Goal: Task Accomplishment & Management: Complete application form

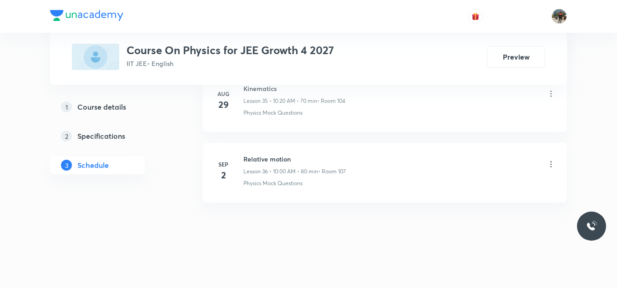
click at [260, 157] on h6 "Relative motion" at bounding box center [294, 159] width 102 height 10
copy h6 "Relative motion"
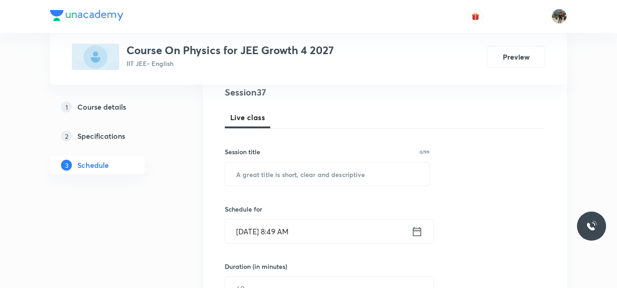
scroll to position [118, 0]
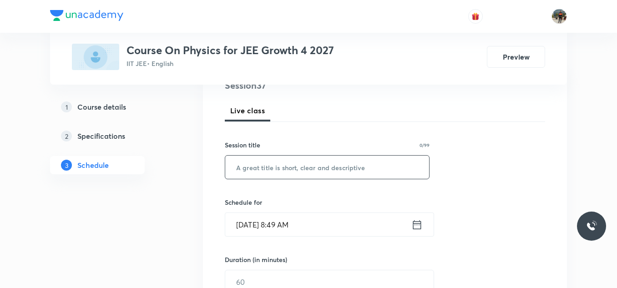
click at [260, 157] on input "text" at bounding box center [327, 167] width 204 height 23
paste input "Relative motion"
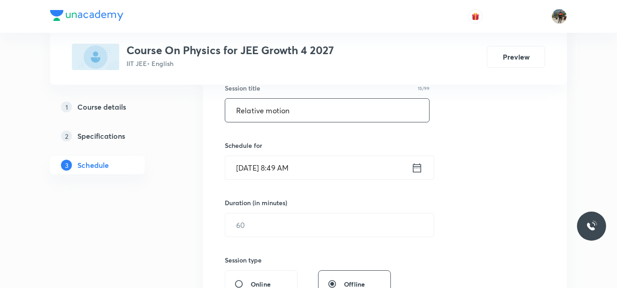
scroll to position [177, 0]
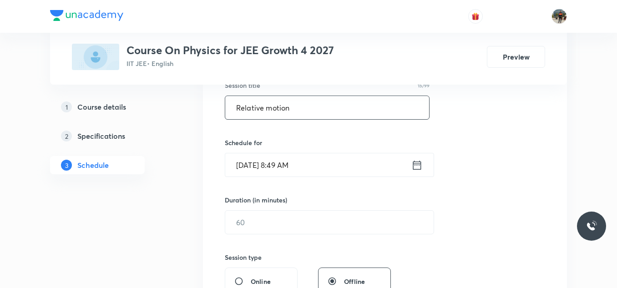
type input "Relative motion"
click at [416, 165] on icon at bounding box center [416, 165] width 11 height 13
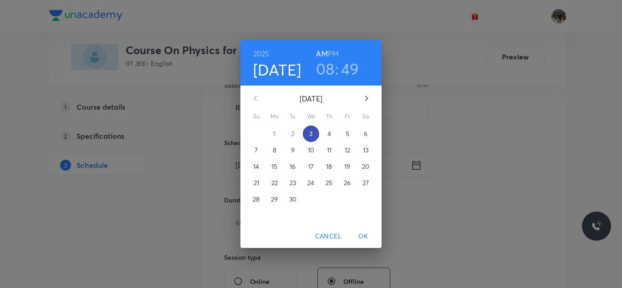
click at [315, 134] on span "3" at bounding box center [311, 133] width 16 height 9
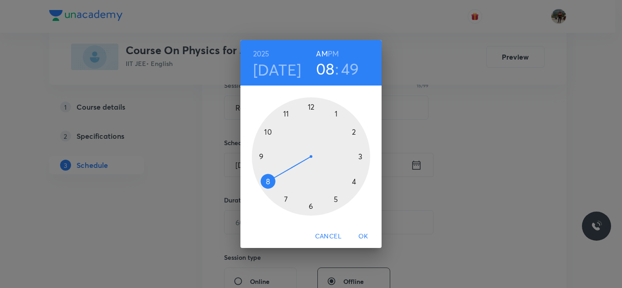
click at [268, 133] on div at bounding box center [311, 156] width 118 height 118
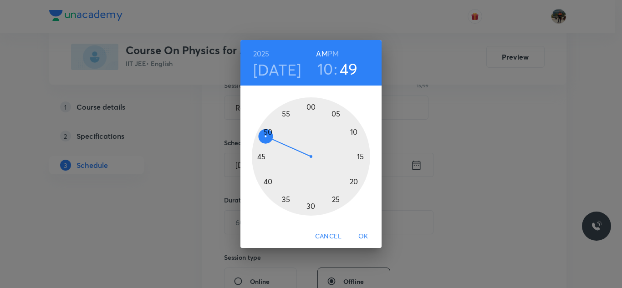
click at [310, 107] on div at bounding box center [311, 156] width 118 height 118
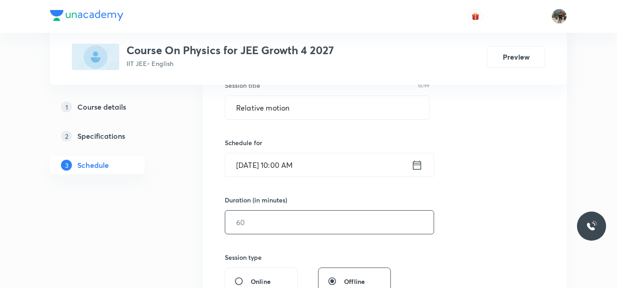
click at [259, 228] on input "text" at bounding box center [329, 222] width 208 height 23
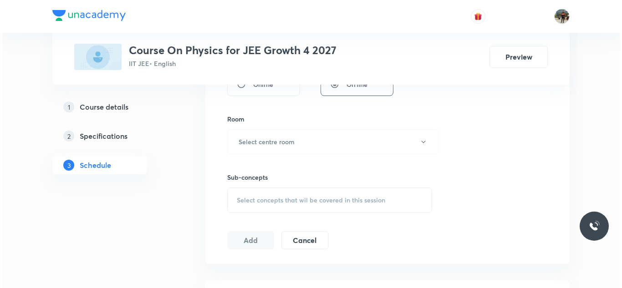
scroll to position [378, 0]
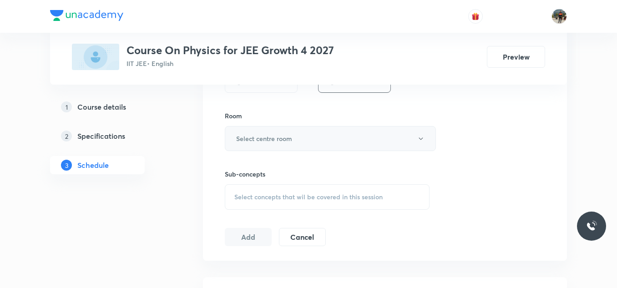
type input "80"
click at [252, 136] on h6 "Select centre room" at bounding box center [264, 139] width 56 height 10
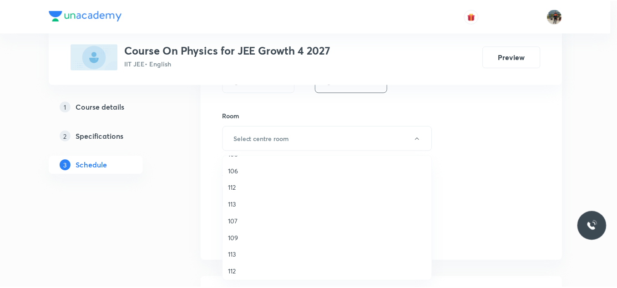
scroll to position [133, 0]
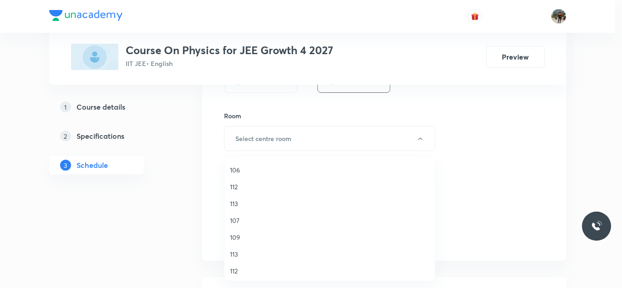
click at [236, 222] on span "107" at bounding box center [329, 221] width 199 height 10
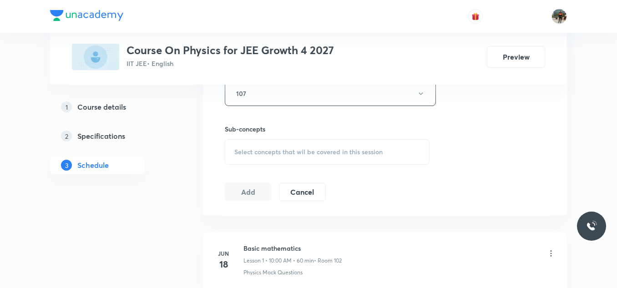
scroll to position [420, 0]
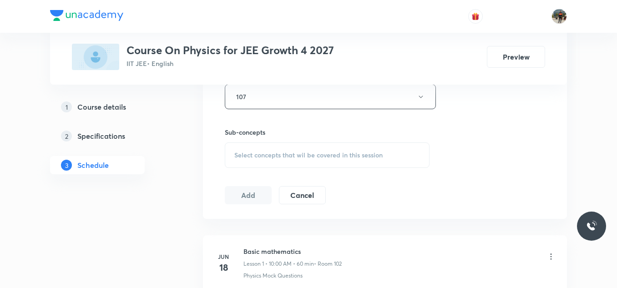
click at [248, 147] on div "Select concepts that wil be covered in this session" at bounding box center [327, 154] width 205 height 25
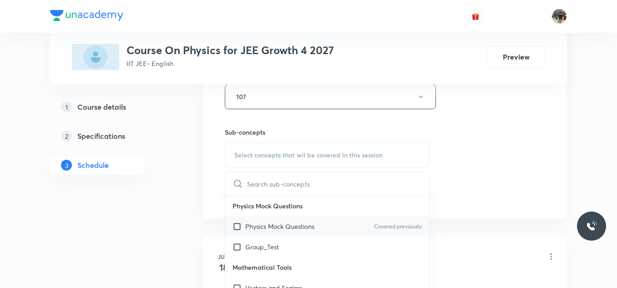
click at [236, 225] on input "checkbox" at bounding box center [239, 227] width 13 height 10
checkbox input "true"
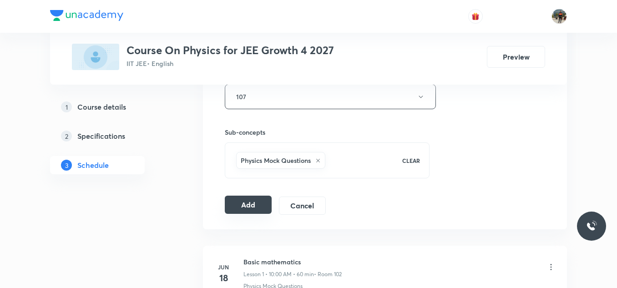
click at [253, 204] on button "Add" at bounding box center [248, 205] width 47 height 18
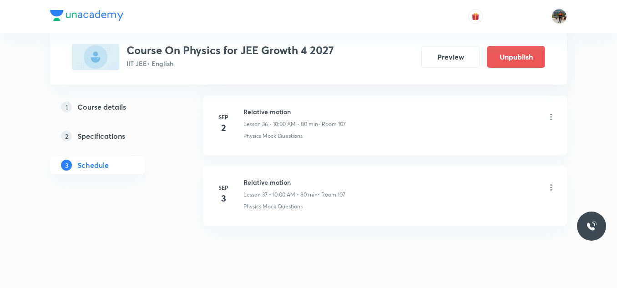
scroll to position [2633, 0]
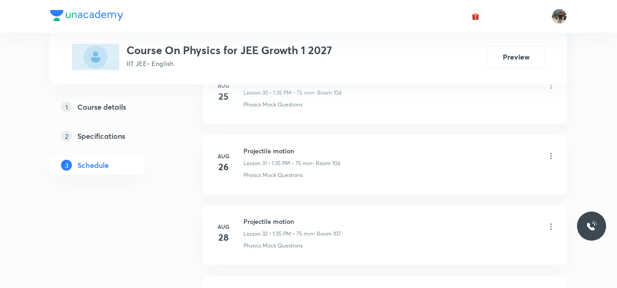
scroll to position [2969, 0]
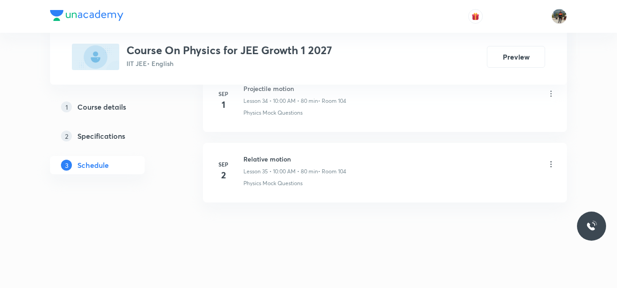
click at [264, 159] on h6 "Relative motion" at bounding box center [294, 159] width 103 height 10
copy h6 "Relative motion"
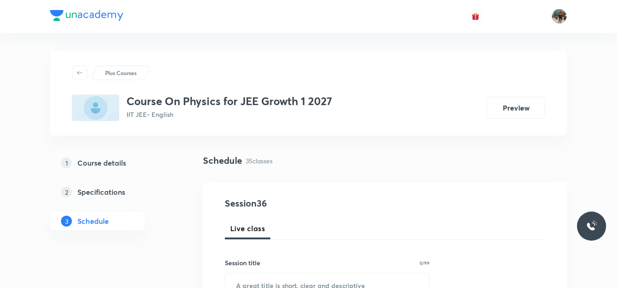
scroll to position [112, 0]
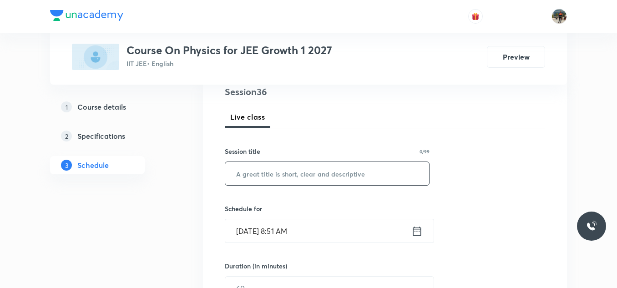
click at [259, 168] on input "text" at bounding box center [327, 173] width 204 height 23
paste input "Relative motion"
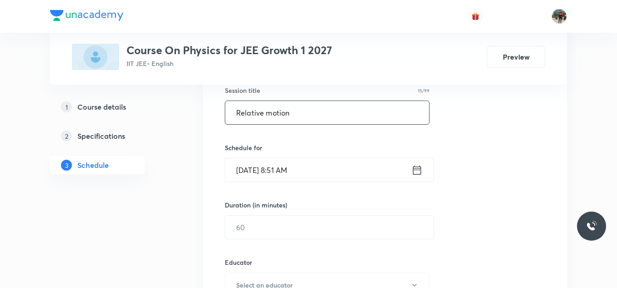
scroll to position [173, 0]
type input "Relative motion"
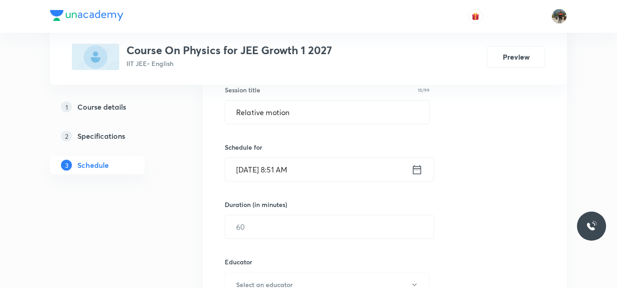
click at [415, 167] on icon at bounding box center [416, 169] width 11 height 13
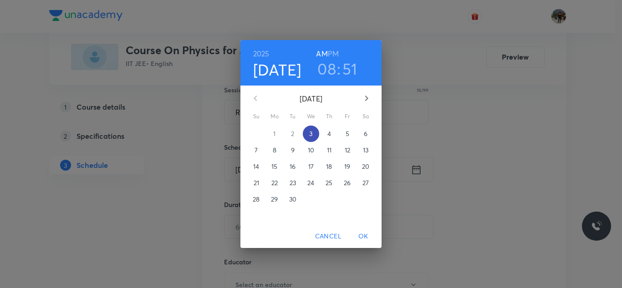
click at [314, 135] on span "3" at bounding box center [311, 133] width 16 height 9
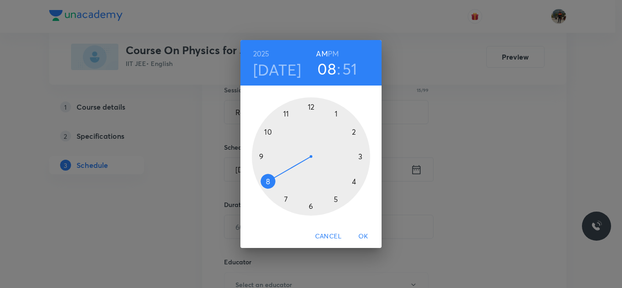
click at [266, 132] on div at bounding box center [311, 156] width 118 height 118
click at [311, 108] on div at bounding box center [311, 156] width 118 height 118
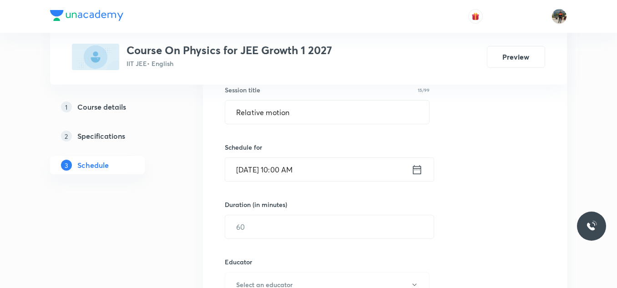
scroll to position [204, 0]
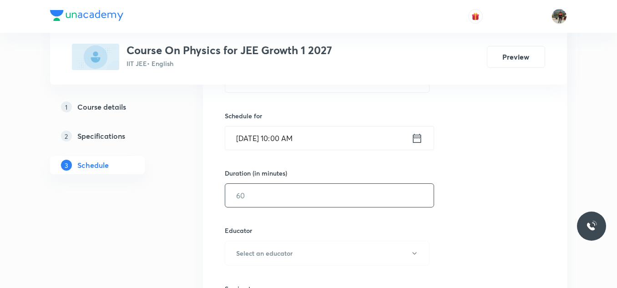
click at [290, 193] on input "text" at bounding box center [329, 195] width 208 height 23
type input "80"
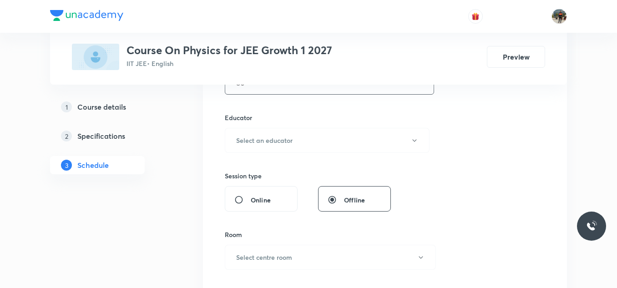
scroll to position [326, 0]
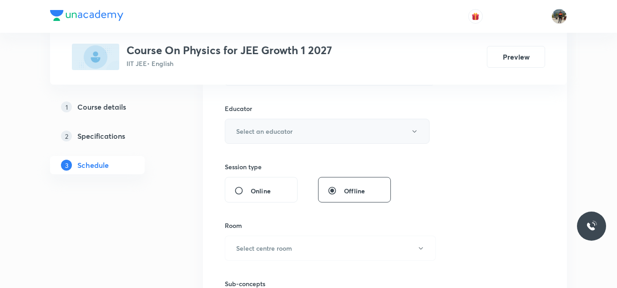
click at [265, 137] on button "Select an educator" at bounding box center [327, 131] width 205 height 25
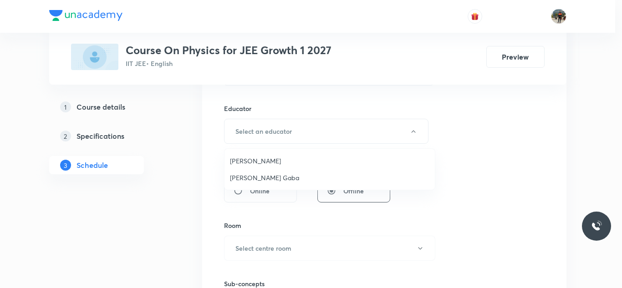
click at [245, 175] on span "[PERSON_NAME] Gaba" at bounding box center [329, 178] width 199 height 10
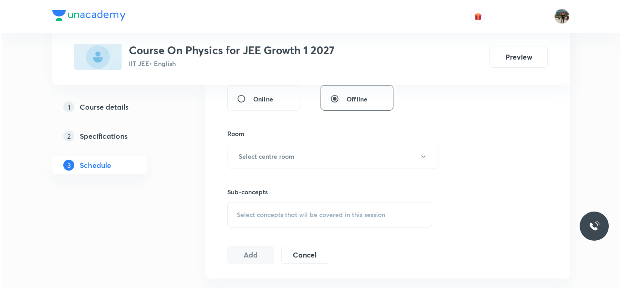
scroll to position [419, 0]
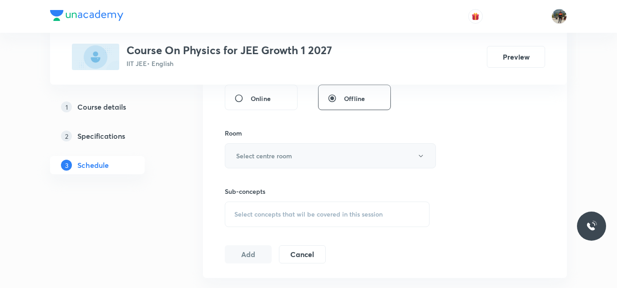
click at [260, 151] on h6 "Select centre room" at bounding box center [264, 156] width 56 height 10
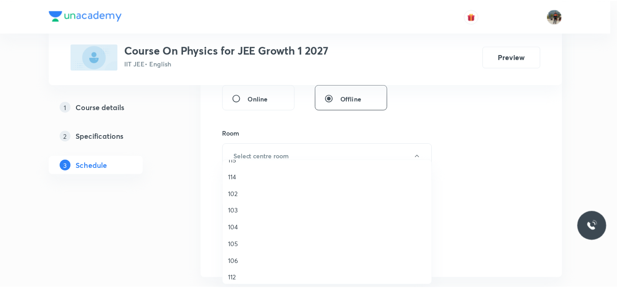
scroll to position [46, 0]
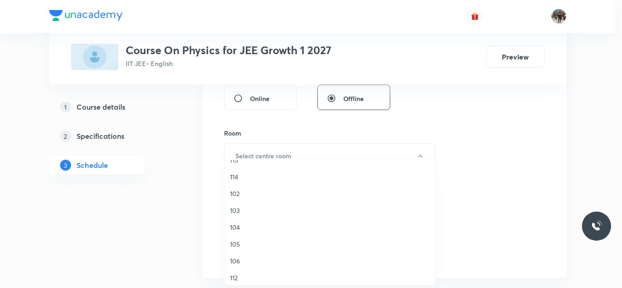
click at [235, 227] on span "104" at bounding box center [329, 228] width 199 height 10
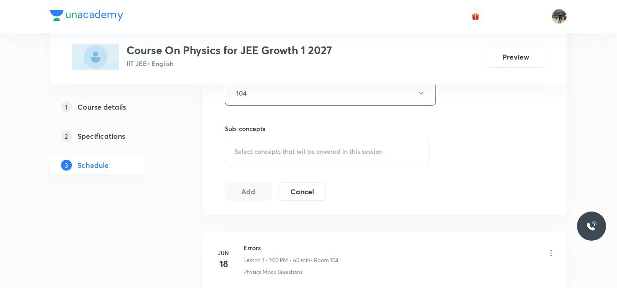
scroll to position [482, 0]
click at [250, 152] on span "Select concepts that wil be covered in this session" at bounding box center [308, 150] width 148 height 7
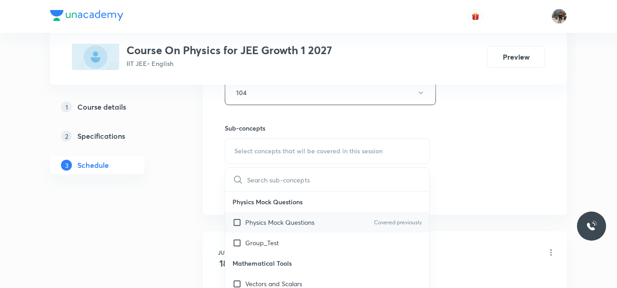
click at [238, 223] on input "checkbox" at bounding box center [239, 223] width 13 height 10
checkbox input "true"
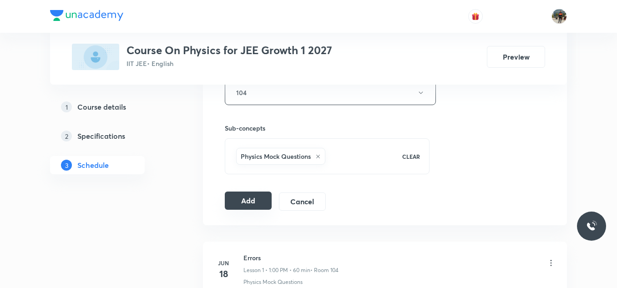
click at [238, 203] on button "Add" at bounding box center [248, 201] width 47 height 18
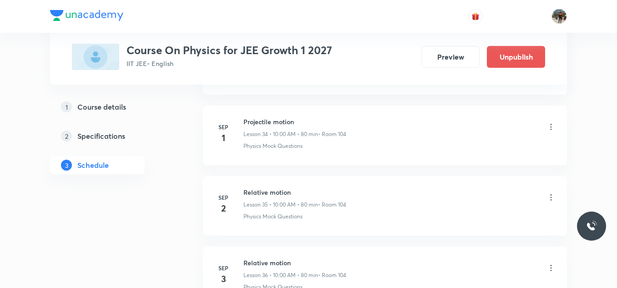
scroll to position [2563, 0]
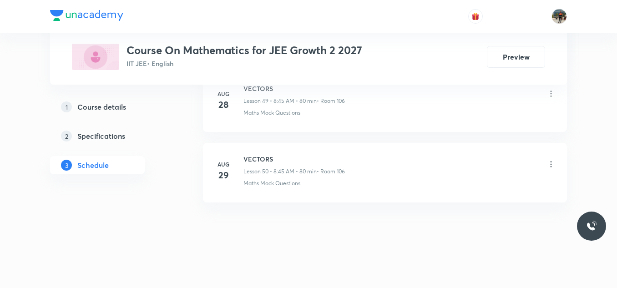
click at [249, 161] on h6 "VECTORS" at bounding box center [293, 159] width 101 height 10
copy h6 "VECTORS"
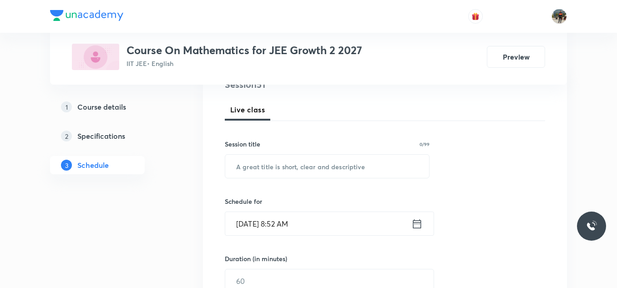
scroll to position [122, 0]
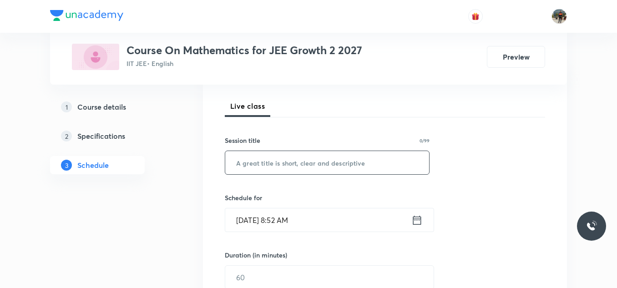
click at [249, 161] on input "text" at bounding box center [327, 162] width 204 height 23
paste input "VECTORS"
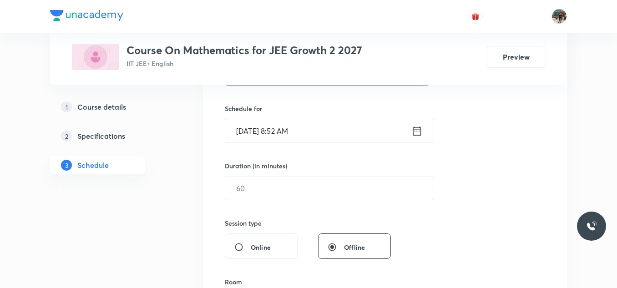
scroll to position [212, 0]
type input "VECTORS"
click at [418, 132] on icon at bounding box center [416, 130] width 11 height 13
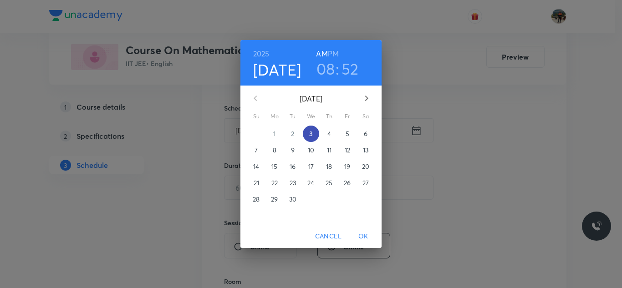
click at [311, 134] on p "3" at bounding box center [310, 133] width 3 height 9
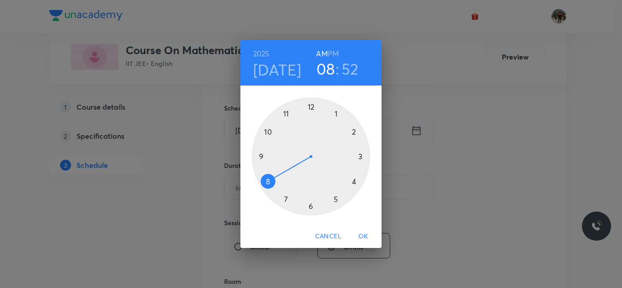
click at [268, 132] on div at bounding box center [311, 156] width 118 height 118
click at [309, 106] on div at bounding box center [311, 156] width 118 height 118
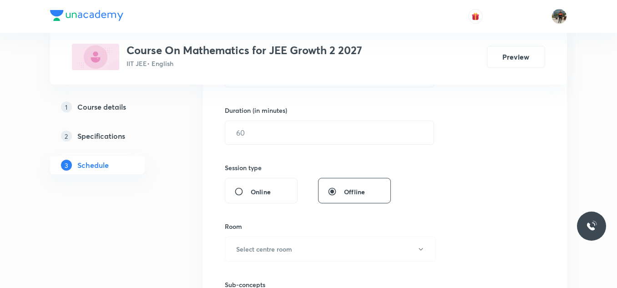
scroll to position [269, 0]
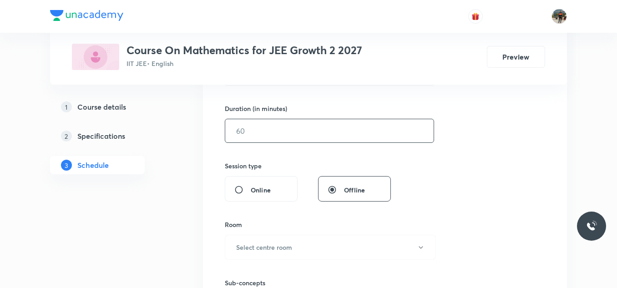
click at [304, 131] on input "text" at bounding box center [329, 130] width 208 height 23
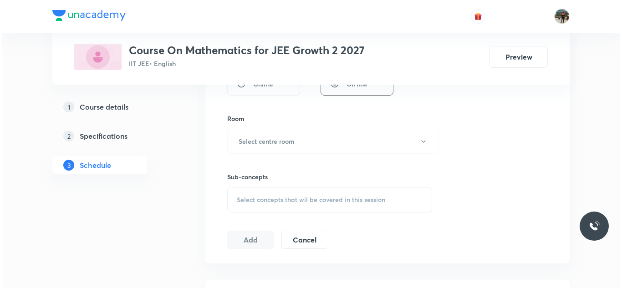
scroll to position [377, 0]
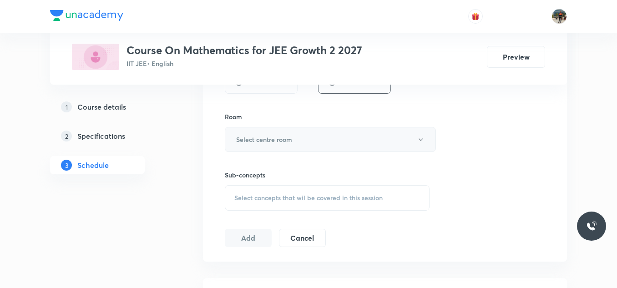
type input "80"
click at [270, 134] on button "Select centre room" at bounding box center [330, 139] width 211 height 25
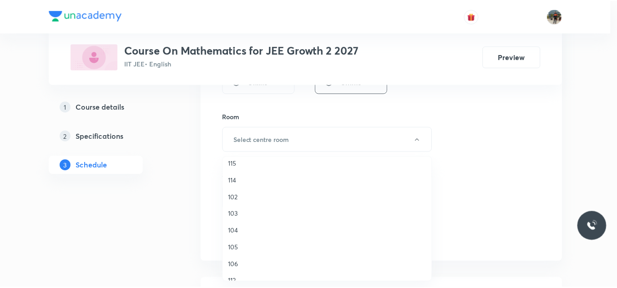
scroll to position [84, 0]
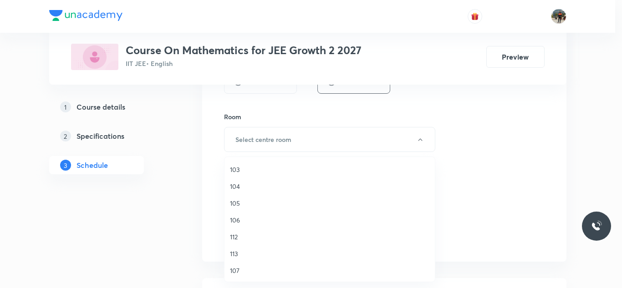
click at [239, 220] on span "106" at bounding box center [329, 220] width 199 height 10
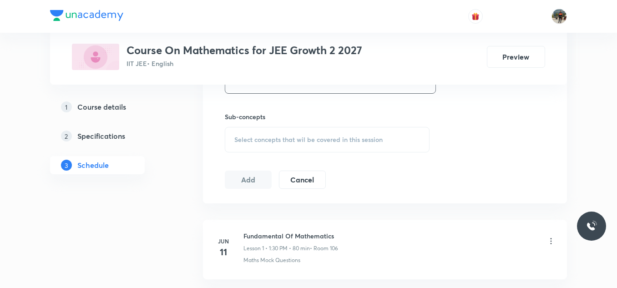
scroll to position [438, 0]
click at [251, 141] on span "Select concepts that wil be covered in this session" at bounding box center [308, 136] width 148 height 7
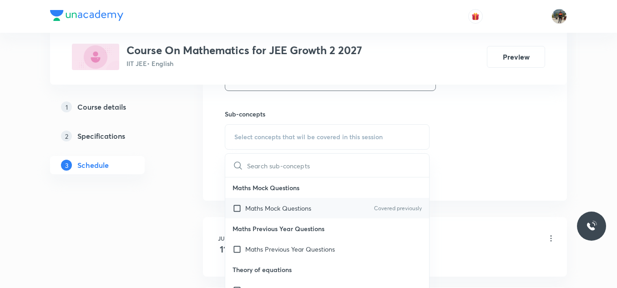
click at [238, 208] on input "checkbox" at bounding box center [239, 208] width 13 height 10
checkbox input "true"
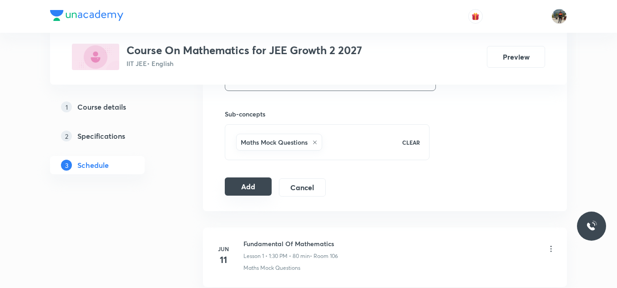
click at [250, 188] on button "Add" at bounding box center [248, 186] width 47 height 18
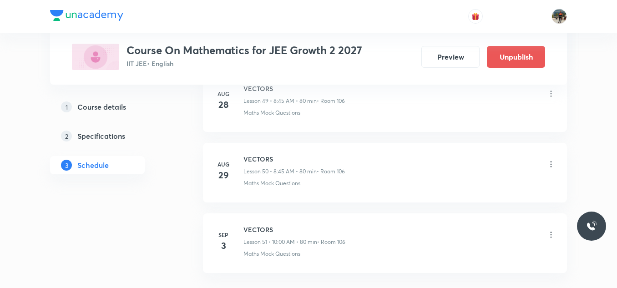
scroll to position [3621, 0]
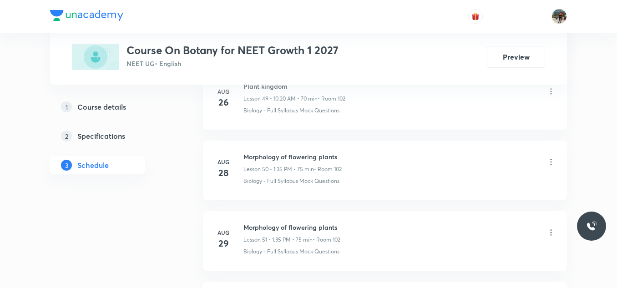
scroll to position [4110, 0]
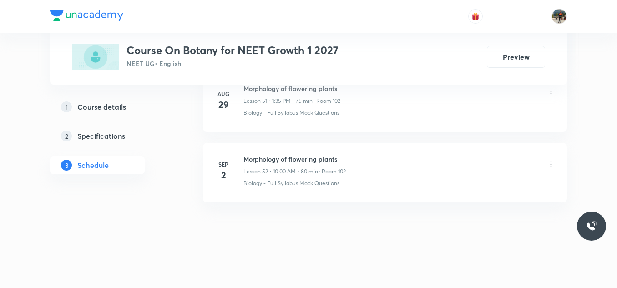
click at [271, 155] on h6 "Morphology of flowering plants" at bounding box center [294, 159] width 102 height 10
copy h6 "Morphology of flowering plants"
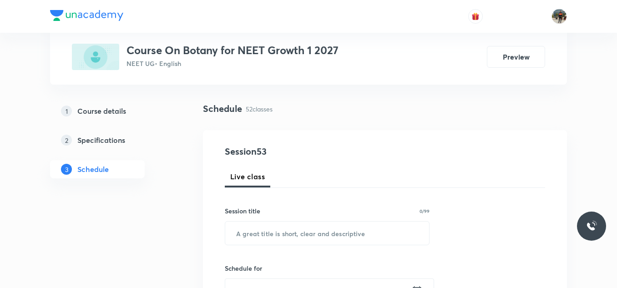
scroll to position [86, 0]
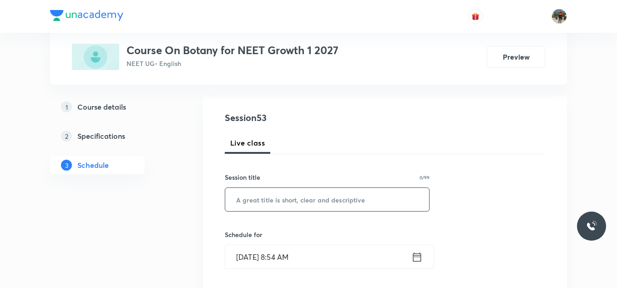
click at [255, 203] on input "text" at bounding box center [327, 199] width 204 height 23
paste input "Morphology of flowering plants"
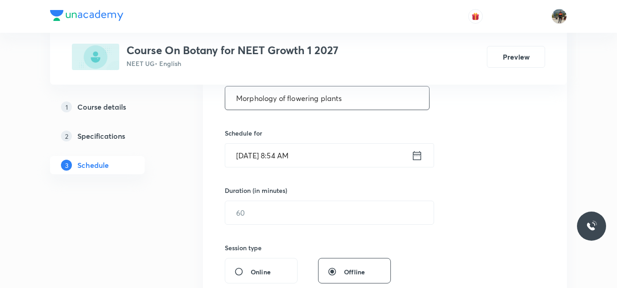
scroll to position [188, 0]
type input "Morphology of flowering plants"
click at [419, 156] on icon at bounding box center [416, 154] width 11 height 13
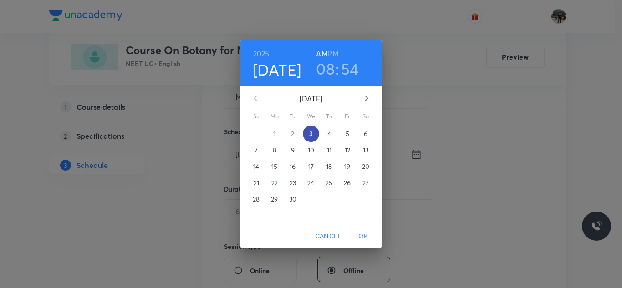
click at [310, 133] on p "3" at bounding box center [310, 133] width 3 height 9
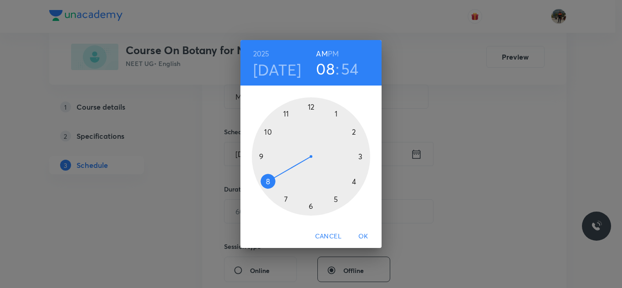
click at [267, 131] on div at bounding box center [311, 156] width 118 height 118
click at [311, 105] on div at bounding box center [311, 156] width 118 height 118
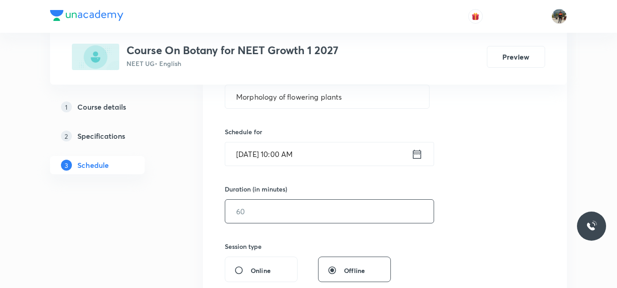
scroll to position [223, 0]
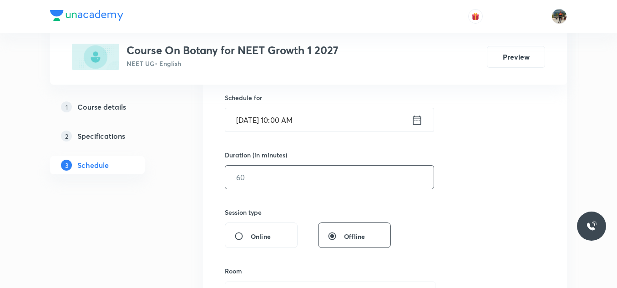
click at [292, 181] on input "text" at bounding box center [329, 177] width 208 height 23
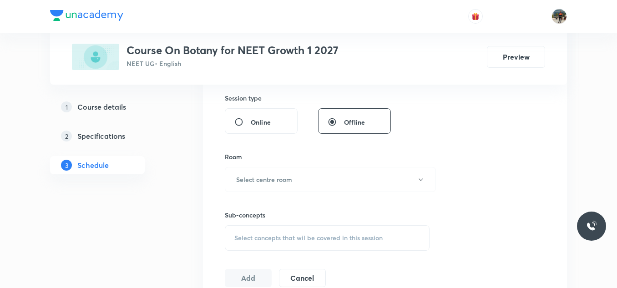
scroll to position [338, 0]
type input "80"
click at [292, 181] on h6 "Select centre room" at bounding box center [264, 178] width 56 height 10
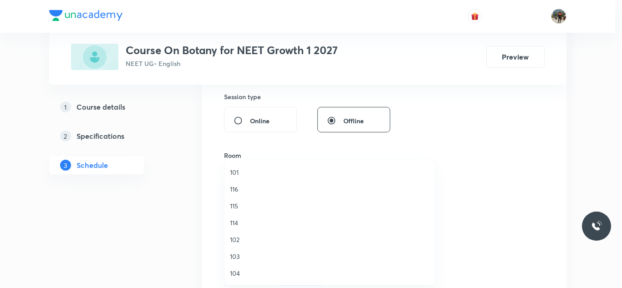
click at [230, 242] on span "102" at bounding box center [329, 240] width 199 height 10
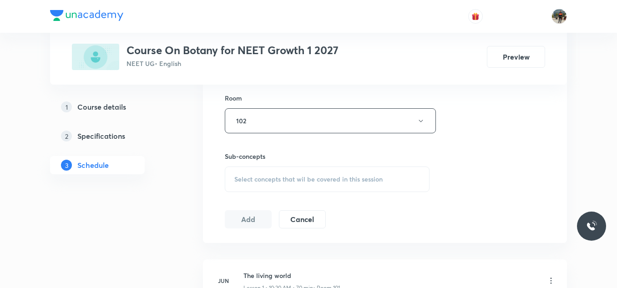
scroll to position [398, 0]
click at [257, 173] on span "Select concepts that wil be covered in this session" at bounding box center [308, 176] width 148 height 7
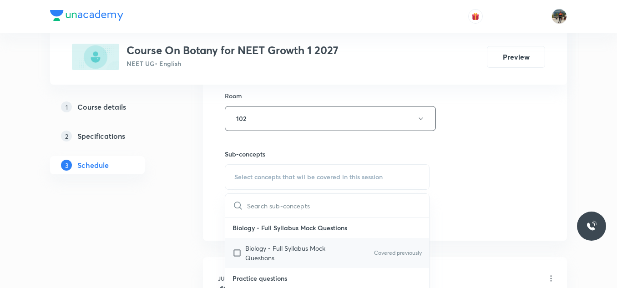
click at [237, 252] on input "checkbox" at bounding box center [239, 252] width 13 height 19
checkbox input "true"
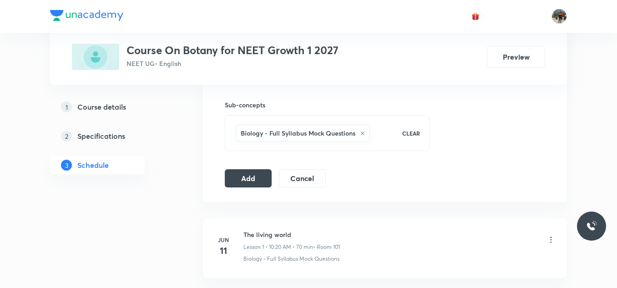
scroll to position [447, 0]
click at [255, 177] on button "Add" at bounding box center [248, 177] width 47 height 18
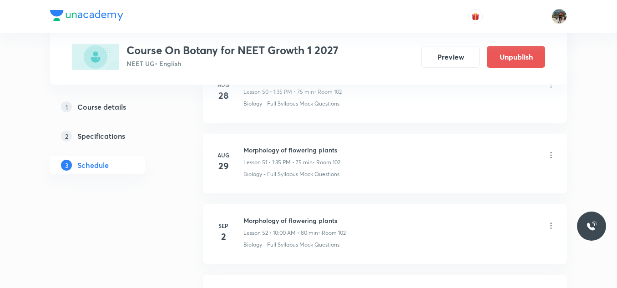
scroll to position [3762, 0]
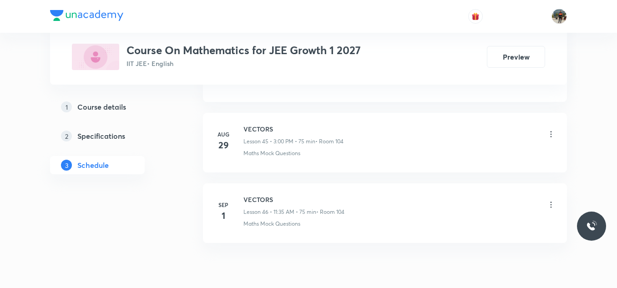
scroll to position [3687, 0]
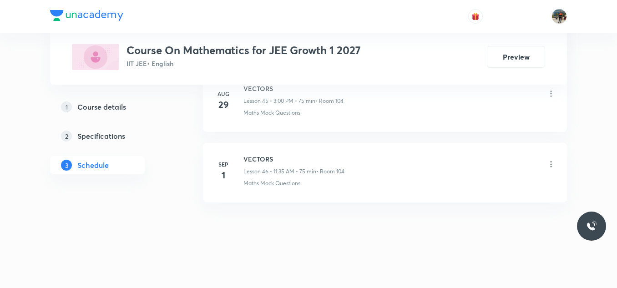
click at [255, 156] on h6 "VECTORS" at bounding box center [293, 159] width 101 height 10
copy h6 "VECTORS"
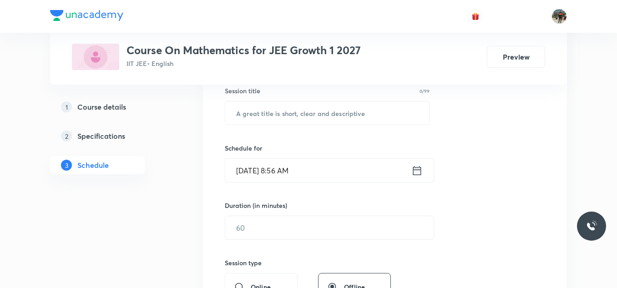
scroll to position [174, 0]
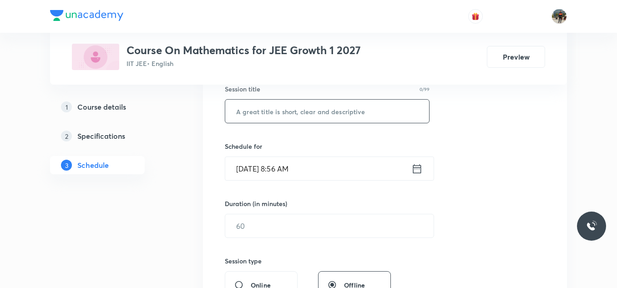
click at [259, 107] on input "text" at bounding box center [327, 111] width 204 height 23
paste input "VECTORS"
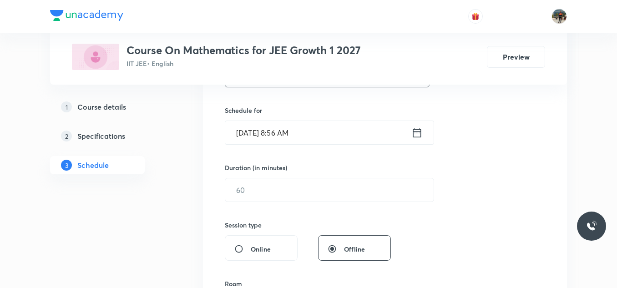
scroll to position [210, 0]
type input "VECTORS"
click at [420, 132] on icon at bounding box center [417, 131] width 8 height 9
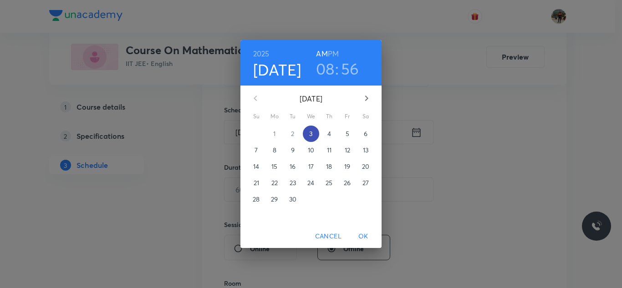
click at [308, 131] on span "3" at bounding box center [311, 133] width 16 height 9
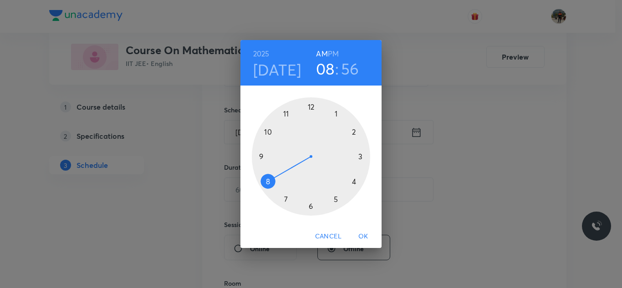
click at [286, 116] on div at bounding box center [311, 156] width 118 height 118
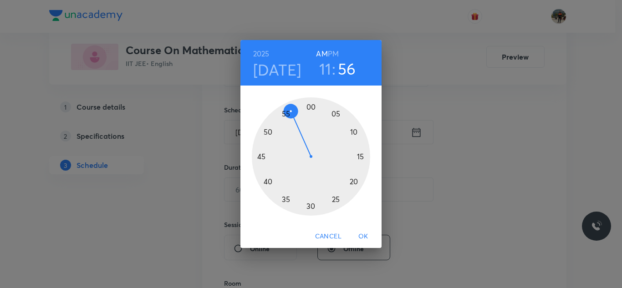
click at [286, 198] on div at bounding box center [311, 156] width 118 height 118
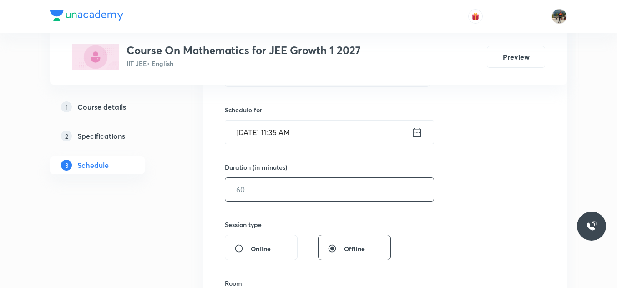
drag, startPoint x: 245, startPoint y: 184, endPoint x: 238, endPoint y: 193, distance: 11.3
click at [238, 193] on input "text" at bounding box center [329, 189] width 208 height 23
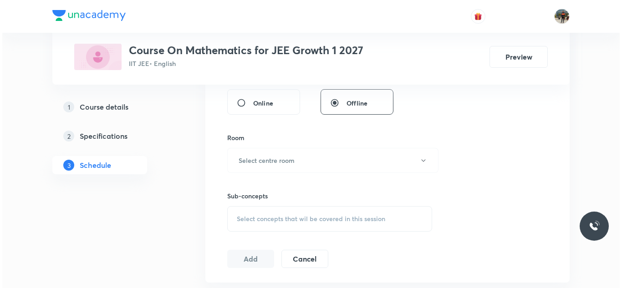
scroll to position [357, 0]
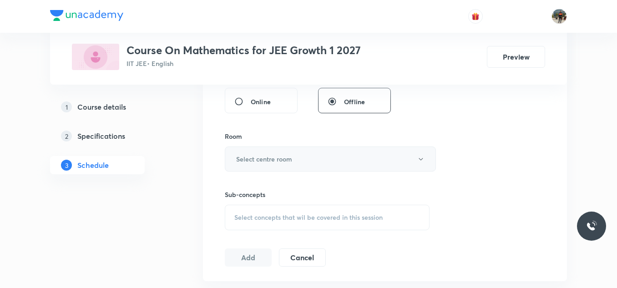
type input "75"
click at [254, 154] on h6 "Select centre room" at bounding box center [264, 159] width 56 height 10
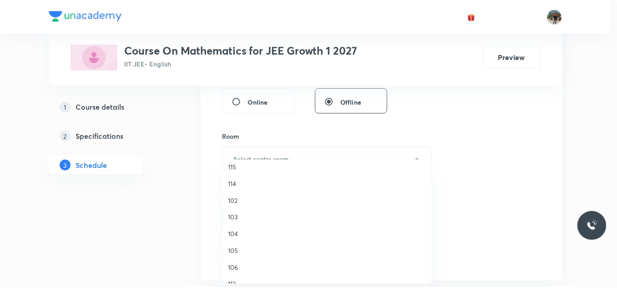
scroll to position [39, 0]
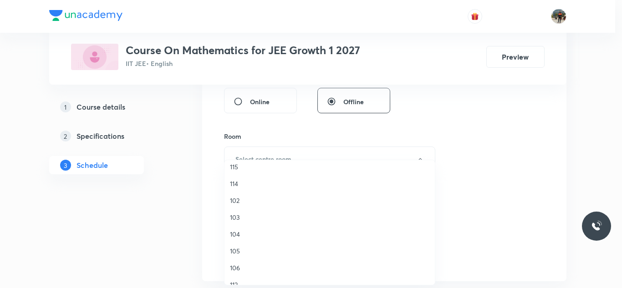
click at [237, 234] on span "104" at bounding box center [329, 234] width 199 height 10
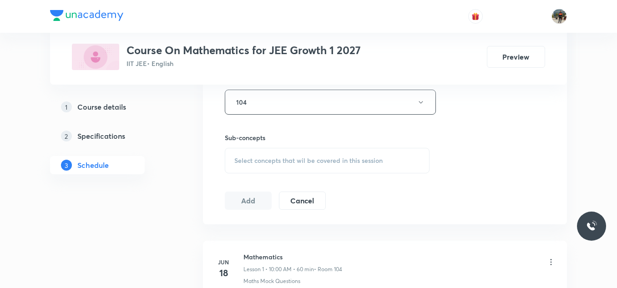
scroll to position [421, 0]
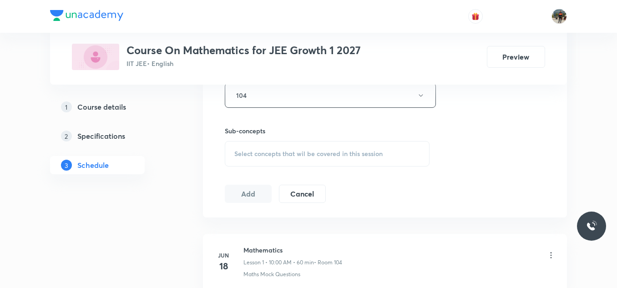
click at [255, 155] on span "Select concepts that wil be covered in this session" at bounding box center [308, 153] width 148 height 7
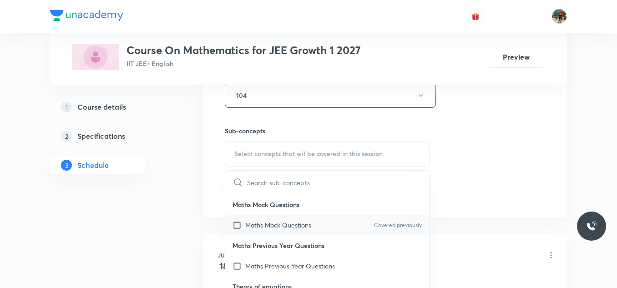
click at [236, 224] on input "checkbox" at bounding box center [239, 225] width 13 height 10
checkbox input "true"
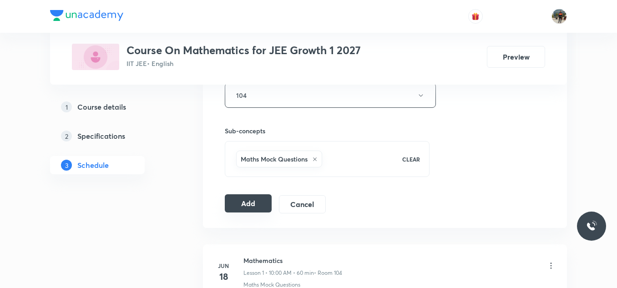
click at [245, 203] on button "Add" at bounding box center [248, 203] width 47 height 18
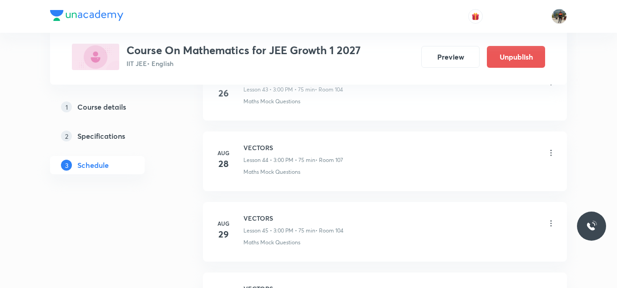
scroll to position [3339, 0]
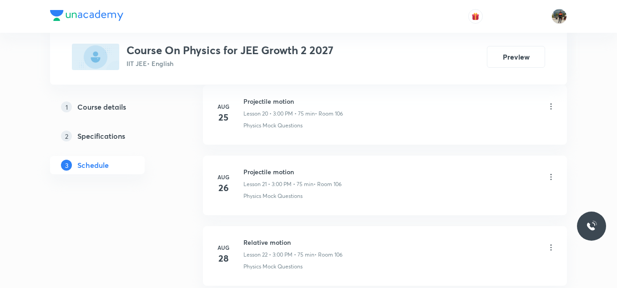
scroll to position [2263, 0]
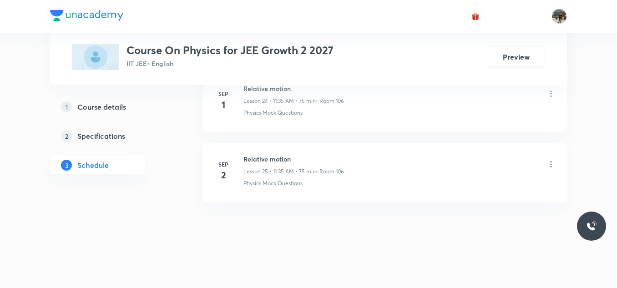
click at [282, 158] on h6 "Relative motion" at bounding box center [293, 159] width 101 height 10
copy h6 "Relative motion"
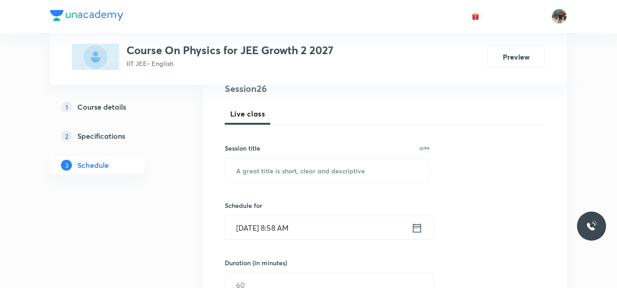
scroll to position [117, 0]
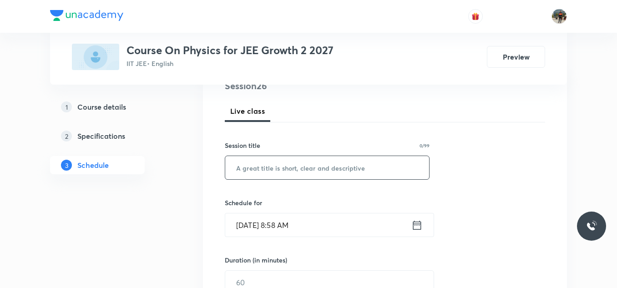
click at [273, 168] on input "text" at bounding box center [327, 167] width 204 height 23
paste input "Relative motion"
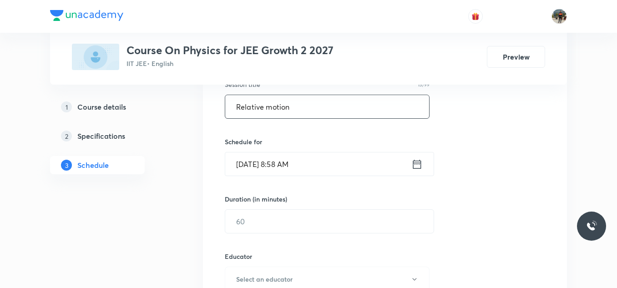
scroll to position [182, 0]
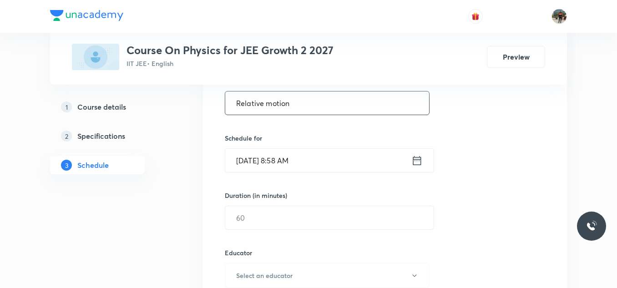
type input "Relative motion"
click at [420, 162] on icon at bounding box center [416, 160] width 11 height 13
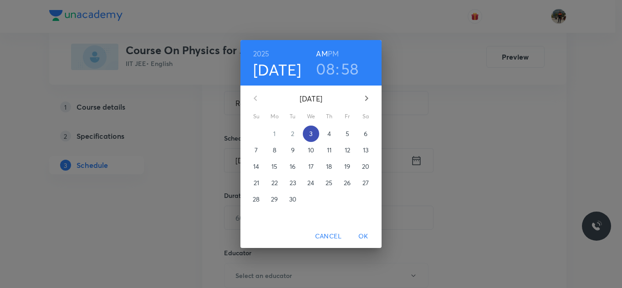
click at [316, 132] on span "3" at bounding box center [311, 133] width 16 height 9
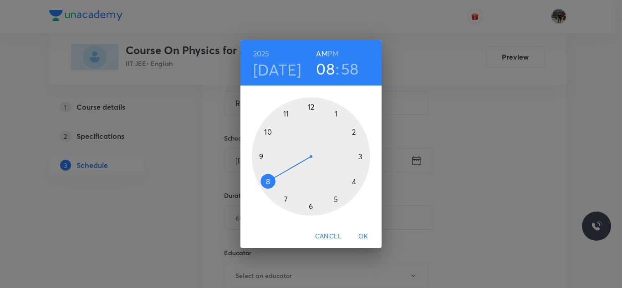
click at [285, 114] on div at bounding box center [311, 156] width 118 height 118
click at [285, 199] on div at bounding box center [311, 156] width 118 height 118
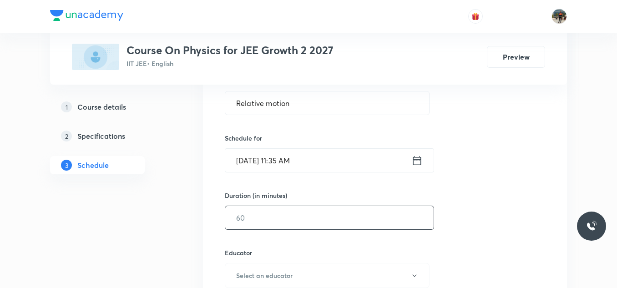
click at [270, 213] on input "text" at bounding box center [329, 217] width 208 height 23
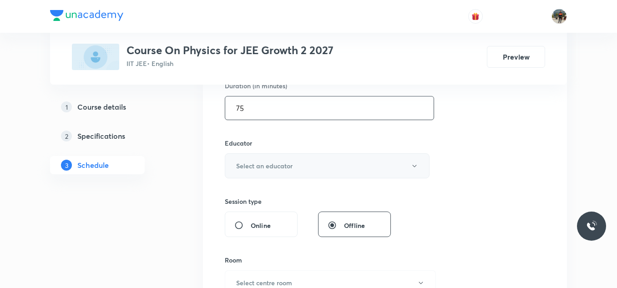
type input "75"
click at [256, 167] on h6 "Select an educator" at bounding box center [264, 166] width 56 height 10
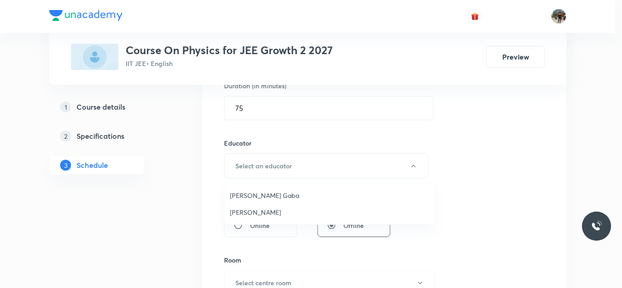
click at [245, 194] on span "[PERSON_NAME] Gaba" at bounding box center [329, 196] width 199 height 10
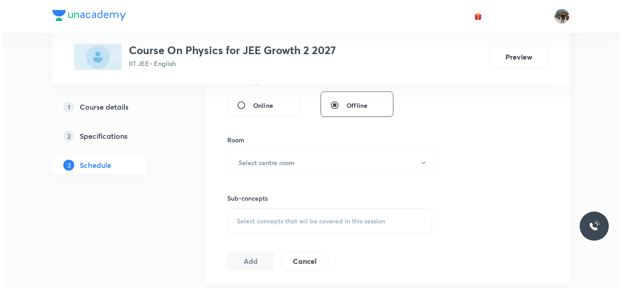
scroll to position [412, 0]
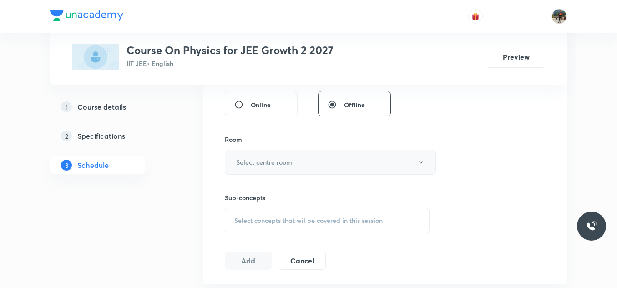
click at [253, 162] on h6 "Select centre room" at bounding box center [264, 162] width 56 height 10
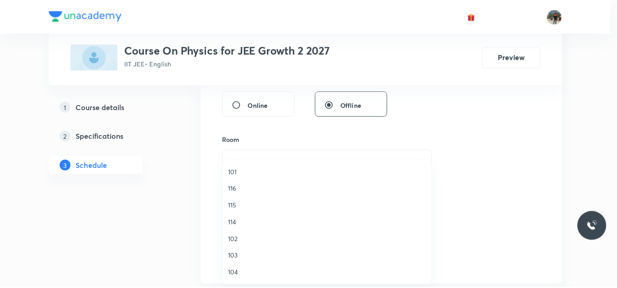
scroll to position [54, 0]
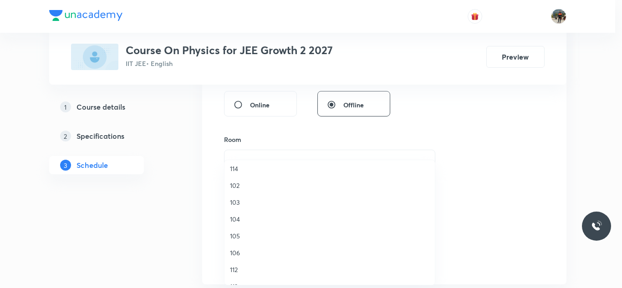
click at [237, 256] on span "106" at bounding box center [329, 253] width 199 height 10
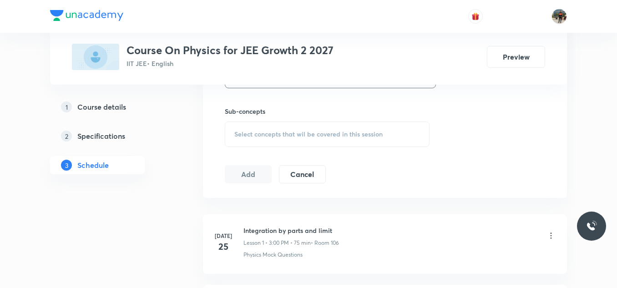
scroll to position [500, 0]
click at [255, 136] on span "Select concepts that wil be covered in this session" at bounding box center [308, 133] width 148 height 7
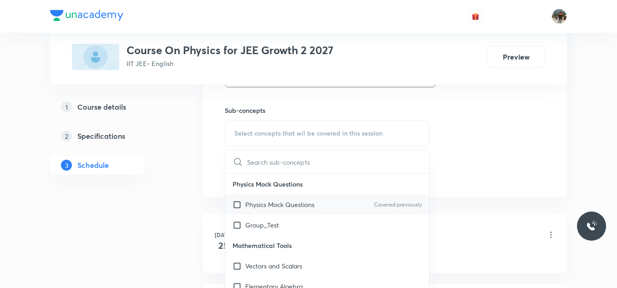
click at [235, 204] on input "checkbox" at bounding box center [239, 205] width 13 height 10
checkbox input "true"
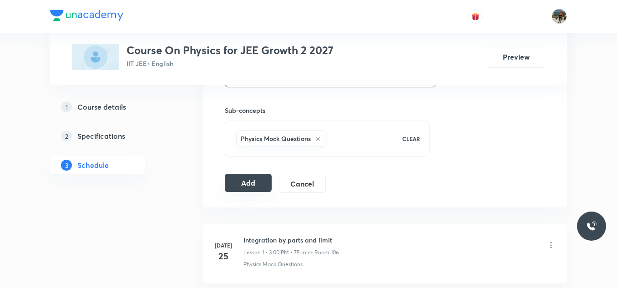
click at [250, 178] on button "Add" at bounding box center [248, 183] width 47 height 18
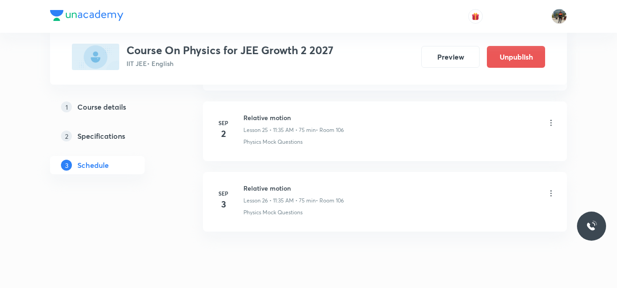
scroll to position [1857, 0]
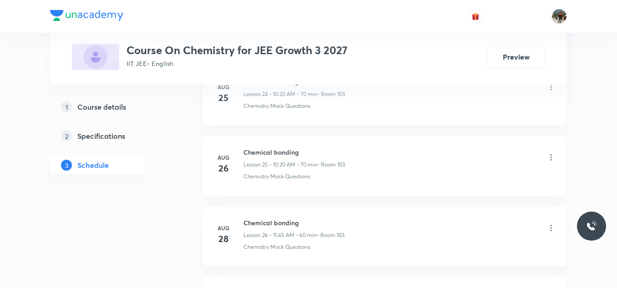
scroll to position [2417, 0]
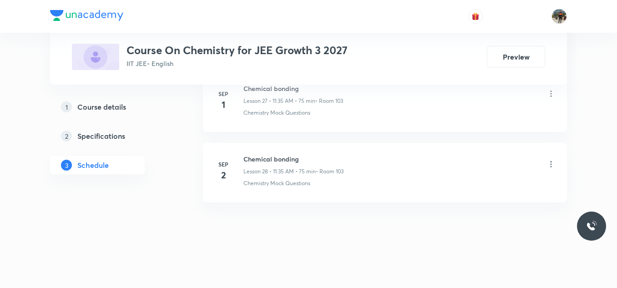
click at [279, 158] on h6 "Chemical bonding" at bounding box center [293, 159] width 100 height 10
copy h6 "Chemical bonding"
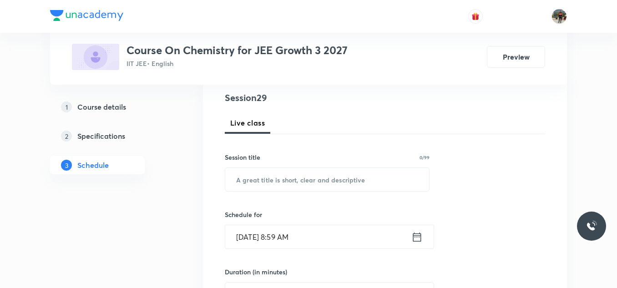
scroll to position [106, 0]
click at [267, 179] on input "text" at bounding box center [327, 178] width 204 height 23
paste input "Chemical bonding"
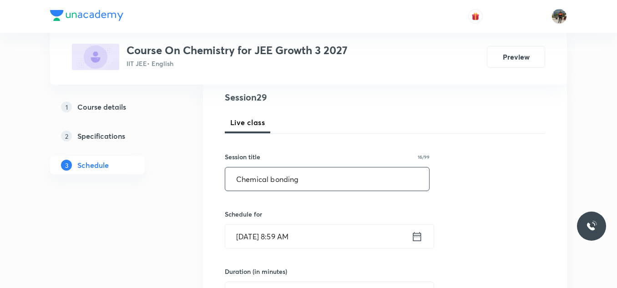
scroll to position [170, 0]
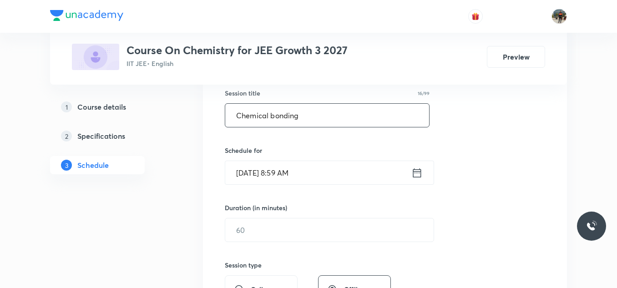
type input "Chemical bonding"
click at [416, 173] on icon at bounding box center [416, 173] width 11 height 13
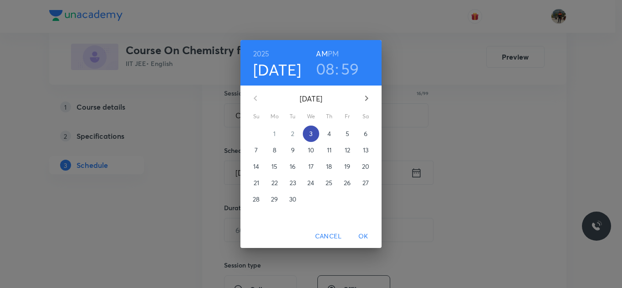
click at [313, 128] on button "3" at bounding box center [311, 134] width 16 height 16
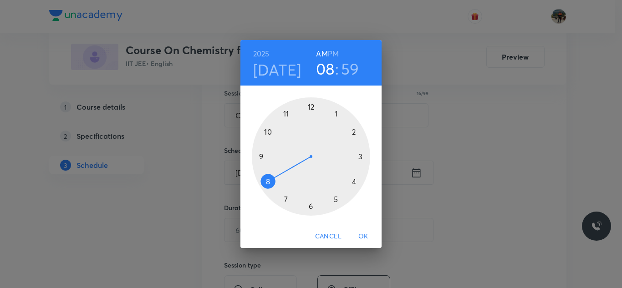
click at [287, 113] on div at bounding box center [311, 156] width 118 height 118
click at [286, 198] on div at bounding box center [311, 156] width 118 height 118
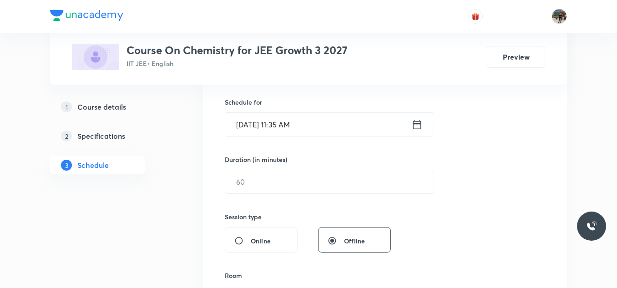
scroll to position [218, 0]
click at [275, 186] on input "text" at bounding box center [329, 181] width 208 height 23
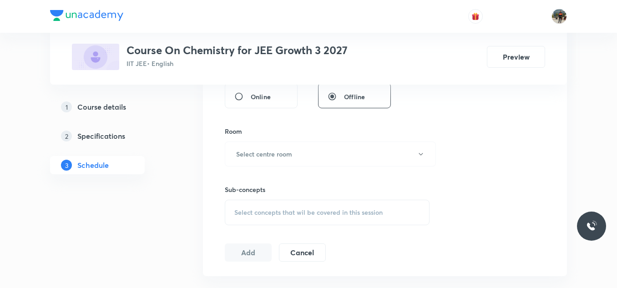
scroll to position [364, 0]
type input "75"
click at [256, 152] on h6 "Select centre room" at bounding box center [264, 152] width 56 height 10
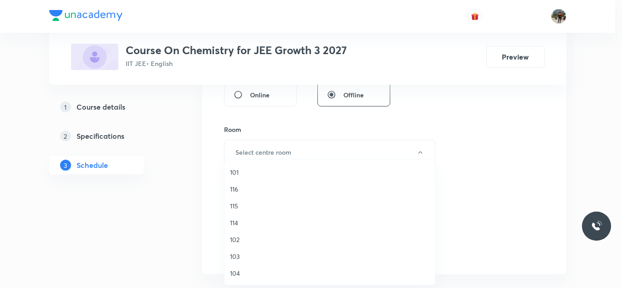
click at [242, 256] on span "103" at bounding box center [329, 257] width 199 height 10
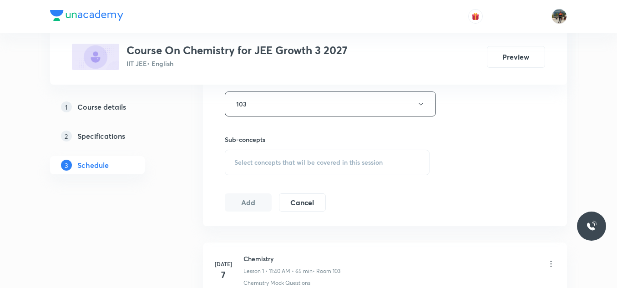
scroll to position [418, 0]
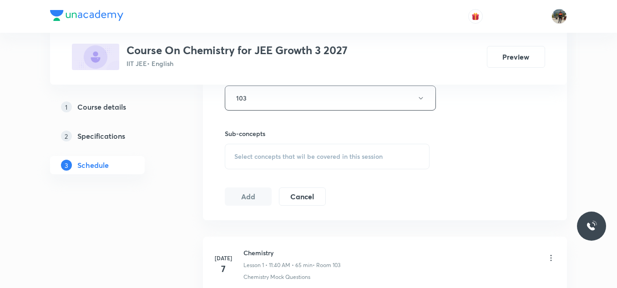
click at [259, 148] on div "Select concepts that wil be covered in this session" at bounding box center [327, 156] width 205 height 25
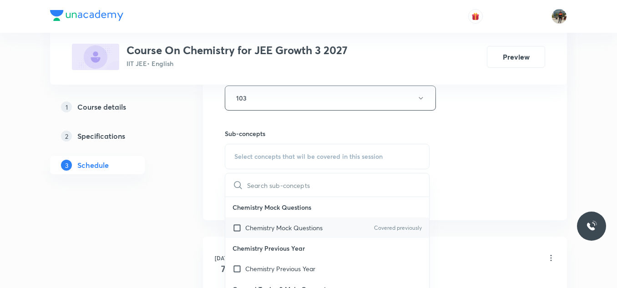
click at [237, 227] on input "checkbox" at bounding box center [239, 228] width 13 height 10
checkbox input "true"
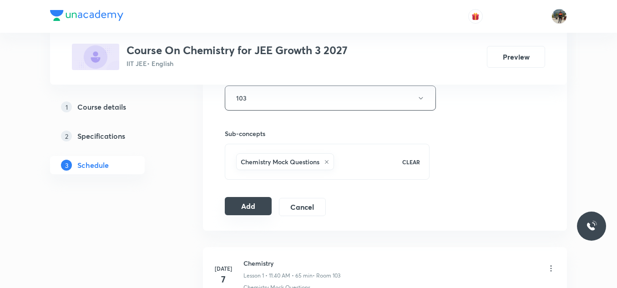
click at [242, 208] on button "Add" at bounding box center [248, 206] width 47 height 18
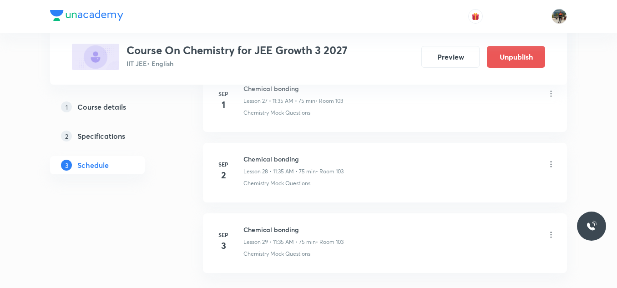
scroll to position [2069, 0]
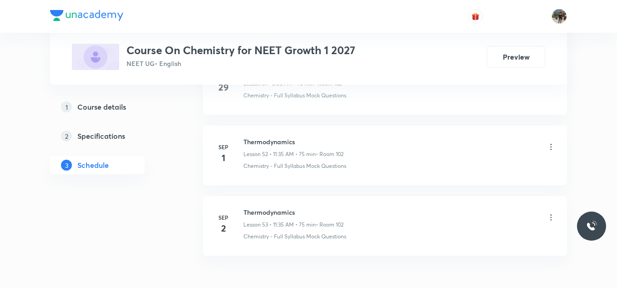
scroll to position [4180, 0]
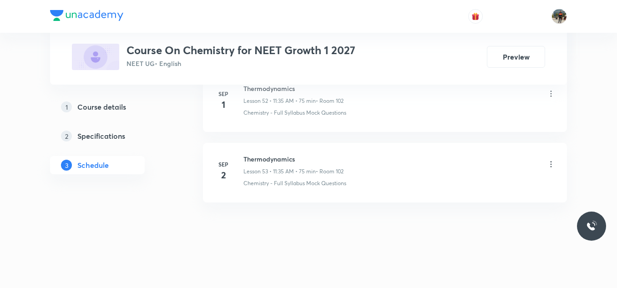
click at [269, 156] on h6 "Thermodynamics" at bounding box center [293, 159] width 100 height 10
copy h6 "Thermodynamics"
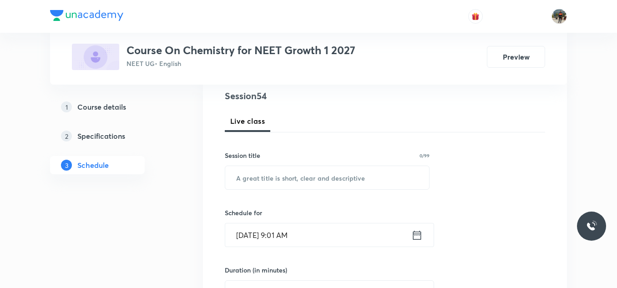
scroll to position [108, 0]
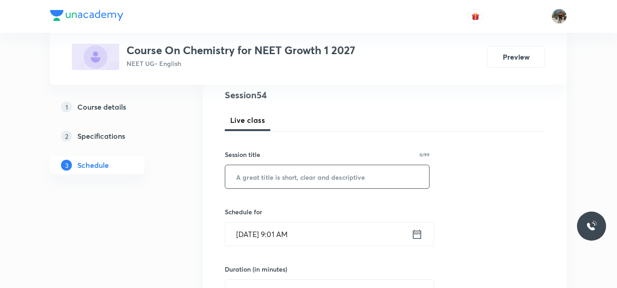
click at [262, 181] on input "text" at bounding box center [327, 176] width 204 height 23
paste input "Thermodynamics"
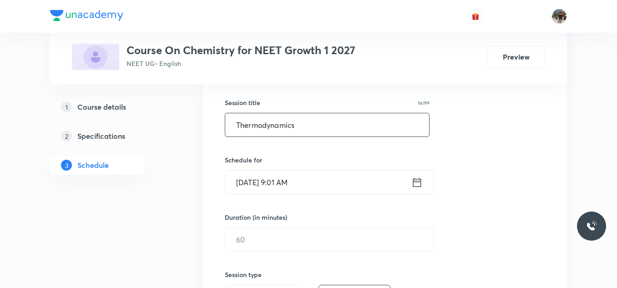
scroll to position [162, 0]
type input "Thermodynamics"
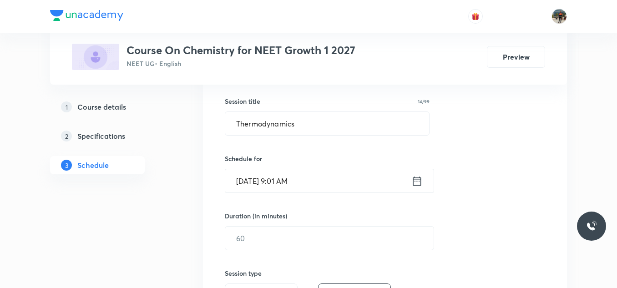
click at [418, 182] on icon at bounding box center [416, 181] width 11 height 13
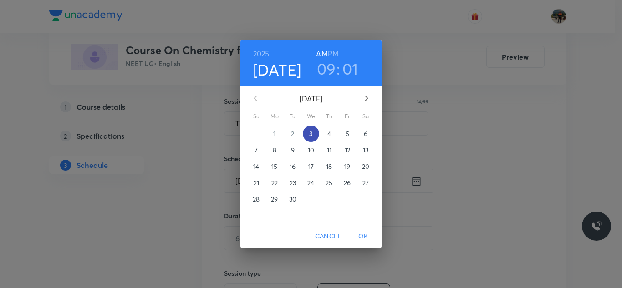
click at [309, 129] on button "3" at bounding box center [311, 134] width 16 height 16
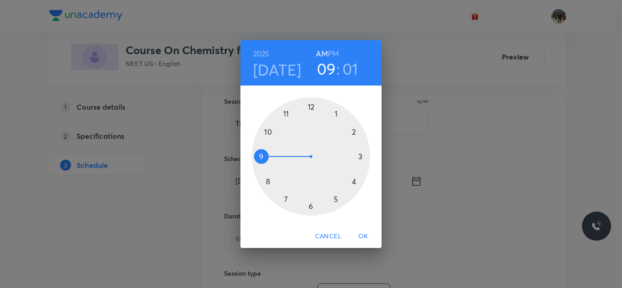
click at [287, 113] on div at bounding box center [311, 156] width 118 height 118
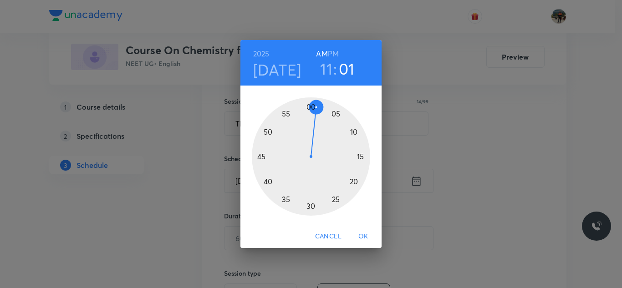
click at [285, 200] on div at bounding box center [311, 156] width 118 height 118
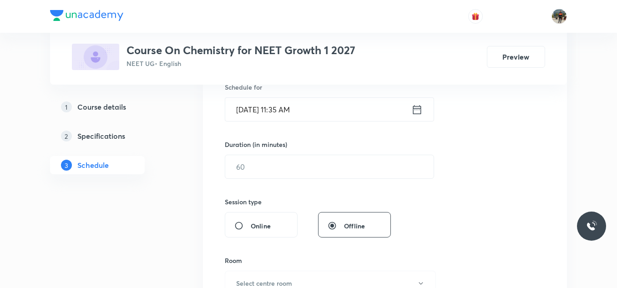
scroll to position [235, 0]
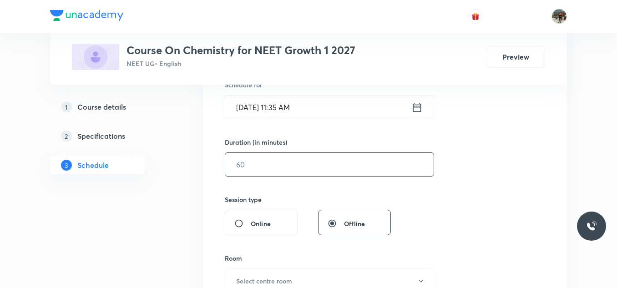
click at [264, 161] on input "text" at bounding box center [329, 164] width 208 height 23
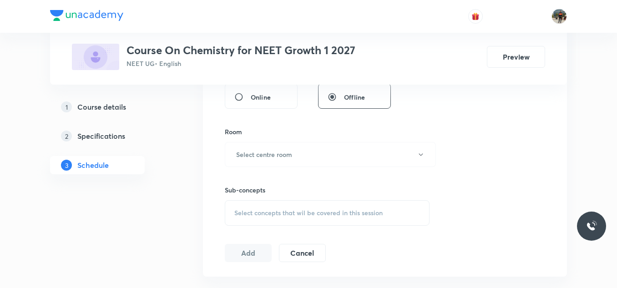
scroll to position [362, 0]
type input "75"
click at [264, 161] on button "Select centre room" at bounding box center [330, 154] width 211 height 25
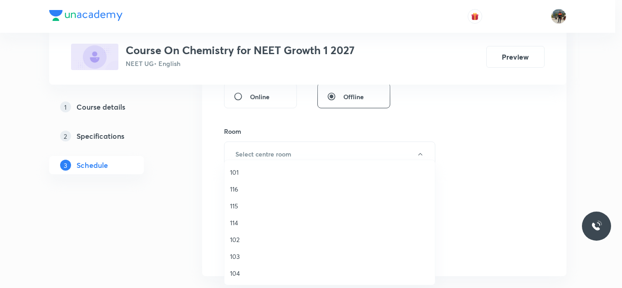
click at [237, 243] on span "102" at bounding box center [329, 240] width 199 height 10
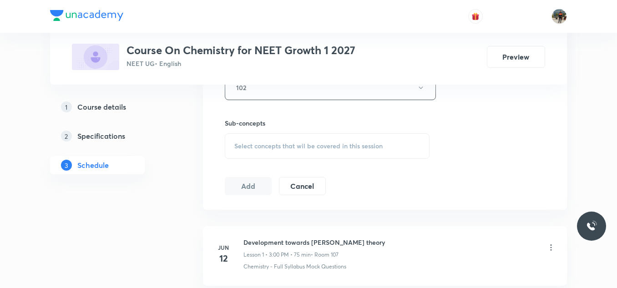
scroll to position [429, 0]
click at [249, 147] on span "Select concepts that wil be covered in this session" at bounding box center [308, 145] width 148 height 7
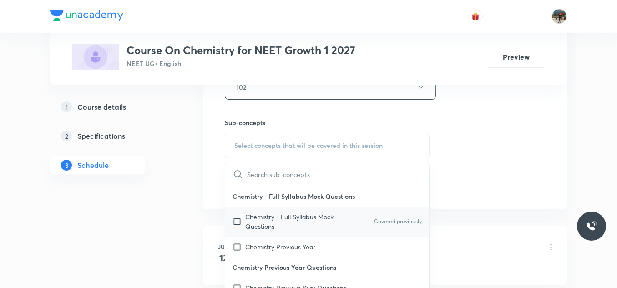
click at [236, 221] on input "checkbox" at bounding box center [239, 221] width 13 height 19
checkbox input "true"
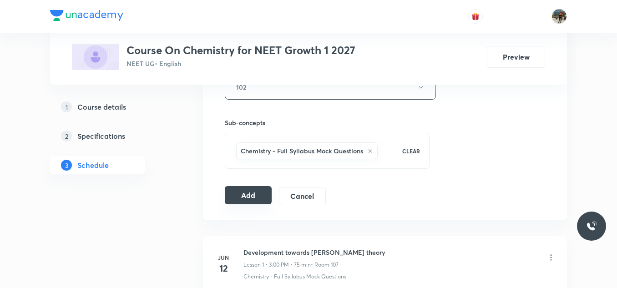
click at [242, 195] on button "Add" at bounding box center [248, 195] width 47 height 18
drag, startPoint x: 242, startPoint y: 195, endPoint x: 224, endPoint y: 123, distance: 74.5
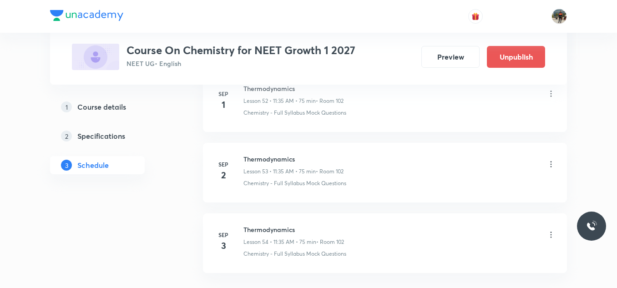
scroll to position [3833, 0]
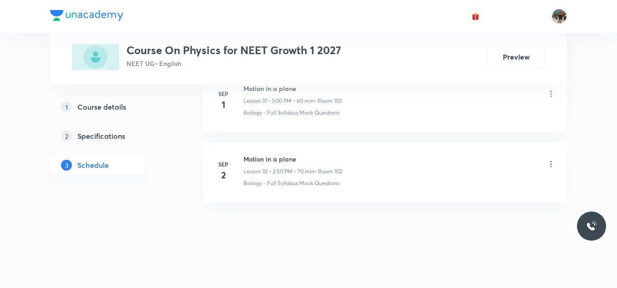
scroll to position [2699, 0]
click at [263, 156] on h6 "Motion in a plane" at bounding box center [292, 159] width 99 height 10
copy h6 "Motion in a plane"
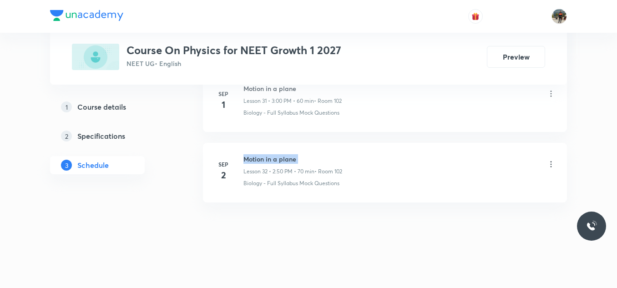
copy h6 "Motion in a plane"
click at [263, 156] on h6 "Motion in a plane" at bounding box center [292, 159] width 99 height 10
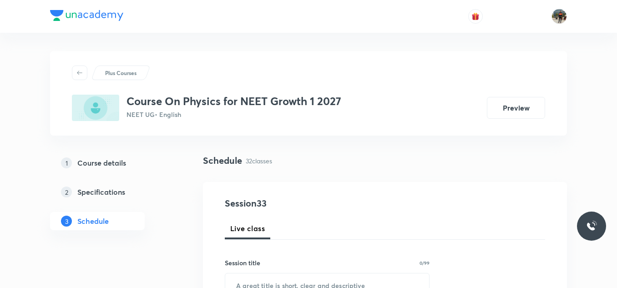
scroll to position [86, 0]
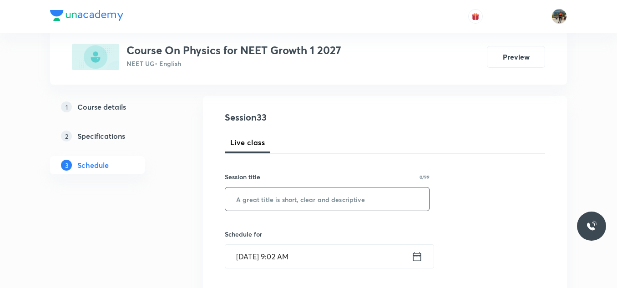
click at [252, 188] on input "text" at bounding box center [327, 199] width 204 height 23
paste input "Motion in a plane"
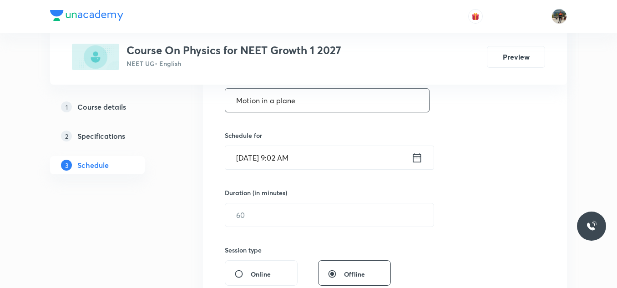
scroll to position [186, 0]
type input "Motion in a plane"
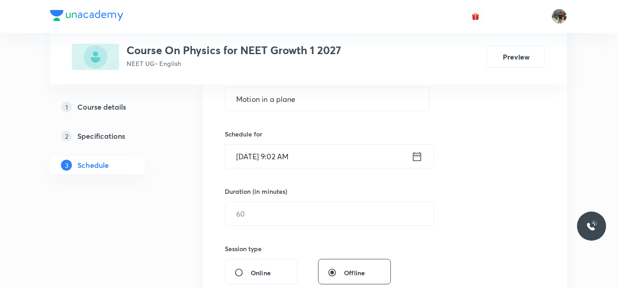
click at [416, 156] on icon at bounding box center [416, 156] width 11 height 13
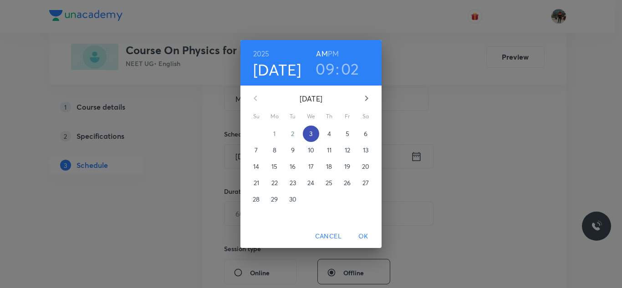
click at [315, 134] on span "3" at bounding box center [311, 133] width 16 height 9
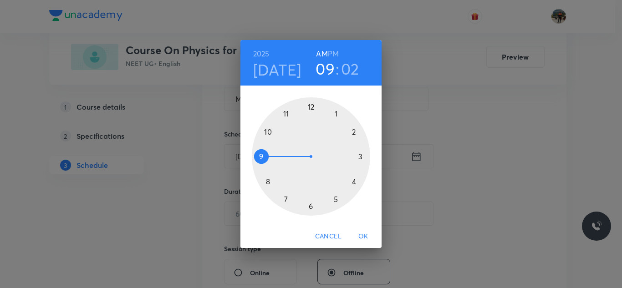
click at [332, 52] on h6 "PM" at bounding box center [333, 53] width 11 height 13
click at [354, 129] on div at bounding box center [311, 156] width 118 height 118
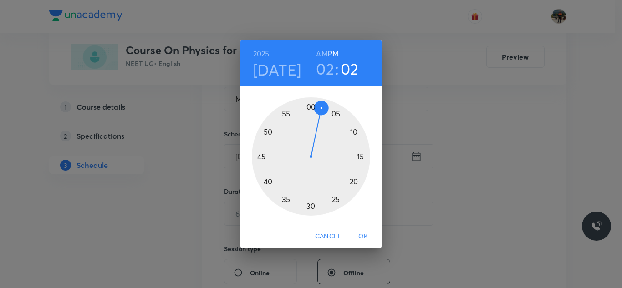
click at [269, 132] on div at bounding box center [311, 156] width 118 height 118
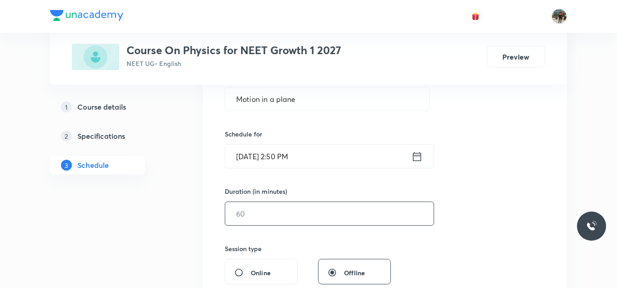
click at [275, 215] on input "text" at bounding box center [329, 213] width 208 height 23
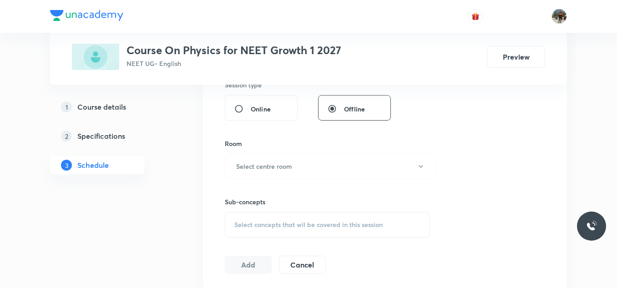
scroll to position [365, 0]
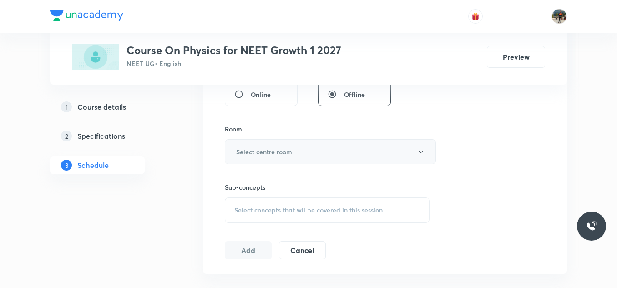
type input "70"
click at [248, 148] on h6 "Select centre room" at bounding box center [264, 152] width 56 height 10
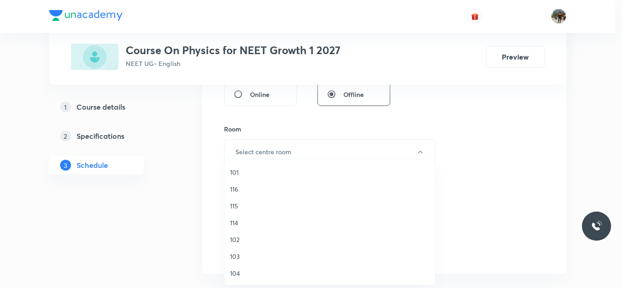
click at [235, 238] on span "102" at bounding box center [329, 240] width 199 height 10
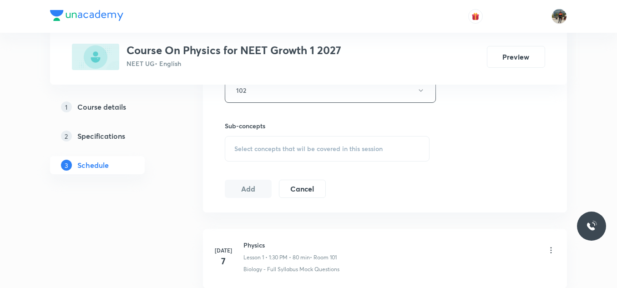
scroll to position [428, 0]
click at [244, 152] on div "Select concepts that wil be covered in this session" at bounding box center [327, 146] width 205 height 25
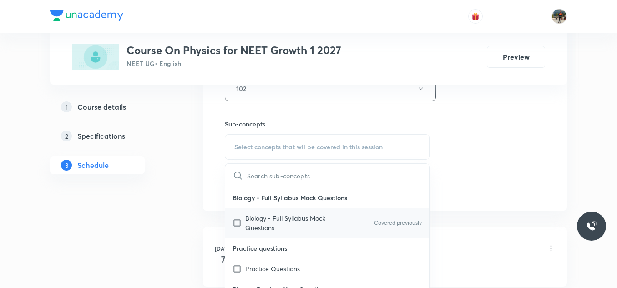
click at [236, 227] on input "checkbox" at bounding box center [239, 222] width 13 height 19
checkbox input "true"
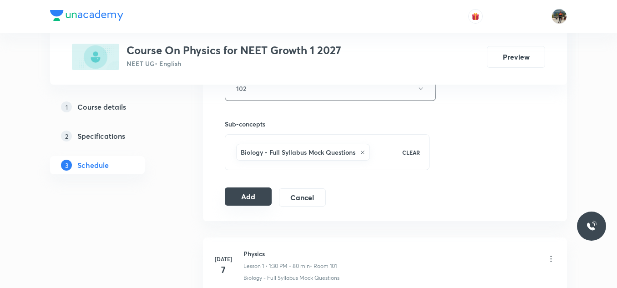
click at [259, 192] on button "Add" at bounding box center [248, 197] width 47 height 18
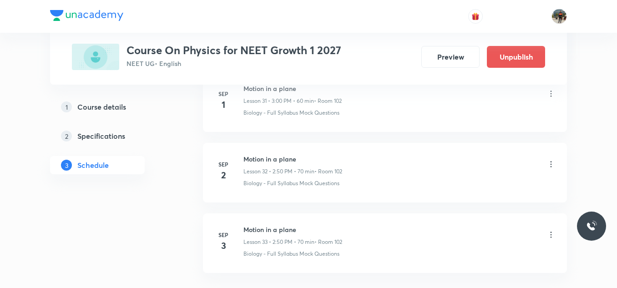
scroll to position [2351, 0]
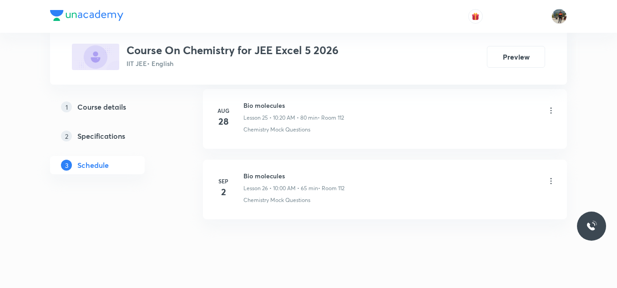
scroll to position [2276, 0]
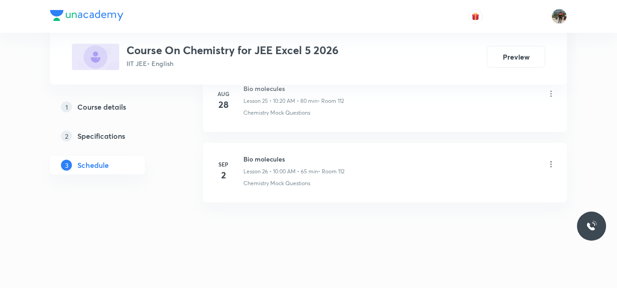
click at [254, 163] on h6 "Bio molecules" at bounding box center [293, 159] width 101 height 10
copy h6 "Bio molecules"
click at [254, 163] on h6 "Bio molecules" at bounding box center [293, 159] width 101 height 10
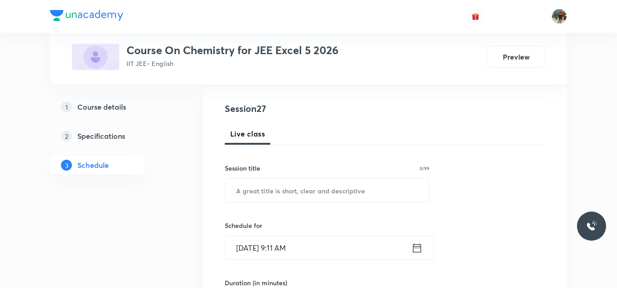
scroll to position [96, 0]
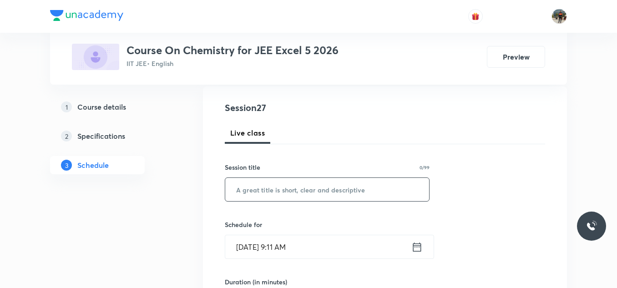
click at [244, 192] on input "text" at bounding box center [327, 189] width 204 height 23
paste input "Bio molecules"
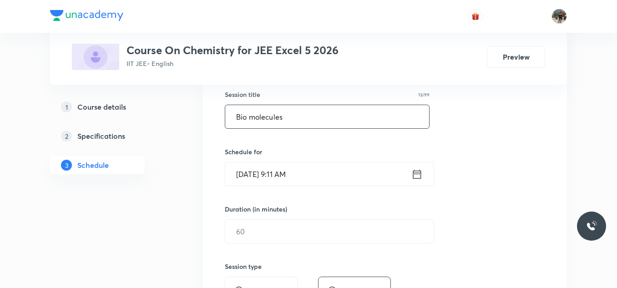
scroll to position [170, 0]
type input "Bio molecules"
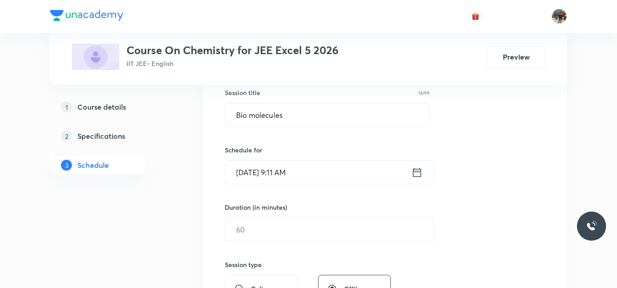
click at [415, 172] on icon at bounding box center [416, 172] width 11 height 13
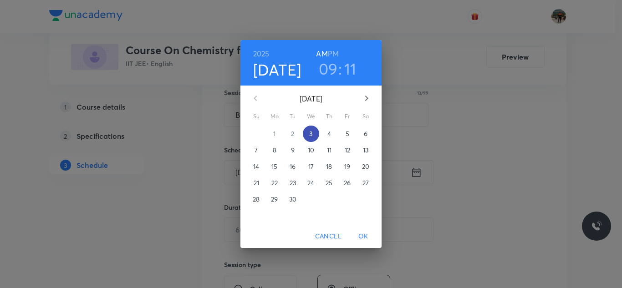
click at [311, 131] on p "3" at bounding box center [310, 133] width 3 height 9
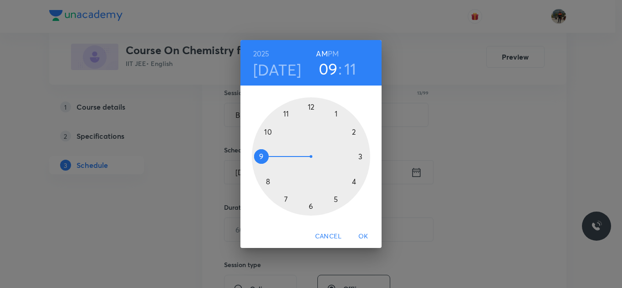
click at [267, 130] on div at bounding box center [311, 156] width 118 height 118
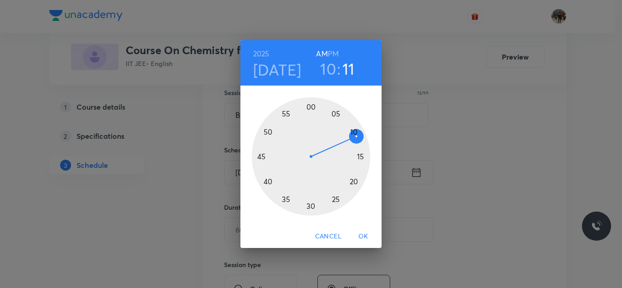
click at [310, 105] on div at bounding box center [311, 156] width 118 height 118
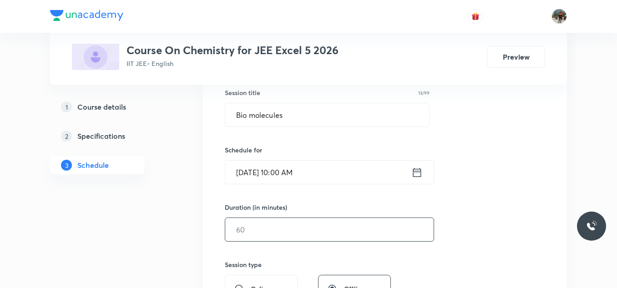
click at [258, 226] on input "text" at bounding box center [329, 229] width 208 height 23
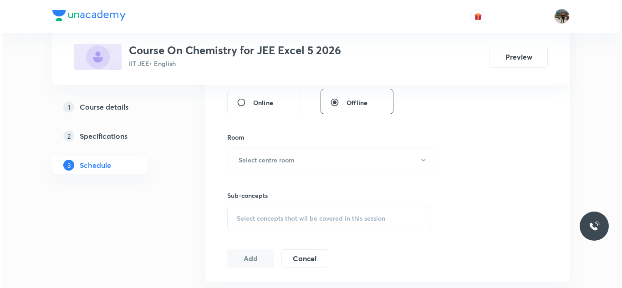
scroll to position [398, 0]
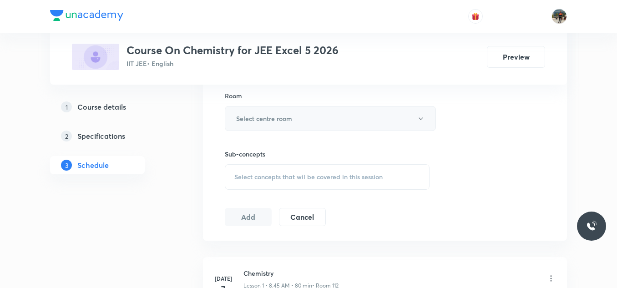
type input "65"
click at [247, 118] on h6 "Select centre room" at bounding box center [264, 119] width 56 height 10
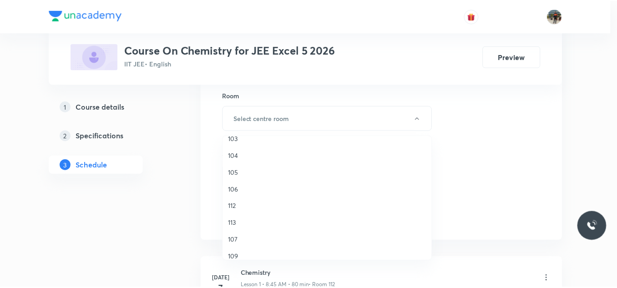
scroll to position [96, 0]
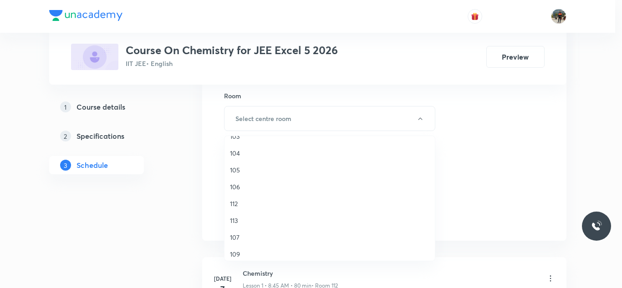
click at [235, 205] on span "112" at bounding box center [329, 204] width 199 height 10
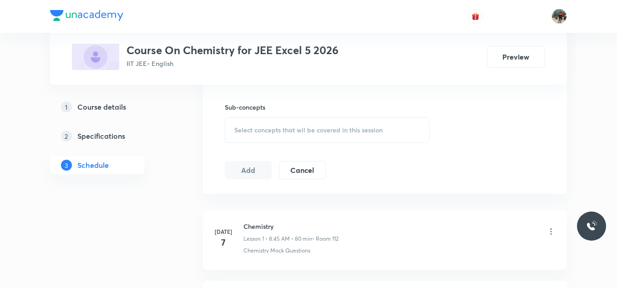
scroll to position [445, 0]
click at [249, 121] on div "Select concepts that wil be covered in this session" at bounding box center [327, 129] width 205 height 25
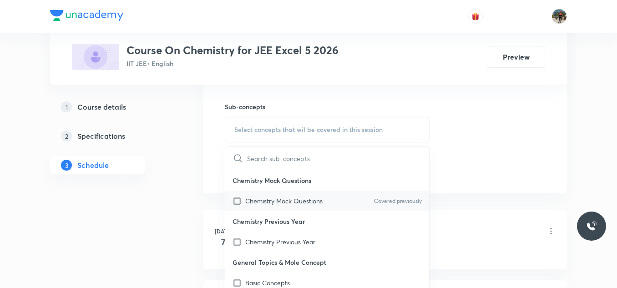
click at [236, 200] on input "checkbox" at bounding box center [239, 201] width 13 height 10
checkbox input "true"
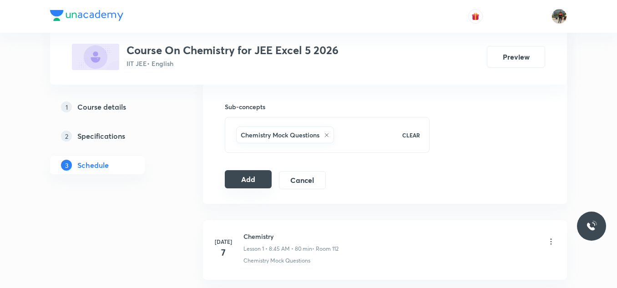
click at [240, 182] on button "Add" at bounding box center [248, 179] width 47 height 18
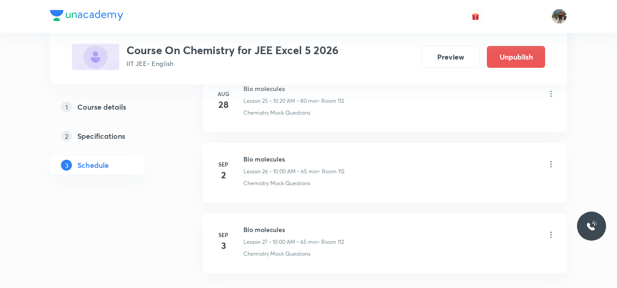
scroll to position [1928, 0]
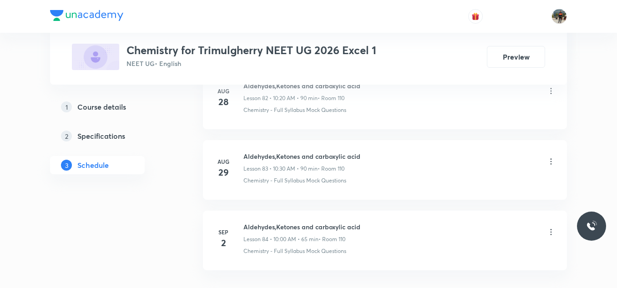
scroll to position [6367, 0]
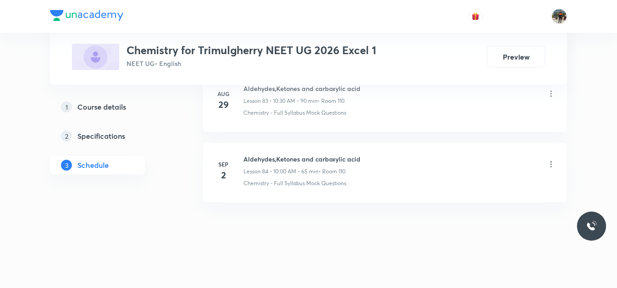
click at [256, 160] on h6 "Aldehydes,Ketones and carboxylic acid" at bounding box center [301, 159] width 117 height 10
copy h6 "Aldehydes,Ketones and carboxylic acid"
click at [256, 160] on h6 "Aldehydes,Ketones and carboxylic acid" at bounding box center [301, 159] width 117 height 10
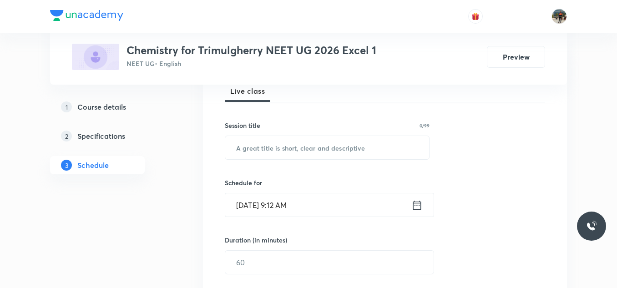
scroll to position [138, 0]
click at [256, 148] on input "text" at bounding box center [327, 147] width 204 height 23
paste input "Aldehydes,Ketones and carboxylic acid"
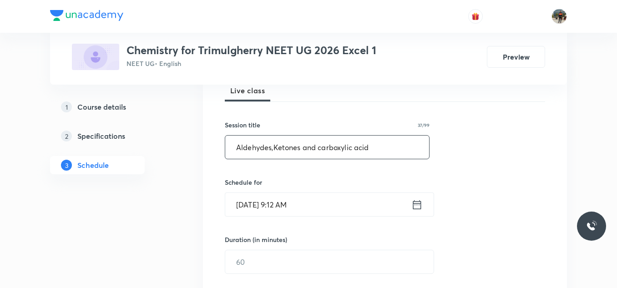
type input "Aldehydes,Ketones and carboxylic acid"
click at [418, 203] on icon at bounding box center [417, 204] width 8 height 9
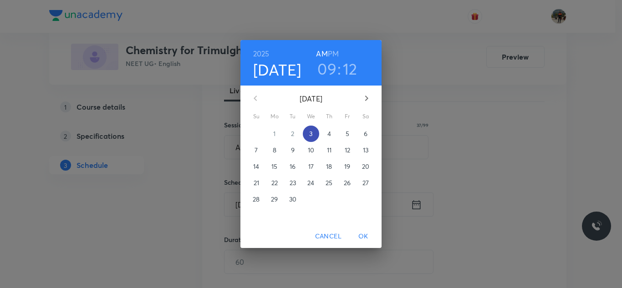
click at [312, 132] on p "3" at bounding box center [310, 133] width 3 height 9
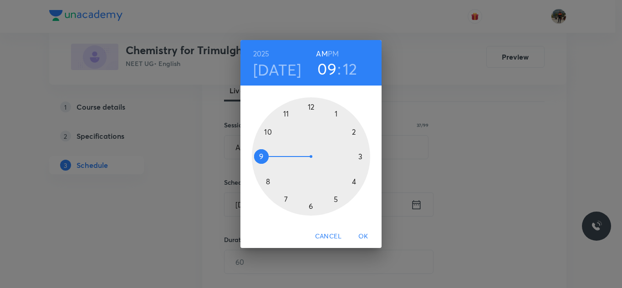
click at [269, 131] on div at bounding box center [311, 156] width 118 height 118
click at [309, 106] on div at bounding box center [311, 156] width 118 height 118
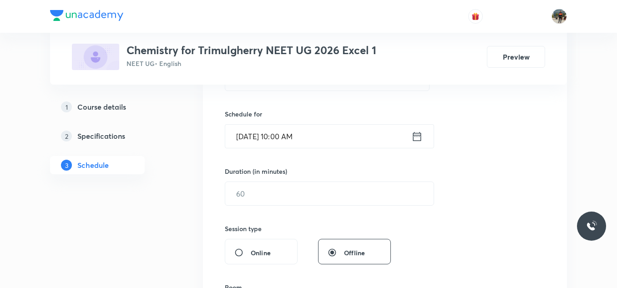
scroll to position [211, 0]
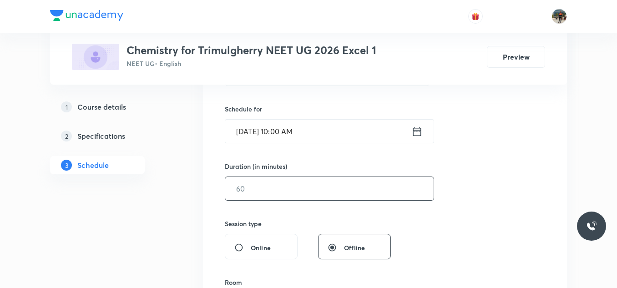
click at [262, 185] on input "text" at bounding box center [329, 188] width 208 height 23
type input "65"
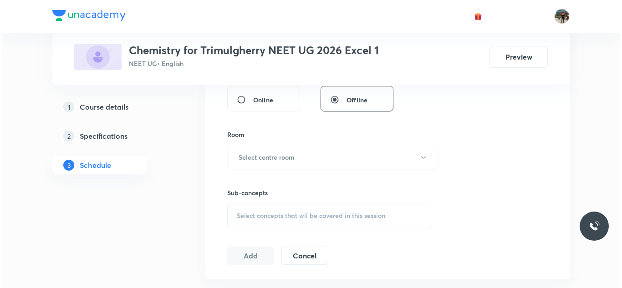
scroll to position [363, 0]
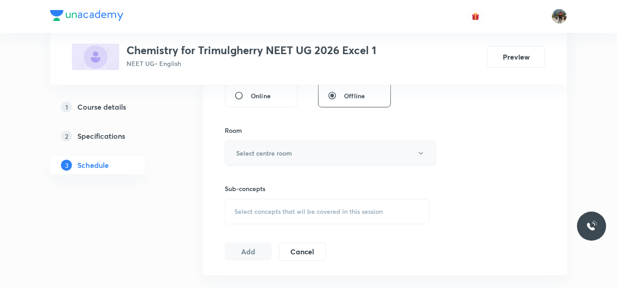
click at [254, 143] on button "Select centre room" at bounding box center [330, 153] width 211 height 25
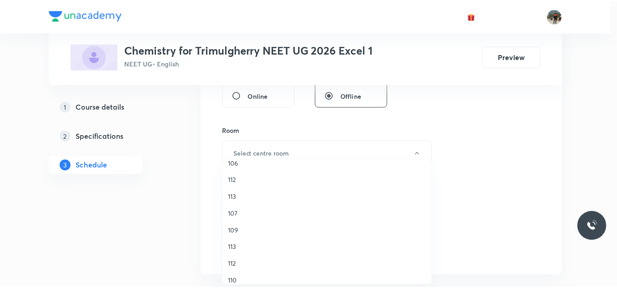
scroll to position [169, 0]
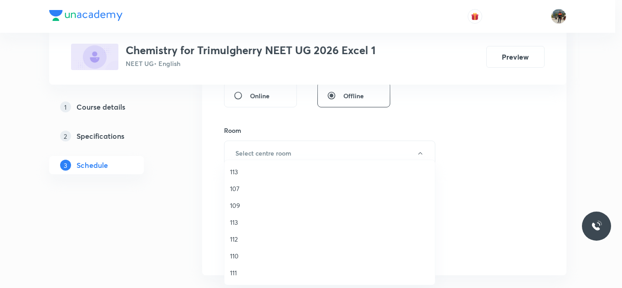
click at [236, 254] on span "110" at bounding box center [329, 256] width 199 height 10
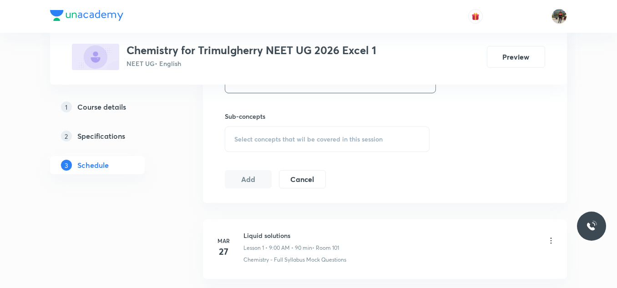
scroll to position [436, 0]
click at [238, 141] on span "Select concepts that wil be covered in this session" at bounding box center [308, 138] width 148 height 7
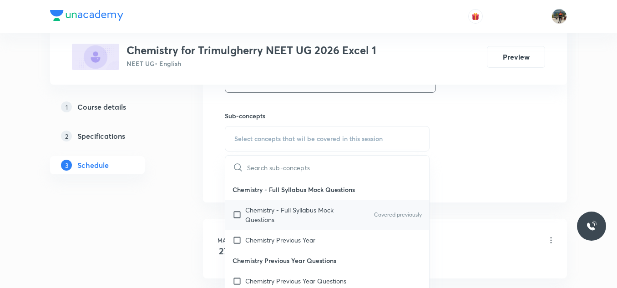
click at [238, 214] on input "checkbox" at bounding box center [239, 214] width 13 height 19
checkbox input "true"
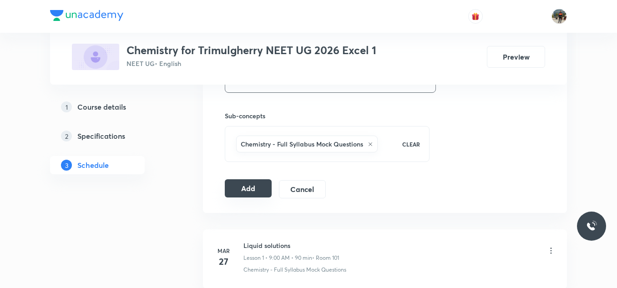
click at [246, 187] on button "Add" at bounding box center [248, 188] width 47 height 18
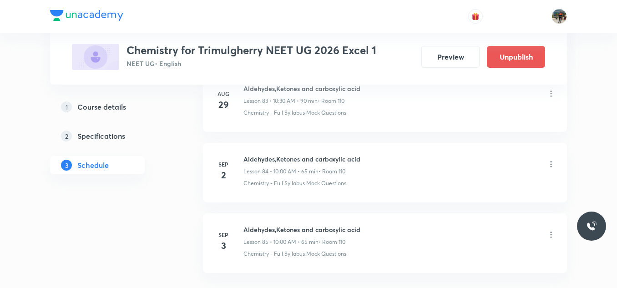
scroll to position [6019, 0]
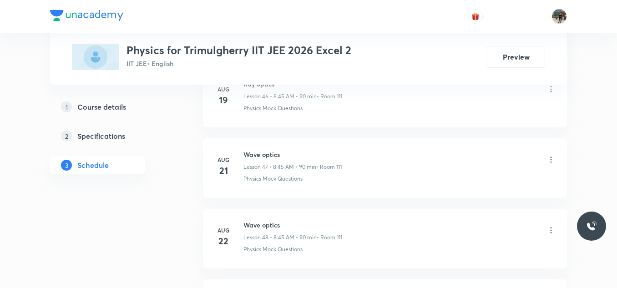
scroll to position [4168, 0]
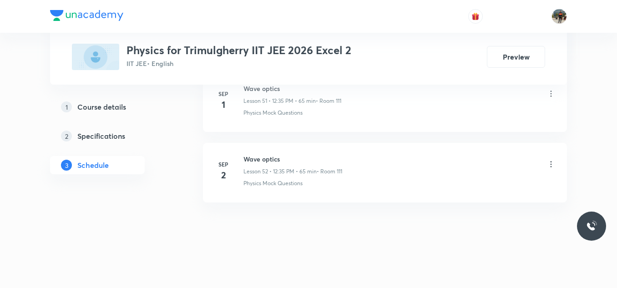
click at [263, 158] on h6 "Wave optics" at bounding box center [292, 159] width 99 height 10
copy h6 "Wave optics"
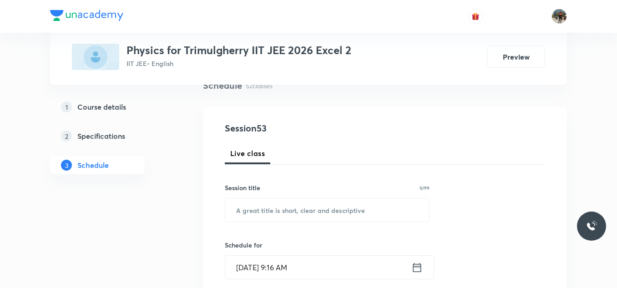
scroll to position [75, 0]
click at [247, 208] on input "text" at bounding box center [327, 210] width 204 height 23
paste input "Wave optics"
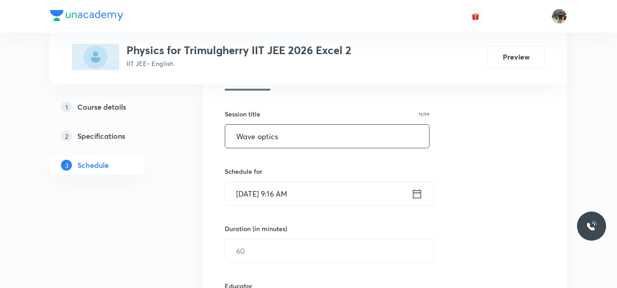
scroll to position [150, 0]
type input "Wave optics"
click at [417, 195] on icon at bounding box center [416, 193] width 11 height 13
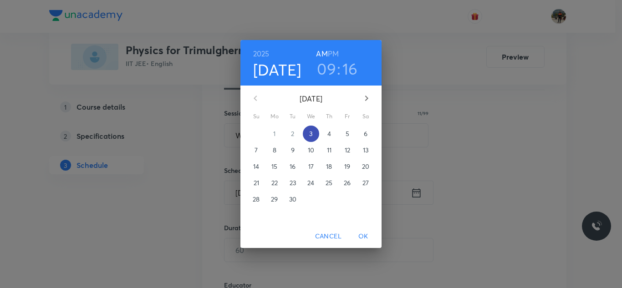
click at [314, 129] on span "3" at bounding box center [311, 133] width 16 height 9
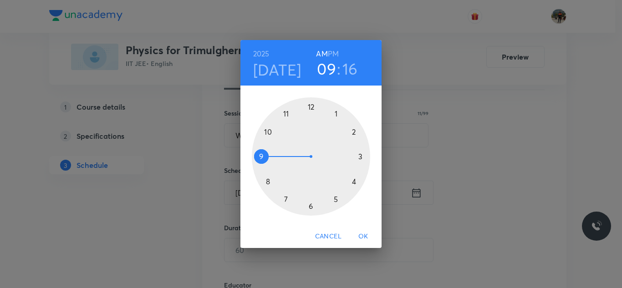
click at [338, 53] on h6 "PM" at bounding box center [333, 53] width 11 height 13
click at [311, 106] on div at bounding box center [311, 156] width 118 height 118
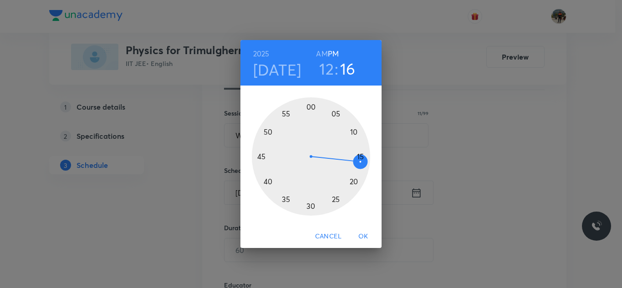
click at [286, 198] on div at bounding box center [311, 156] width 118 height 118
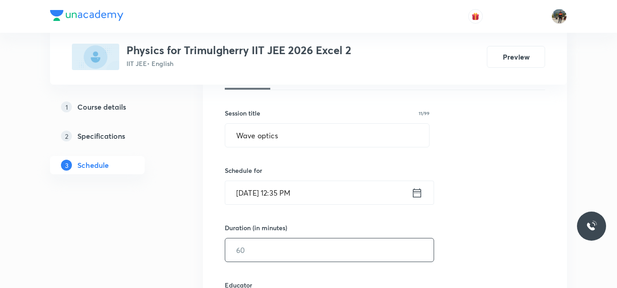
click at [263, 252] on input "text" at bounding box center [329, 249] width 208 height 23
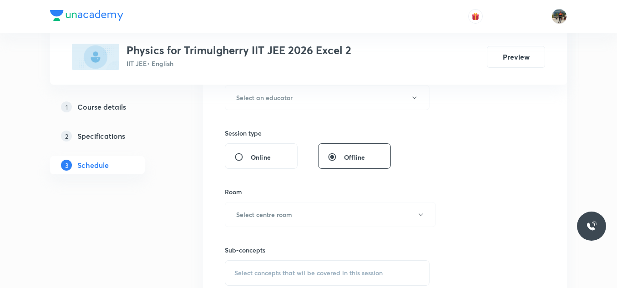
scroll to position [307, 0]
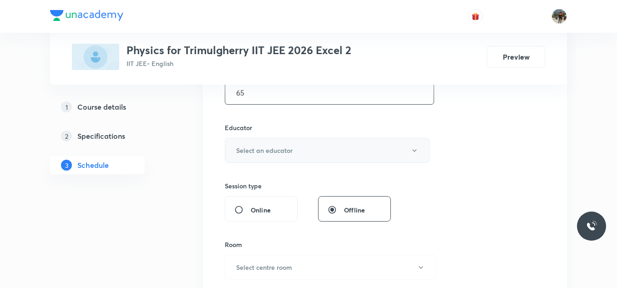
type input "65"
click at [257, 143] on button "Select an educator" at bounding box center [327, 150] width 205 height 25
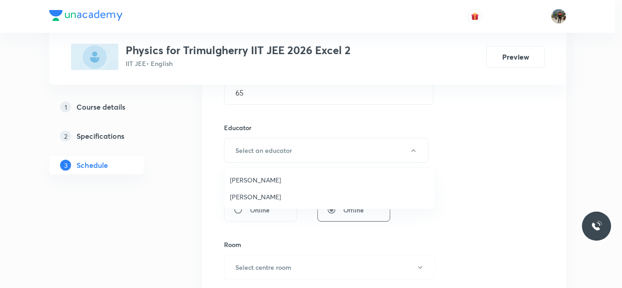
click at [252, 178] on span "Rajesh Vuddavolu" at bounding box center [329, 180] width 199 height 10
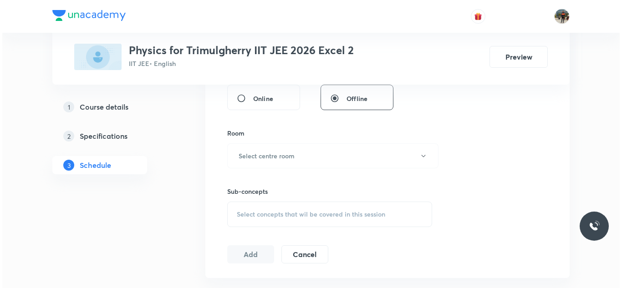
scroll to position [420, 0]
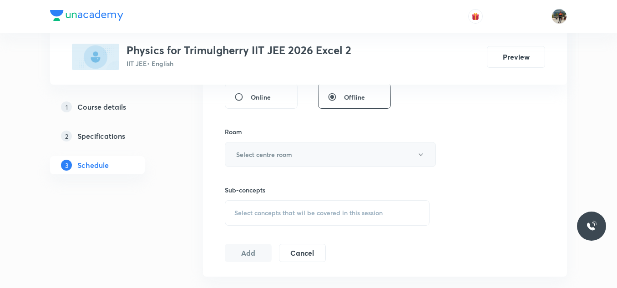
click at [243, 157] on h6 "Select centre room" at bounding box center [264, 155] width 56 height 10
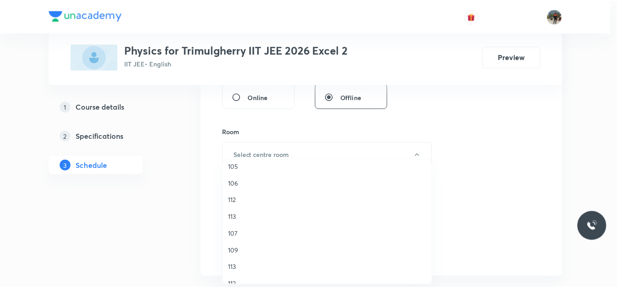
scroll to position [169, 0]
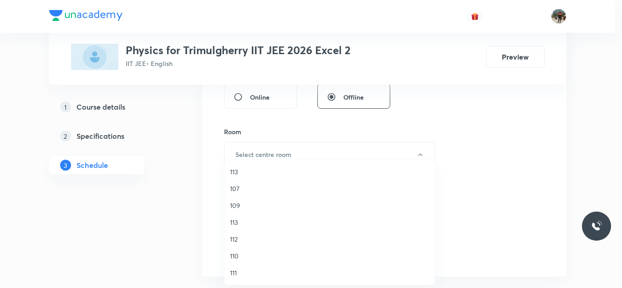
click at [230, 270] on span "111" at bounding box center [329, 273] width 199 height 10
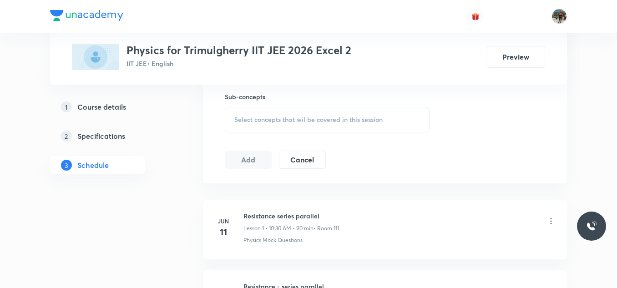
scroll to position [514, 0]
click at [262, 112] on div "Select concepts that wil be covered in this session" at bounding box center [327, 118] width 205 height 25
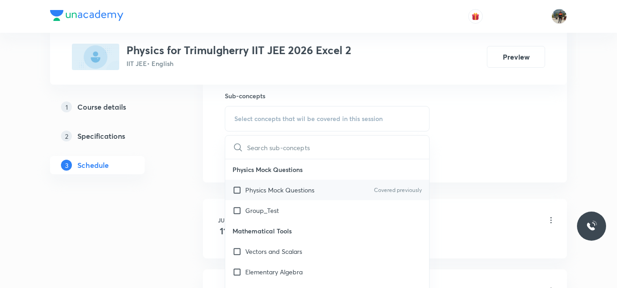
click at [237, 189] on input "checkbox" at bounding box center [239, 190] width 13 height 10
checkbox input "true"
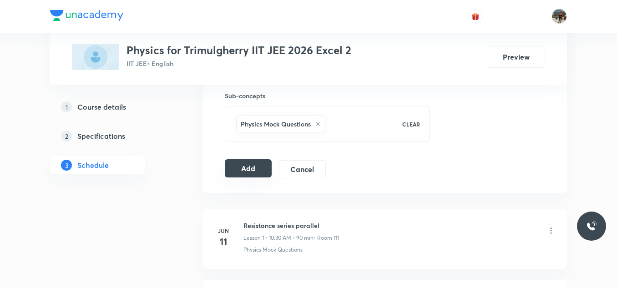
click at [243, 165] on button "Add" at bounding box center [248, 168] width 47 height 18
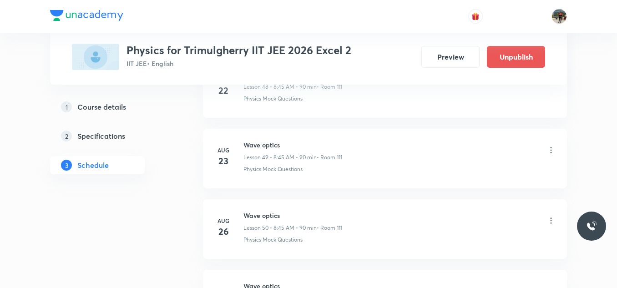
scroll to position [3762, 0]
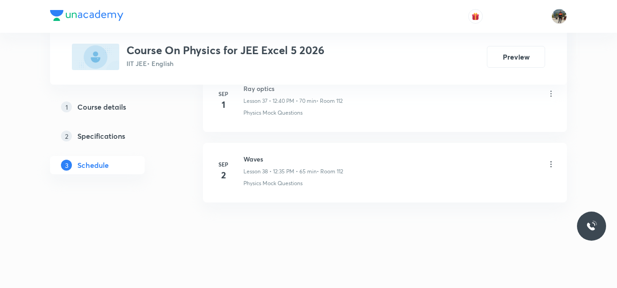
click at [255, 158] on h6 "Waves" at bounding box center [293, 159] width 100 height 10
copy h6 "Waves"
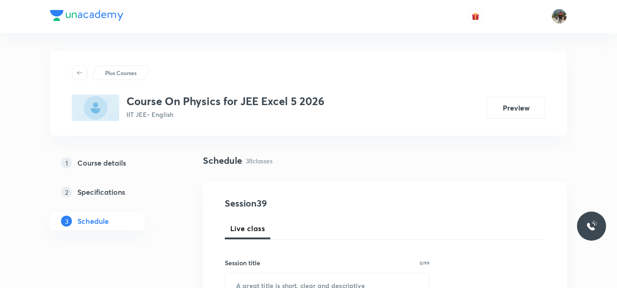
scroll to position [112, 0]
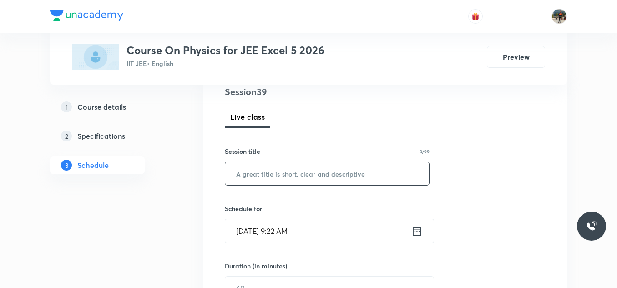
click at [246, 175] on input "text" at bounding box center [327, 173] width 204 height 23
paste input "Waves"
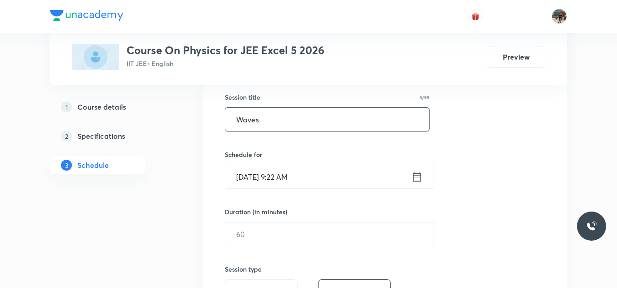
type input "Waves"
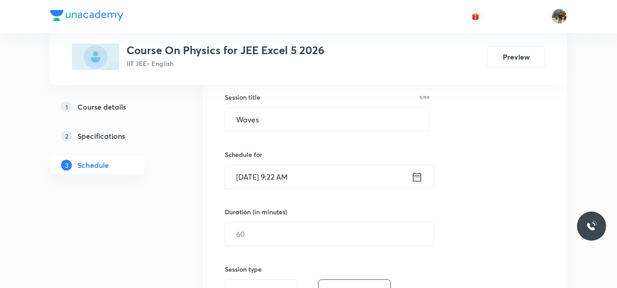
click at [416, 176] on icon at bounding box center [417, 176] width 8 height 9
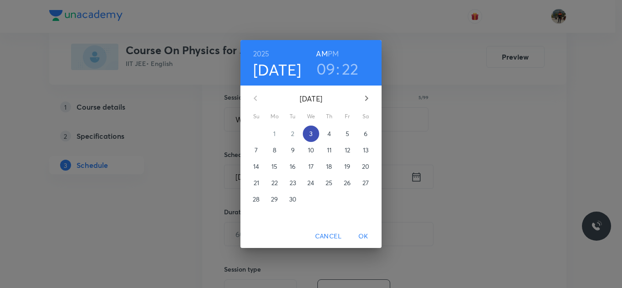
click at [306, 134] on span "3" at bounding box center [311, 133] width 16 height 9
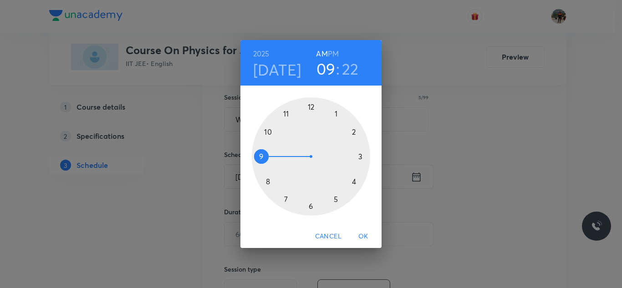
click at [335, 54] on h6 "PM" at bounding box center [333, 53] width 11 height 13
click at [311, 106] on div at bounding box center [311, 156] width 118 height 118
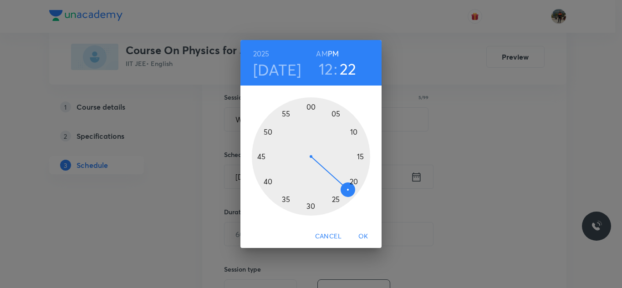
click at [286, 198] on div at bounding box center [311, 156] width 118 height 118
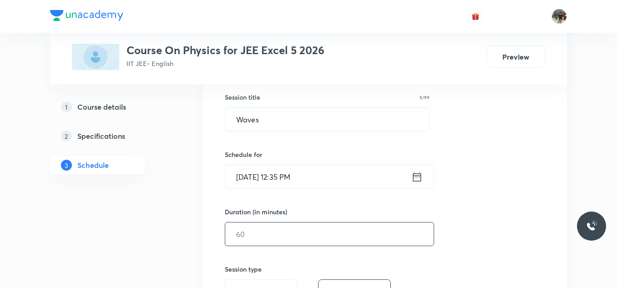
click at [261, 234] on input "text" at bounding box center [329, 234] width 208 height 23
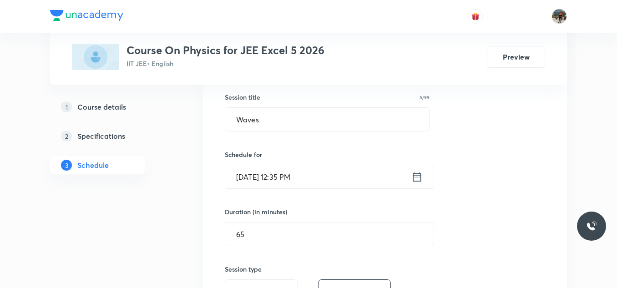
click at [415, 179] on icon at bounding box center [416, 177] width 11 height 13
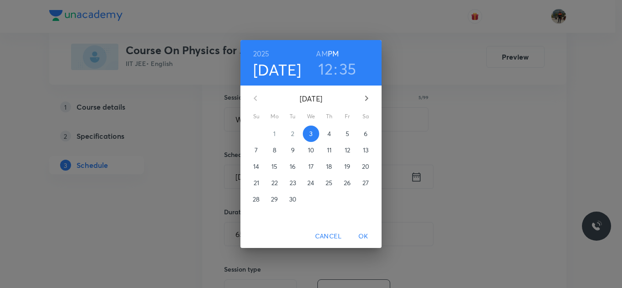
click at [343, 70] on h3 "35" at bounding box center [347, 68] width 17 height 19
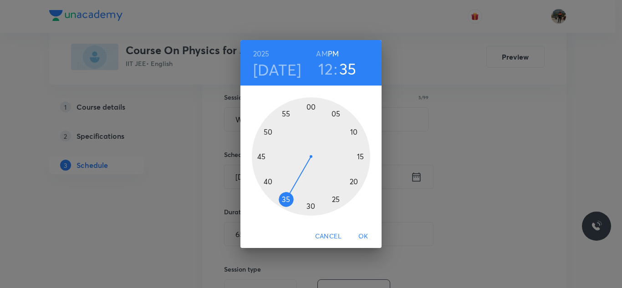
click at [265, 182] on div at bounding box center [311, 156] width 118 height 118
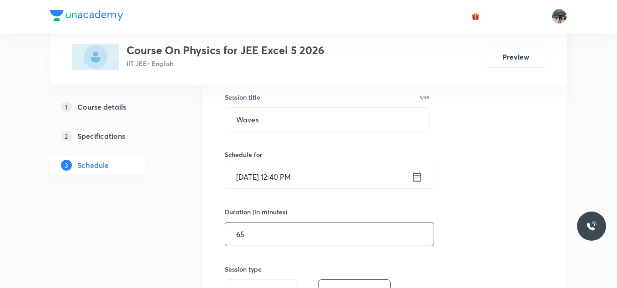
click at [262, 227] on input "65" at bounding box center [329, 234] width 208 height 23
type input "6"
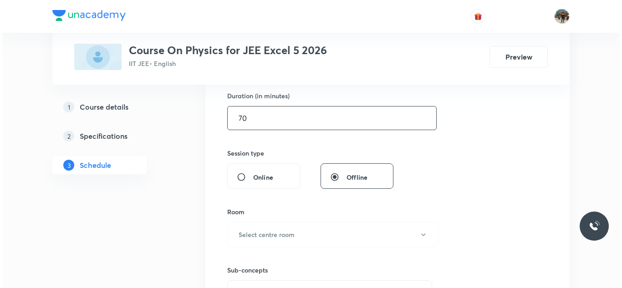
scroll to position [344, 0]
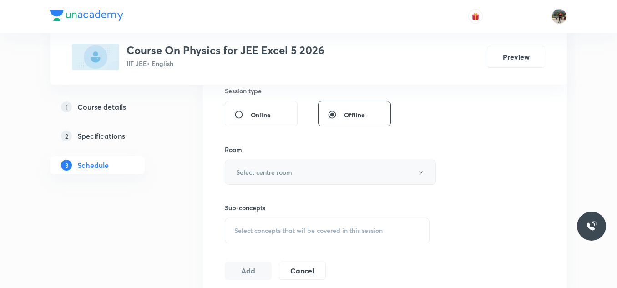
type input "70"
click at [258, 174] on h6 "Select centre room" at bounding box center [264, 172] width 56 height 10
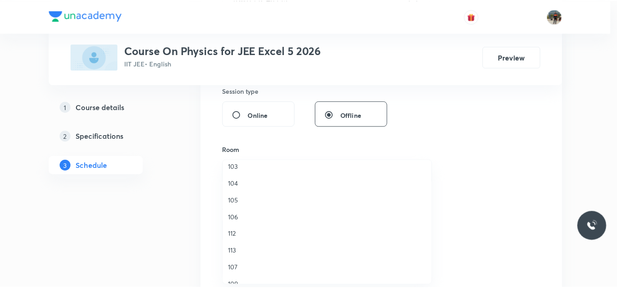
scroll to position [90, 0]
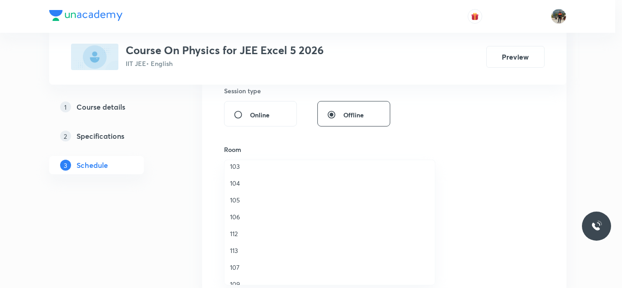
click at [230, 233] on span "112" at bounding box center [329, 234] width 199 height 10
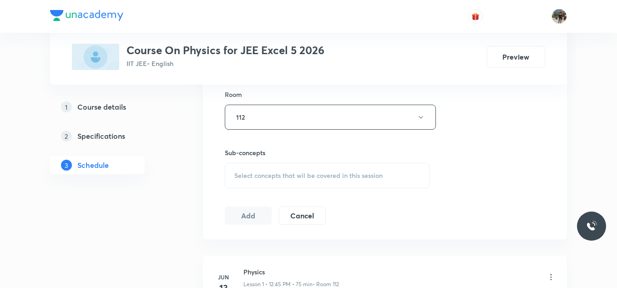
scroll to position [400, 0]
click at [240, 169] on div "Select concepts that wil be covered in this session" at bounding box center [327, 174] width 205 height 25
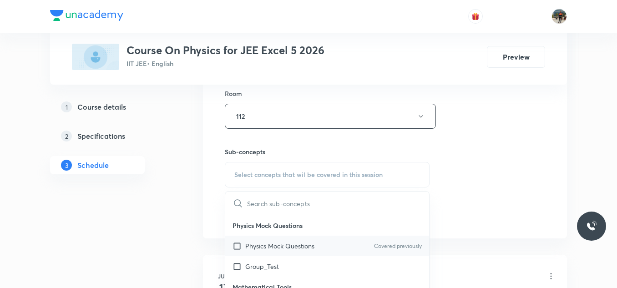
click at [236, 248] on input "checkbox" at bounding box center [239, 246] width 13 height 10
checkbox input "true"
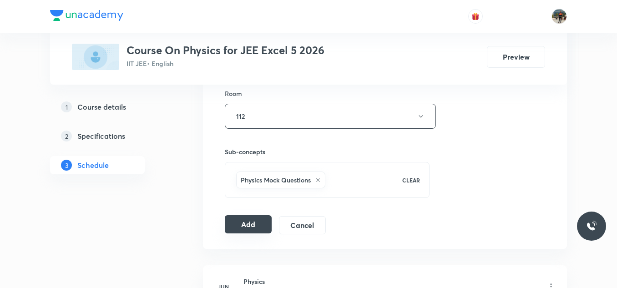
click at [245, 220] on button "Add" at bounding box center [248, 224] width 47 height 18
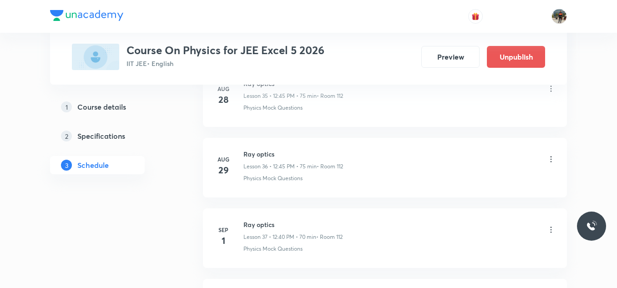
scroll to position [2774, 0]
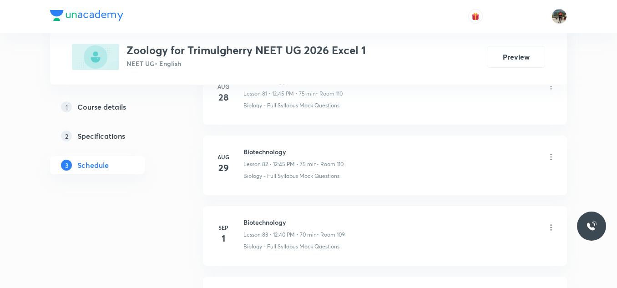
scroll to position [6367, 0]
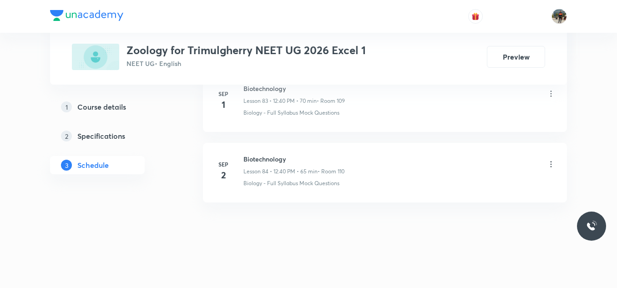
click at [260, 158] on h6 "Biotechnology" at bounding box center [293, 159] width 101 height 10
copy h6 "Biotechnology"
click at [260, 158] on h6 "Biotechnology" at bounding box center [293, 159] width 101 height 10
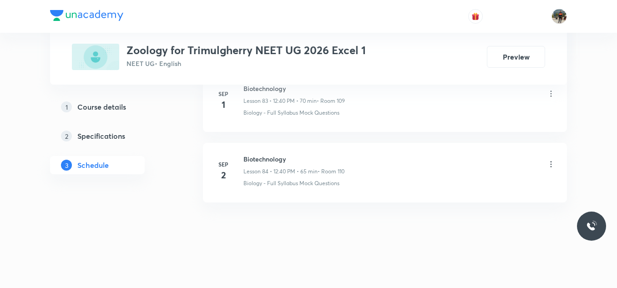
click at [260, 158] on h6 "Biotechnology" at bounding box center [293, 159] width 101 height 10
copy h6 "Biotechnology"
click at [260, 158] on h6 "Biotechnology" at bounding box center [293, 159] width 101 height 10
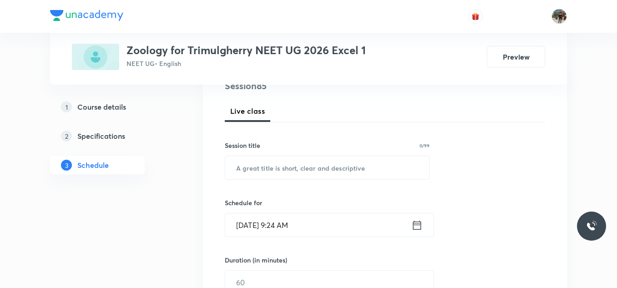
scroll to position [122, 0]
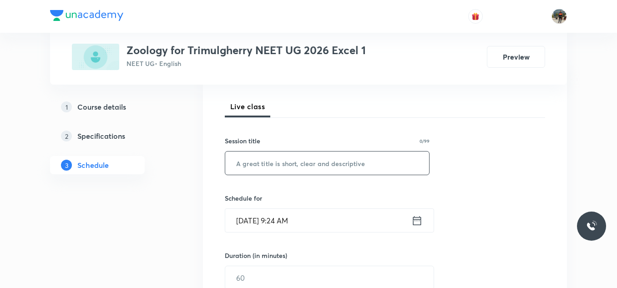
click at [254, 158] on input "text" at bounding box center [327, 163] width 204 height 23
paste input "Biotechnology"
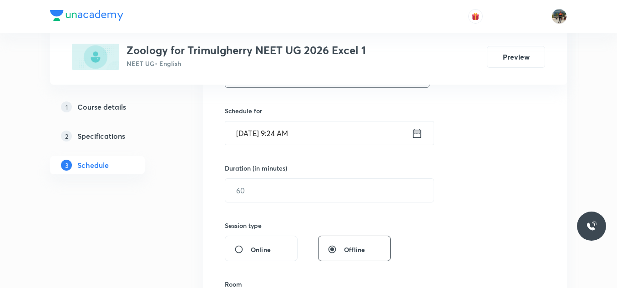
scroll to position [214, 0]
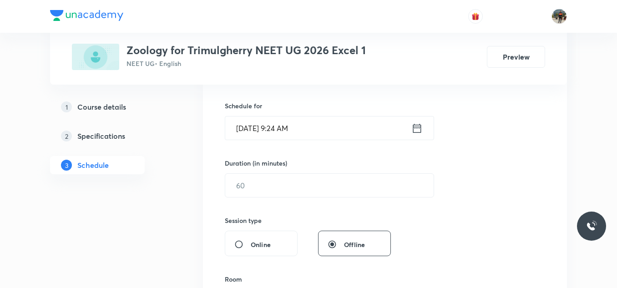
type input "Biotechnology"
click at [417, 127] on icon at bounding box center [417, 127] width 8 height 9
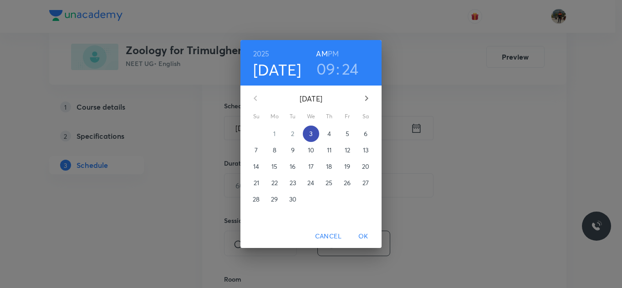
click at [315, 132] on span "3" at bounding box center [311, 133] width 16 height 9
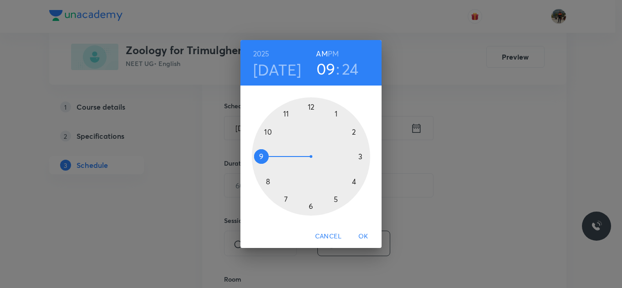
click at [333, 52] on h6 "PM" at bounding box center [333, 53] width 11 height 13
click at [311, 106] on div at bounding box center [311, 156] width 118 height 118
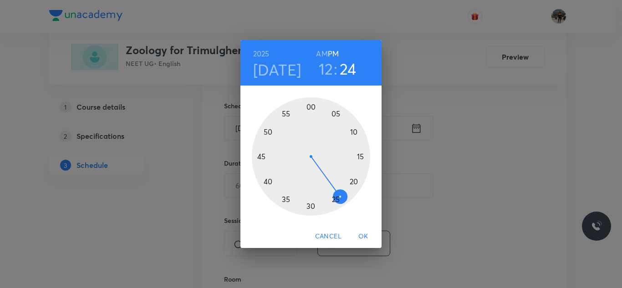
click at [269, 181] on div at bounding box center [311, 156] width 118 height 118
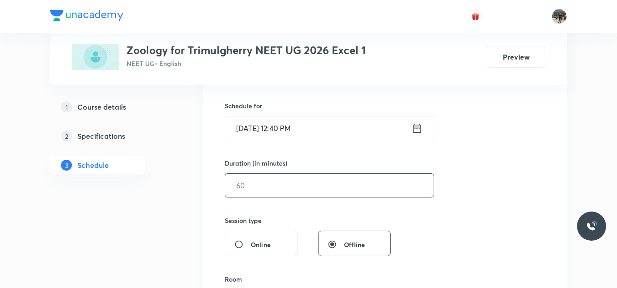
click at [290, 188] on input "text" at bounding box center [329, 185] width 208 height 23
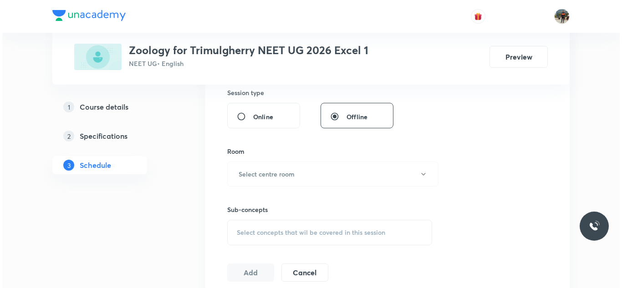
scroll to position [343, 0]
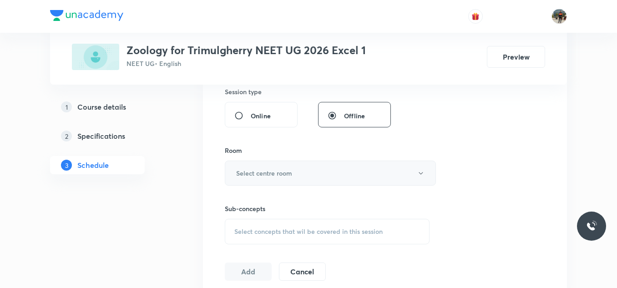
type input "70"
click at [271, 177] on h6 "Select centre room" at bounding box center [264, 173] width 56 height 10
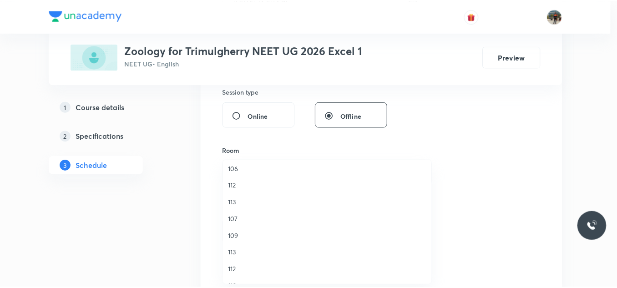
scroll to position [169, 0]
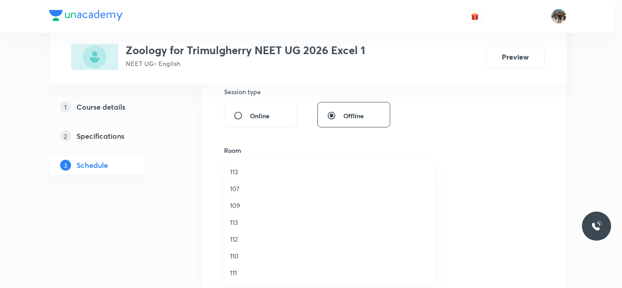
click at [236, 257] on span "110" at bounding box center [329, 256] width 199 height 10
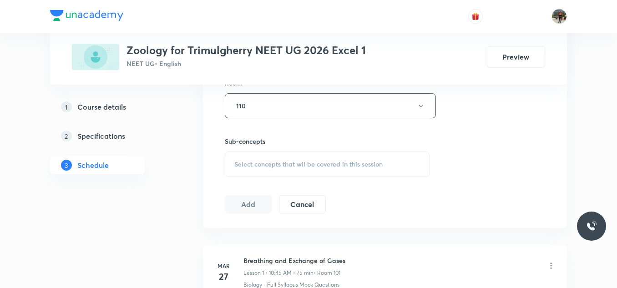
scroll to position [411, 0]
click at [244, 167] on span "Select concepts that wil be covered in this session" at bounding box center [308, 163] width 148 height 7
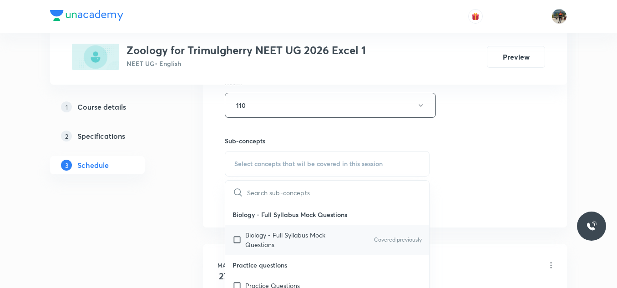
click at [237, 240] on input "checkbox" at bounding box center [239, 239] width 13 height 19
checkbox input "true"
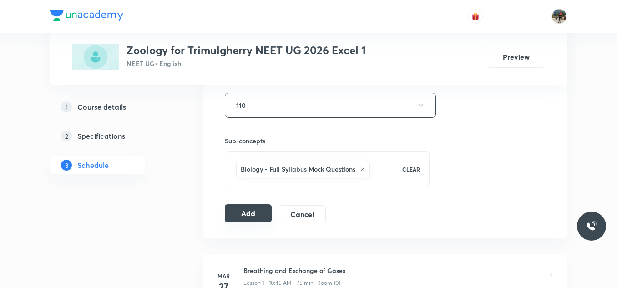
click at [228, 210] on button "Add" at bounding box center [248, 213] width 47 height 18
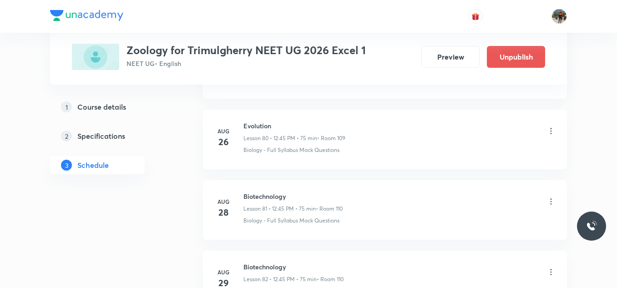
scroll to position [6019, 0]
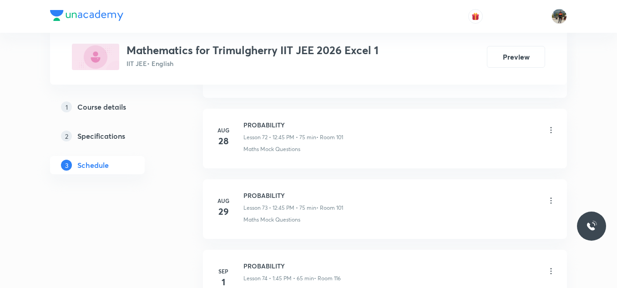
scroll to position [5720, 0]
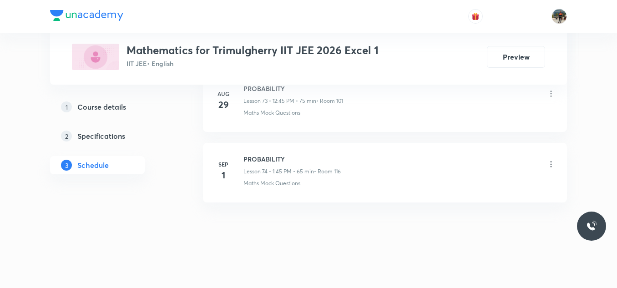
click at [268, 155] on h6 "PROBABILITY" at bounding box center [291, 159] width 97 height 10
copy h6 "PROBABILITY"
click at [268, 155] on h6 "PROBABILITY" at bounding box center [291, 159] width 97 height 10
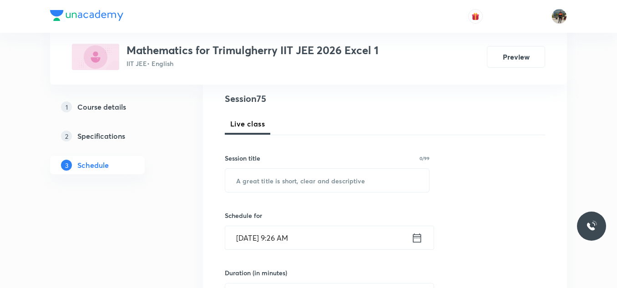
scroll to position [106, 0]
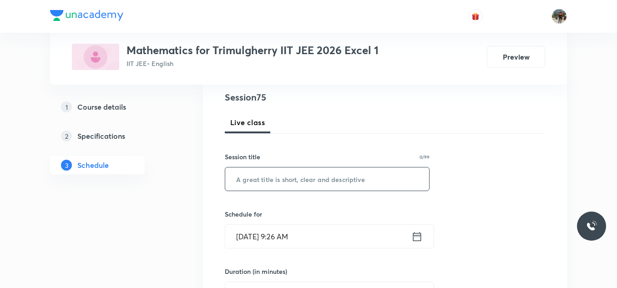
click at [253, 176] on input "text" at bounding box center [327, 178] width 204 height 23
paste input "PROBABILITY"
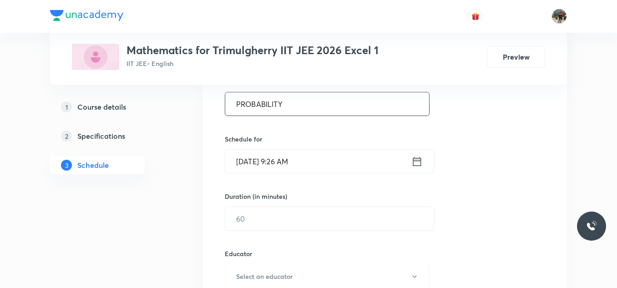
type input "PROBABILITY"
click at [417, 159] on icon at bounding box center [416, 161] width 11 height 13
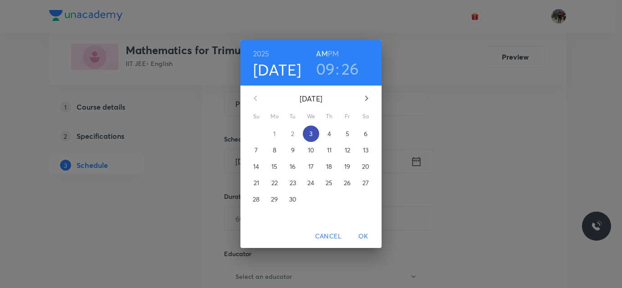
click at [314, 130] on span "3" at bounding box center [311, 133] width 16 height 9
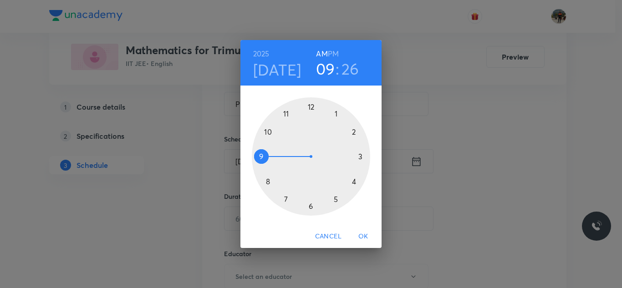
click at [337, 51] on h6 "PM" at bounding box center [333, 53] width 11 height 13
click at [336, 112] on div at bounding box center [311, 156] width 118 height 118
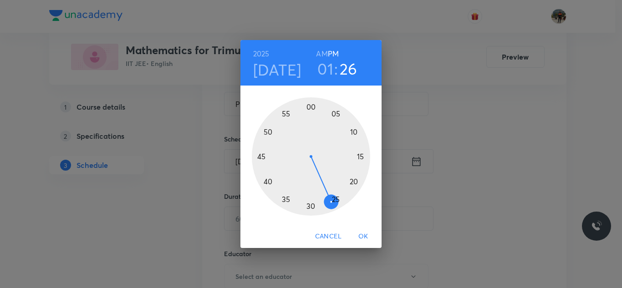
click at [258, 157] on div at bounding box center [311, 156] width 118 height 118
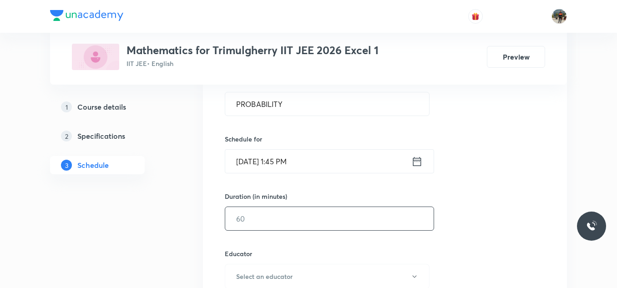
click at [237, 212] on input "text" at bounding box center [329, 218] width 208 height 23
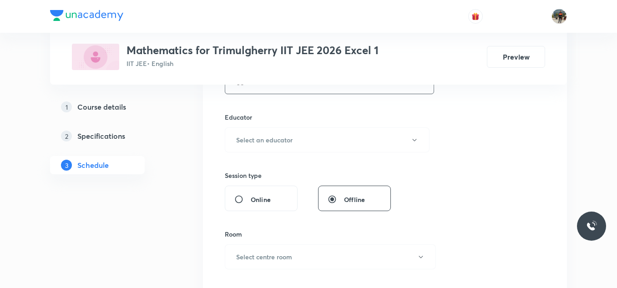
scroll to position [318, 0]
type input "65"
click at [252, 143] on h6 "Select an educator" at bounding box center [264, 140] width 56 height 10
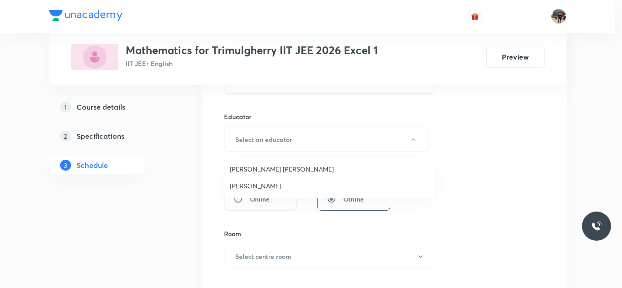
click at [245, 180] on li "Ravindar Bejugam" at bounding box center [329, 185] width 210 height 17
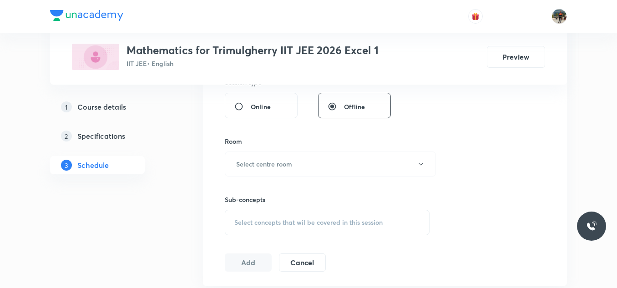
scroll to position [411, 0]
click at [257, 160] on h6 "Select centre room" at bounding box center [264, 163] width 56 height 10
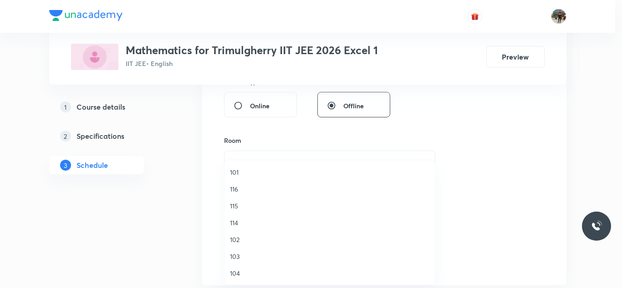
click at [235, 172] on span "101" at bounding box center [329, 172] width 199 height 10
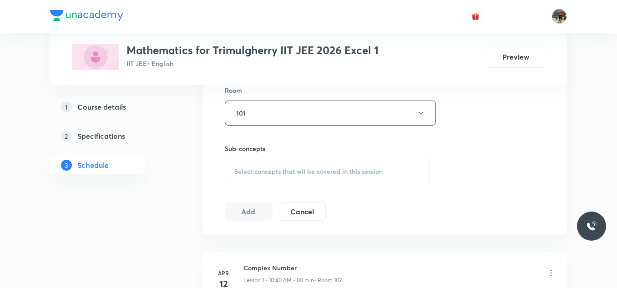
scroll to position [462, 0]
click at [240, 169] on span "Select concepts that wil be covered in this session" at bounding box center [308, 170] width 148 height 7
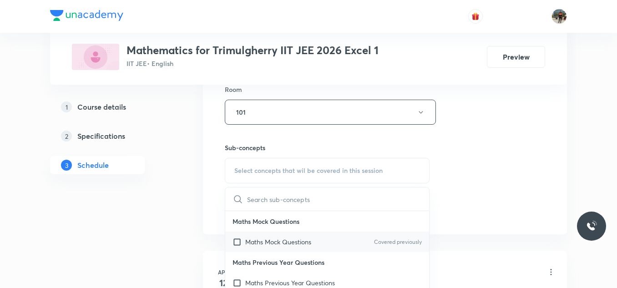
click at [236, 242] on input "checkbox" at bounding box center [239, 242] width 13 height 10
checkbox input "true"
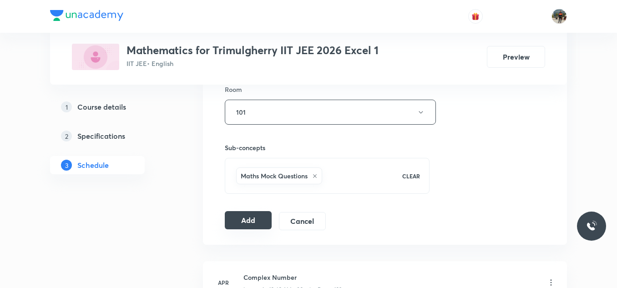
click at [243, 221] on button "Add" at bounding box center [248, 220] width 47 height 18
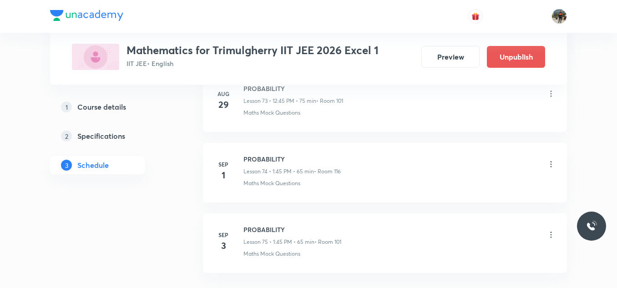
scroll to position [5314, 0]
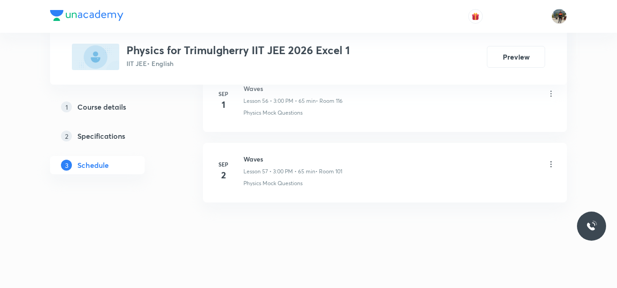
click at [258, 160] on h6 "Waves" at bounding box center [292, 159] width 99 height 10
copy h6 "Waves"
click at [258, 160] on h6 "Waves" at bounding box center [292, 159] width 99 height 10
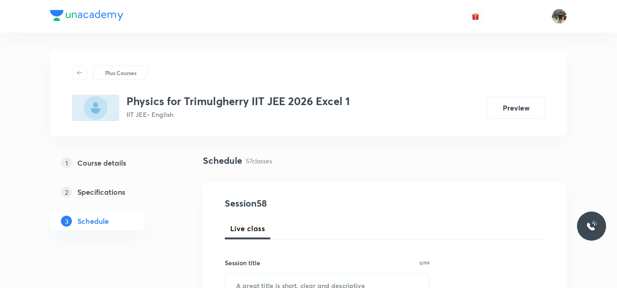
scroll to position [112, 0]
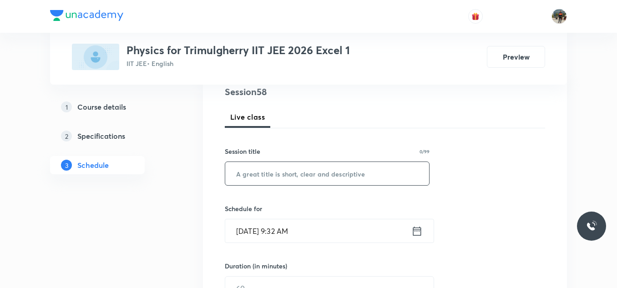
click at [243, 179] on input "text" at bounding box center [327, 173] width 204 height 23
paste input "Waves"
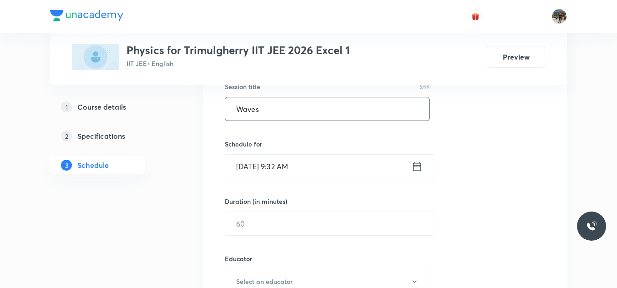
scroll to position [177, 0]
type input "Waves"
click at [414, 167] on icon at bounding box center [416, 165] width 11 height 13
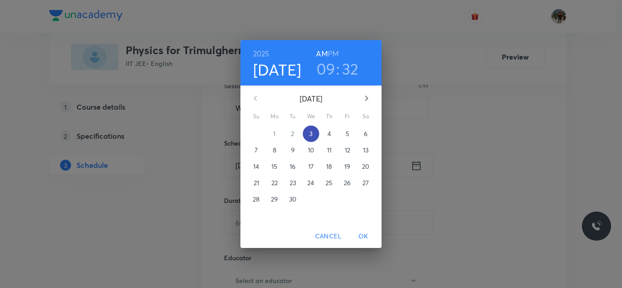
click at [310, 132] on p "3" at bounding box center [310, 133] width 3 height 9
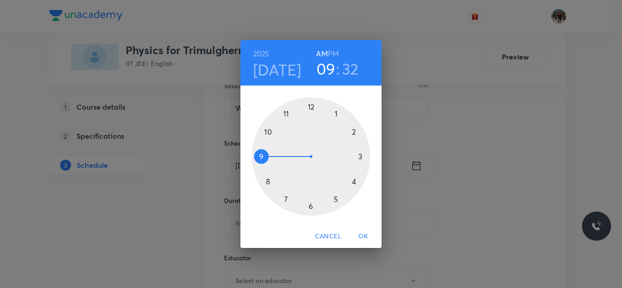
click at [333, 52] on h6 "PM" at bounding box center [333, 53] width 11 height 13
click at [360, 156] on div at bounding box center [311, 156] width 118 height 118
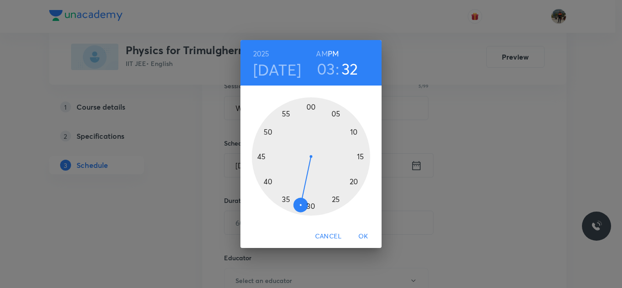
click at [311, 106] on div at bounding box center [311, 156] width 118 height 118
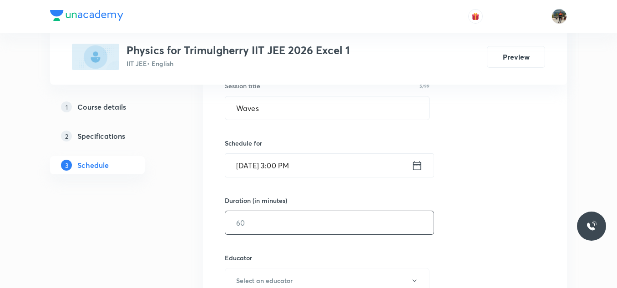
click at [257, 223] on input "text" at bounding box center [329, 222] width 208 height 23
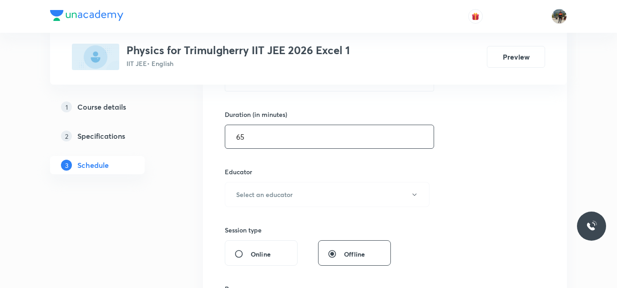
scroll to position [270, 0]
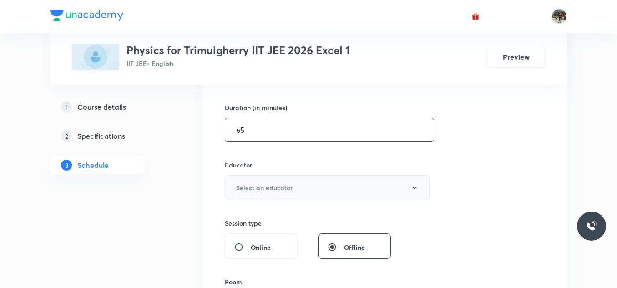
type input "65"
click at [249, 194] on button "Select an educator" at bounding box center [327, 187] width 205 height 25
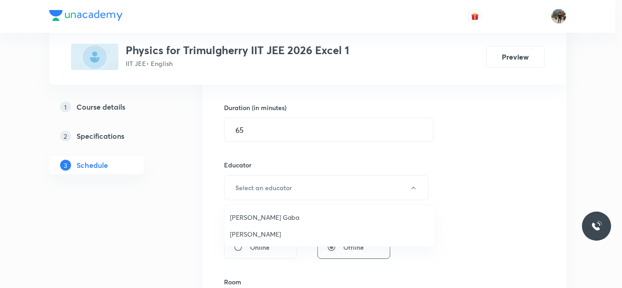
click at [239, 221] on span "Arpit Gaba" at bounding box center [329, 218] width 199 height 10
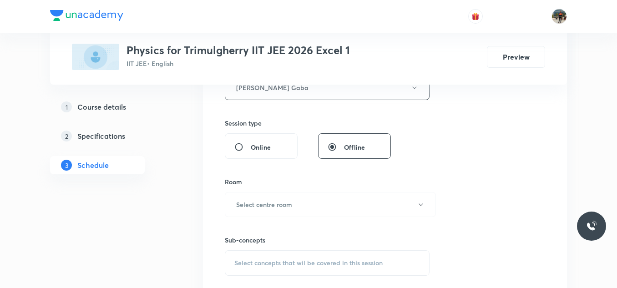
scroll to position [427, 0]
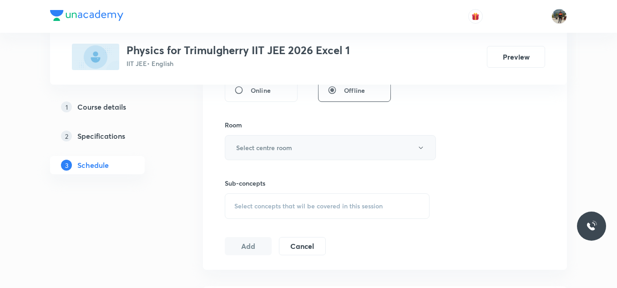
click at [257, 142] on button "Select centre room" at bounding box center [330, 147] width 211 height 25
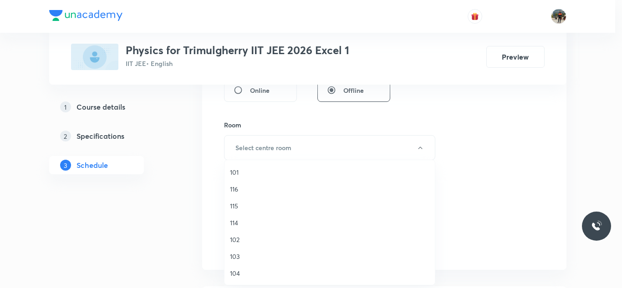
click at [236, 172] on span "101" at bounding box center [329, 172] width 199 height 10
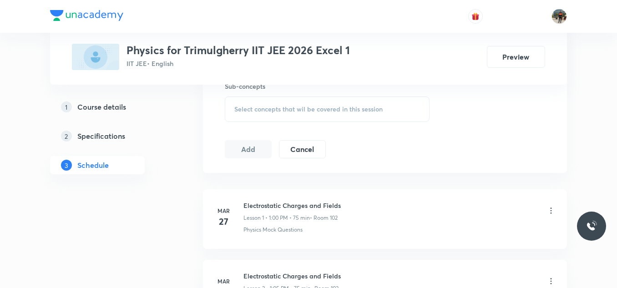
scroll to position [525, 0]
click at [252, 103] on div "Select concepts that wil be covered in this session" at bounding box center [327, 108] width 205 height 25
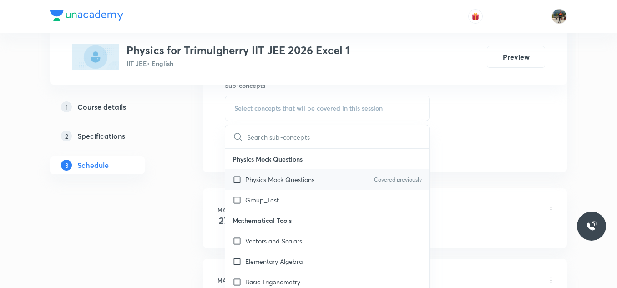
click at [238, 178] on input "checkbox" at bounding box center [239, 180] width 13 height 10
checkbox input "true"
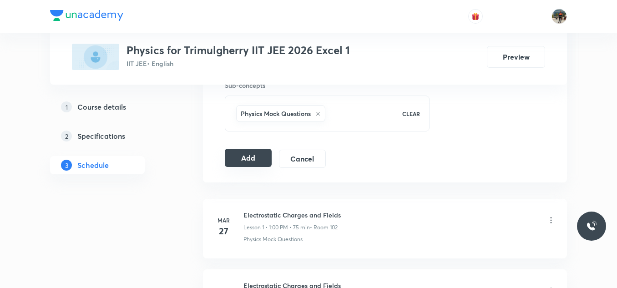
click at [247, 157] on button "Add" at bounding box center [248, 158] width 47 height 18
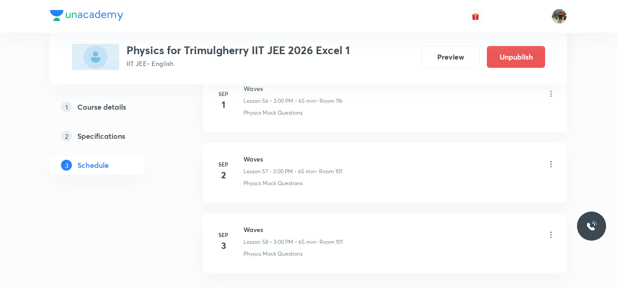
scroll to position [4115, 0]
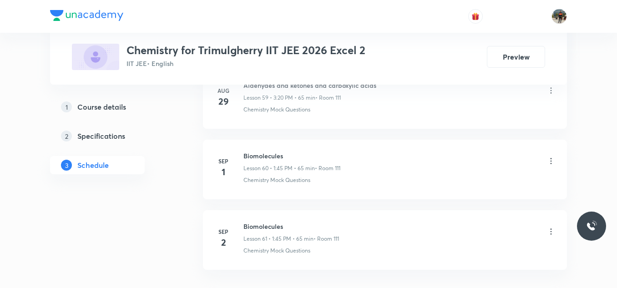
scroll to position [4803, 0]
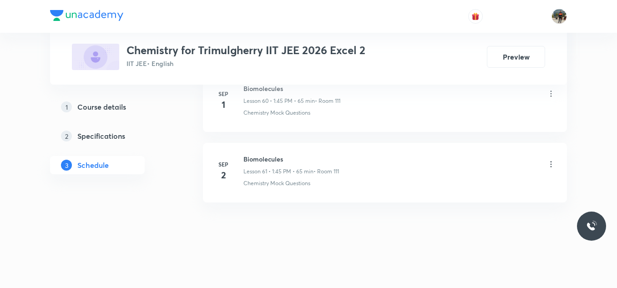
click at [260, 157] on h6 "Biomolecules" at bounding box center [291, 159] width 96 height 10
copy h6 "Biomolecules"
click at [260, 157] on h6 "Biomolecules" at bounding box center [291, 159] width 96 height 10
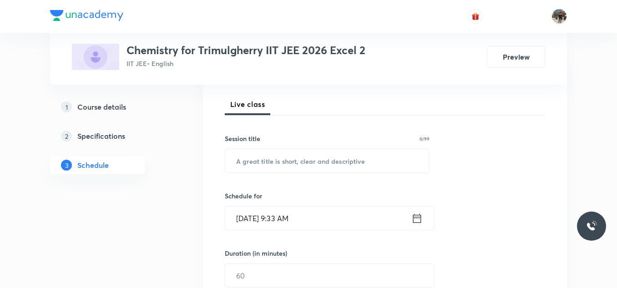
scroll to position [127, 0]
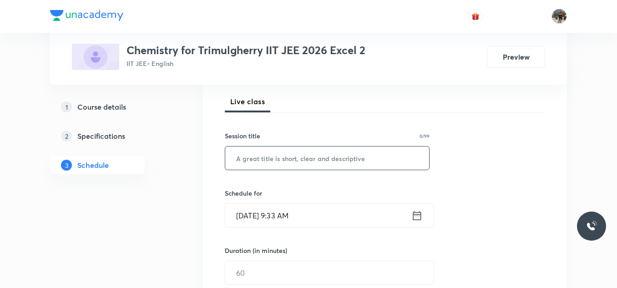
click at [260, 157] on input "text" at bounding box center [327, 158] width 204 height 23
paste input "Biomolecules"
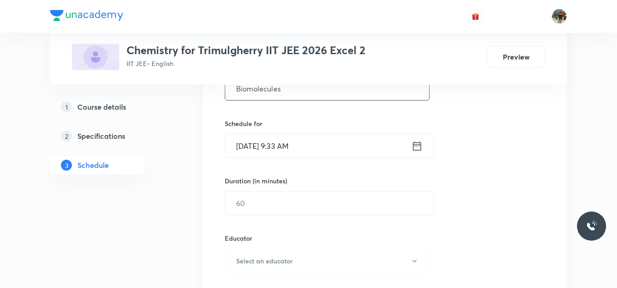
scroll to position [197, 0]
type input "Biomolecules"
click at [418, 146] on icon at bounding box center [416, 145] width 11 height 13
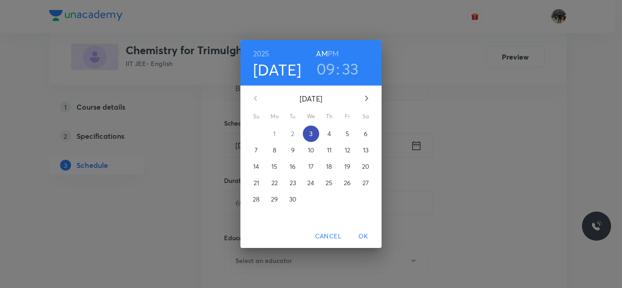
click at [313, 132] on span "3" at bounding box center [311, 133] width 16 height 9
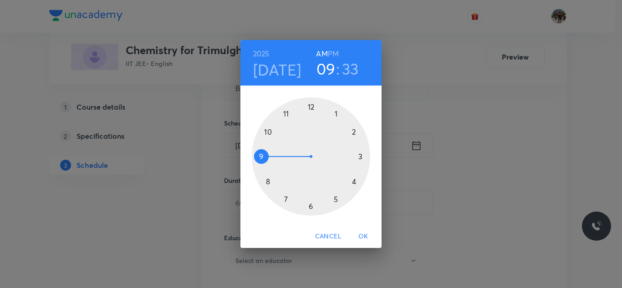
click at [330, 54] on h6 "PM" at bounding box center [333, 53] width 11 height 13
click at [337, 113] on div at bounding box center [311, 156] width 118 height 118
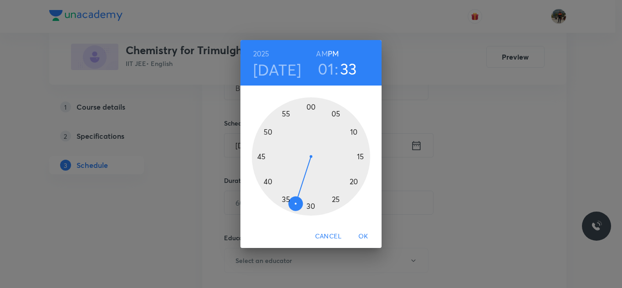
click at [261, 156] on div at bounding box center [311, 156] width 118 height 118
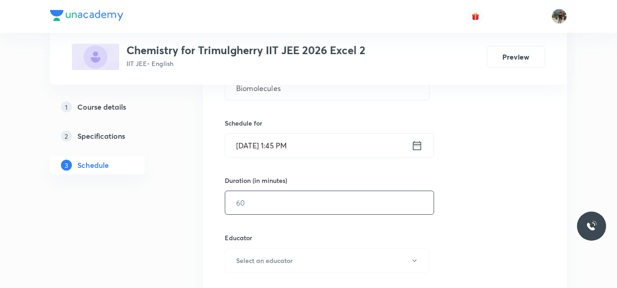
click at [302, 198] on input "text" at bounding box center [329, 202] width 208 height 23
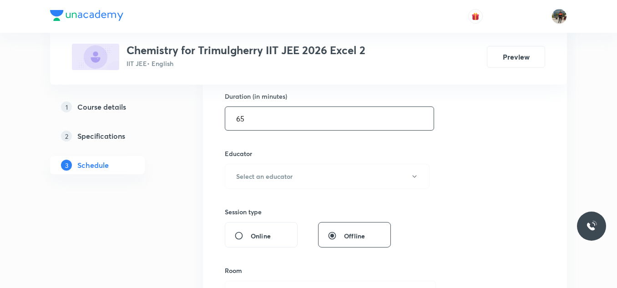
scroll to position [282, 0]
type input "65"
click at [267, 172] on h6 "Select an educator" at bounding box center [264, 176] width 56 height 10
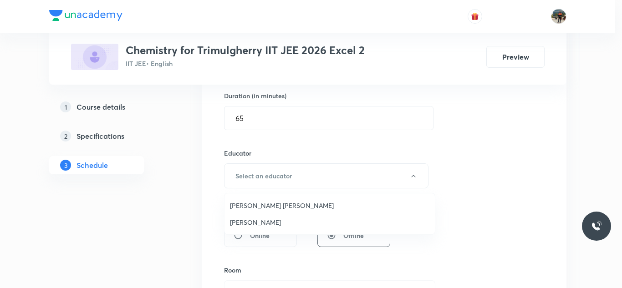
click at [250, 203] on span "[PERSON_NAME] [PERSON_NAME]" at bounding box center [329, 206] width 199 height 10
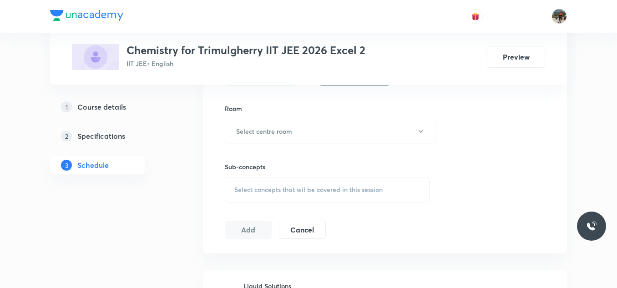
scroll to position [444, 0]
click at [248, 136] on button "Select centre room" at bounding box center [330, 130] width 211 height 25
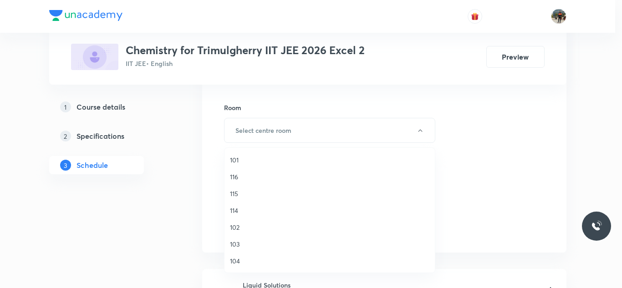
click at [234, 161] on span "101" at bounding box center [329, 160] width 199 height 10
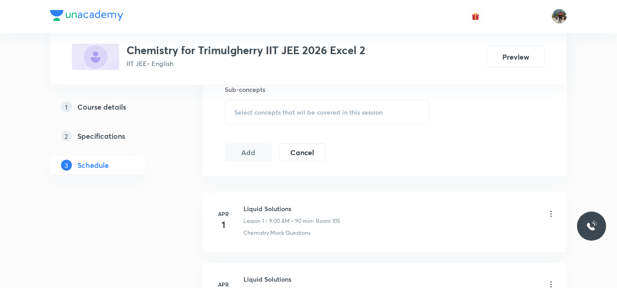
scroll to position [521, 0]
click at [247, 111] on span "Select concepts that wil be covered in this session" at bounding box center [308, 111] width 148 height 7
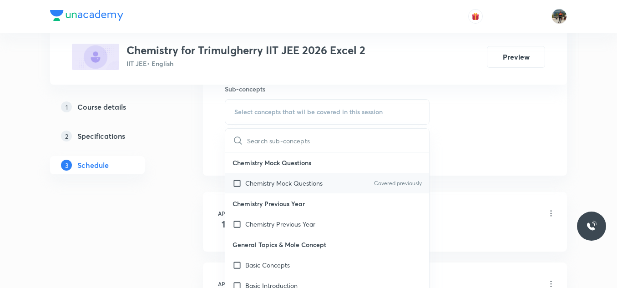
click at [236, 183] on input "checkbox" at bounding box center [239, 183] width 13 height 10
checkbox input "true"
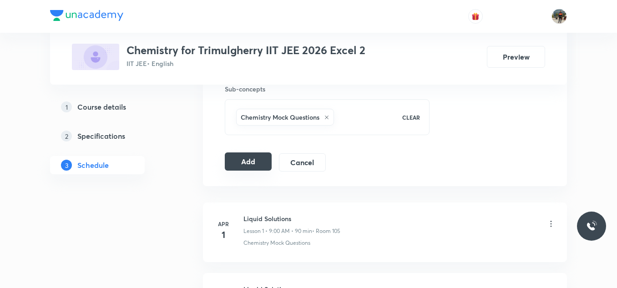
click at [248, 162] on button "Add" at bounding box center [248, 161] width 47 height 18
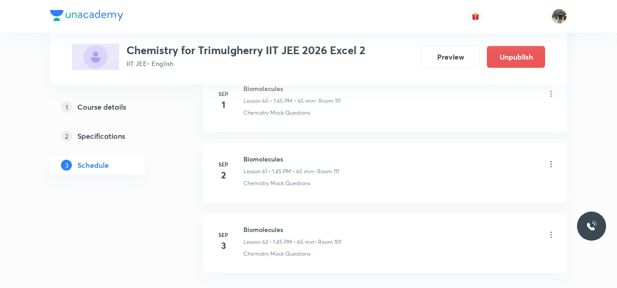
scroll to position [4397, 0]
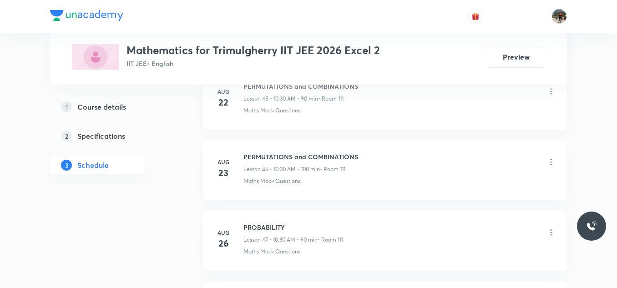
scroll to position [4027, 0]
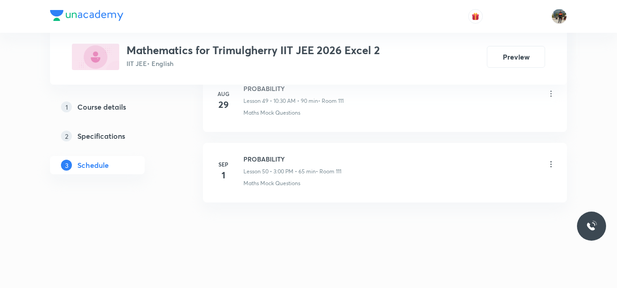
click at [258, 156] on h6 "PROBABILITY" at bounding box center [292, 159] width 98 height 10
copy h6 "PROBABILITY"
click at [258, 156] on h6 "PROBABILITY" at bounding box center [292, 159] width 98 height 10
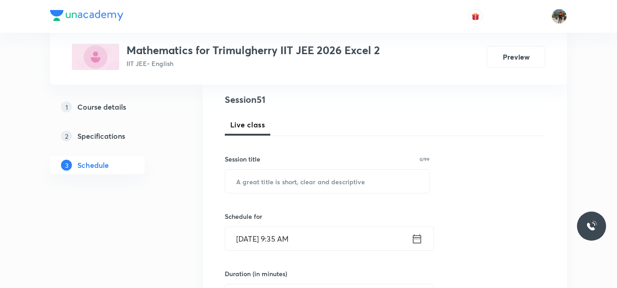
scroll to position [104, 0]
click at [256, 176] on input "text" at bounding box center [327, 180] width 204 height 23
paste input "PROBABILITY"
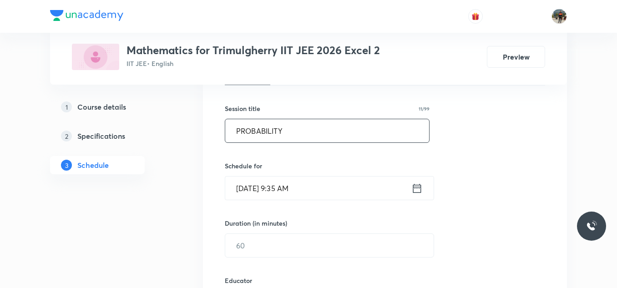
scroll to position [156, 0]
type input "PROBABILITY"
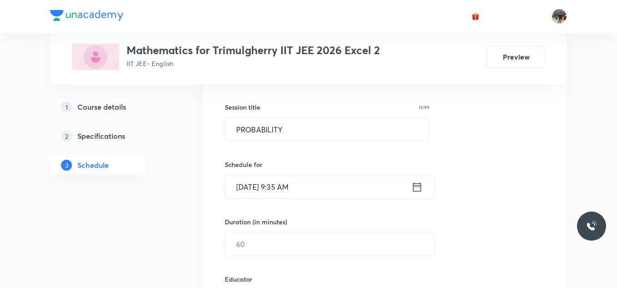
click at [417, 185] on icon at bounding box center [417, 186] width 8 height 9
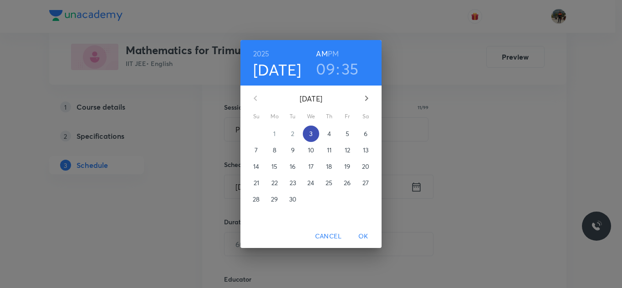
click at [311, 132] on p "3" at bounding box center [310, 133] width 3 height 9
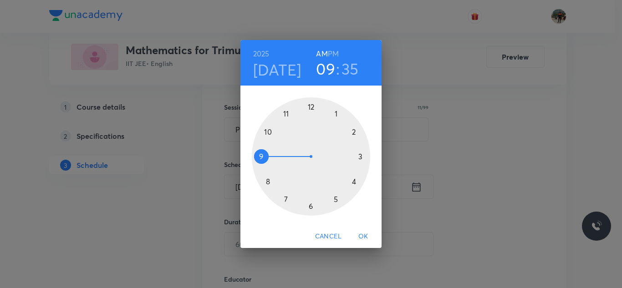
click at [333, 50] on h6 "PM" at bounding box center [333, 53] width 11 height 13
click at [360, 156] on div at bounding box center [311, 156] width 118 height 118
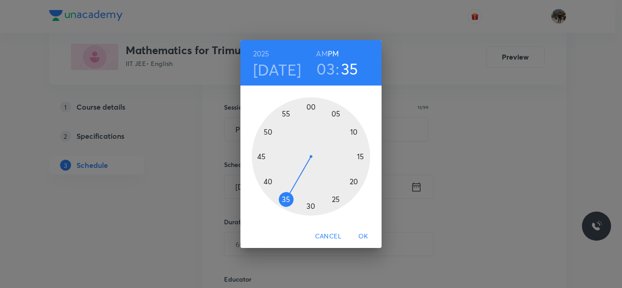
click at [310, 106] on div at bounding box center [311, 156] width 118 height 118
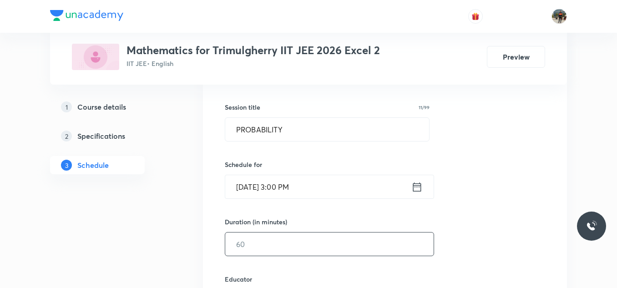
click at [272, 241] on input "text" at bounding box center [329, 244] width 208 height 23
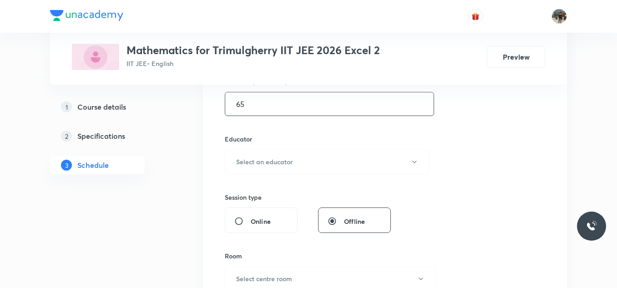
scroll to position [296, 0]
type input "65"
click at [255, 160] on h6 "Select an educator" at bounding box center [264, 162] width 56 height 10
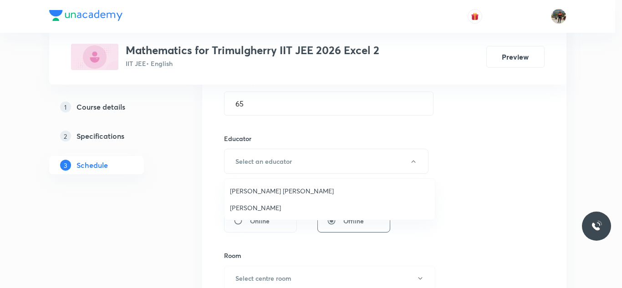
click at [238, 208] on span "Ravindar Bejugam" at bounding box center [329, 208] width 199 height 10
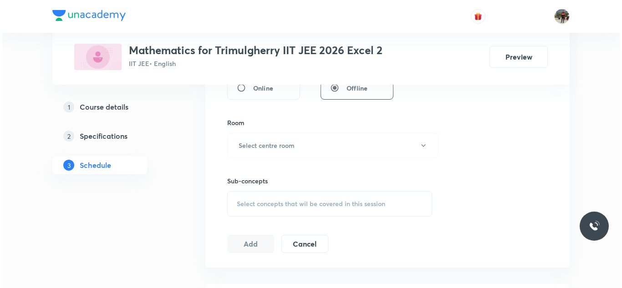
scroll to position [442, 0]
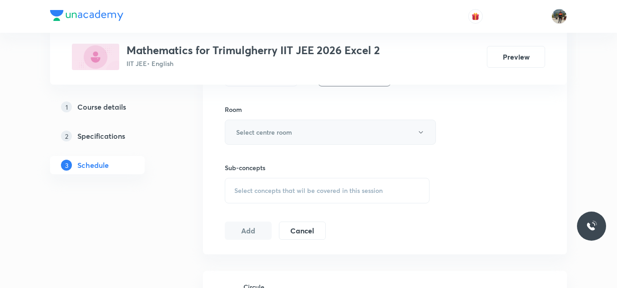
click at [250, 126] on button "Select centre room" at bounding box center [330, 132] width 211 height 25
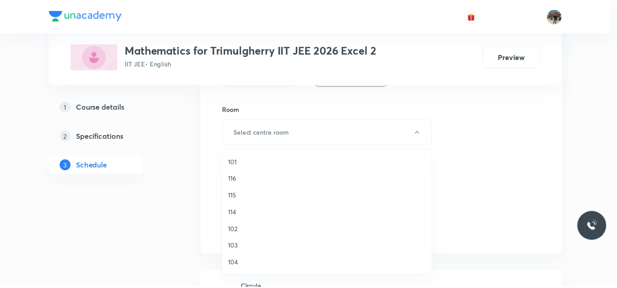
scroll to position [169, 0]
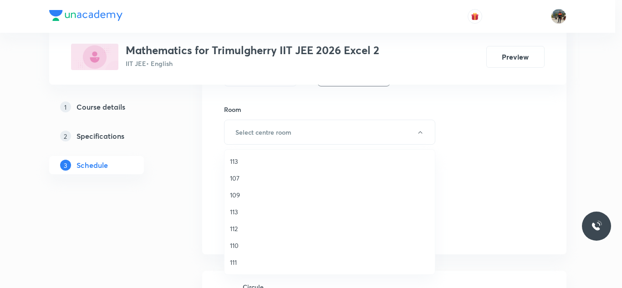
click at [233, 263] on span "111" at bounding box center [329, 263] width 199 height 10
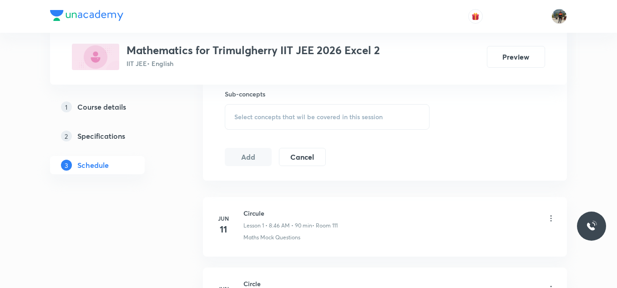
scroll to position [517, 0]
click at [250, 110] on div "Select concepts that wil be covered in this session" at bounding box center [327, 116] width 205 height 25
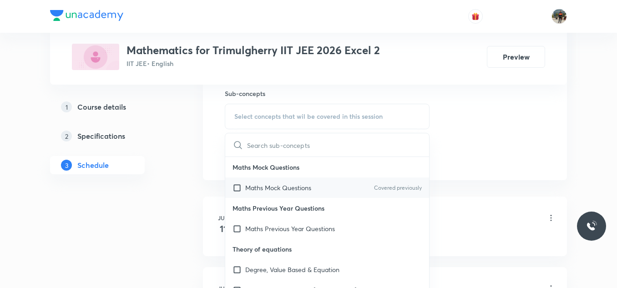
click at [237, 188] on input "checkbox" at bounding box center [239, 188] width 13 height 10
checkbox input "true"
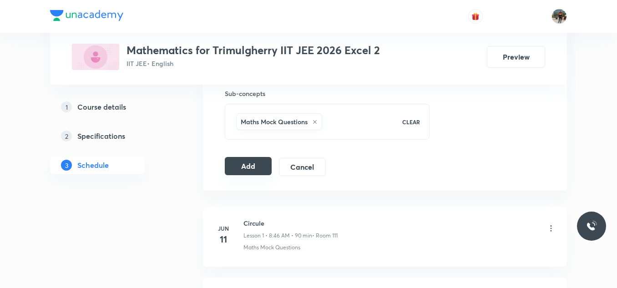
click at [254, 163] on button "Add" at bounding box center [248, 166] width 47 height 18
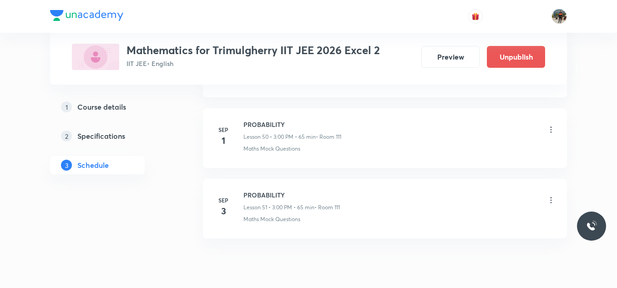
scroll to position [3621, 0]
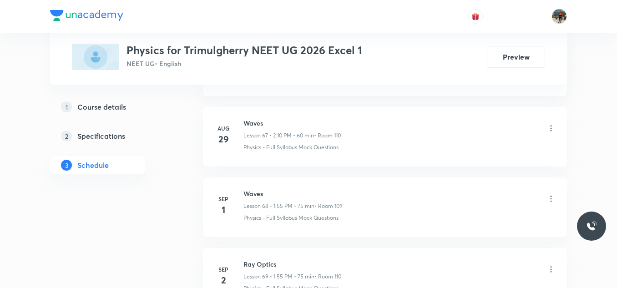
scroll to position [5309, 0]
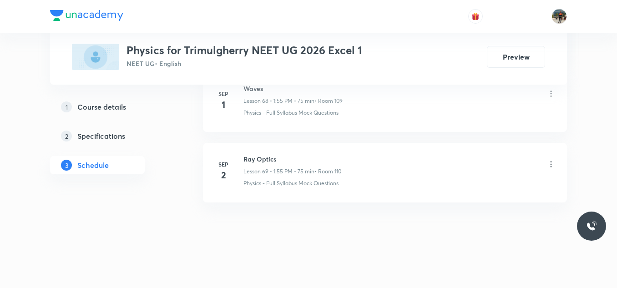
click at [264, 159] on h6 "Ray Optics" at bounding box center [292, 159] width 98 height 10
copy h6 "Ray Optics"
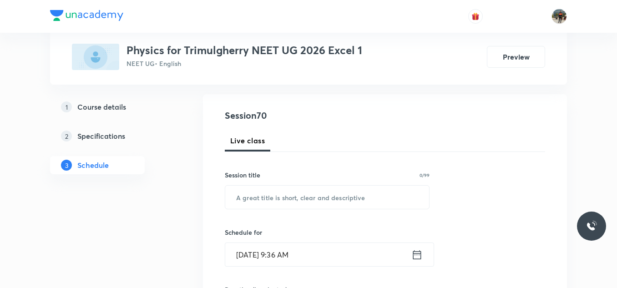
scroll to position [95, 0]
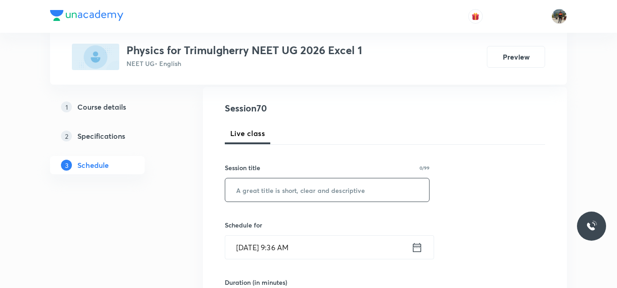
click at [254, 198] on input "text" at bounding box center [327, 189] width 204 height 23
paste input "Ray Optics"
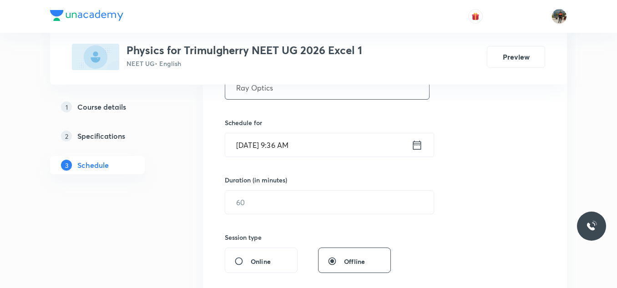
scroll to position [142, 0]
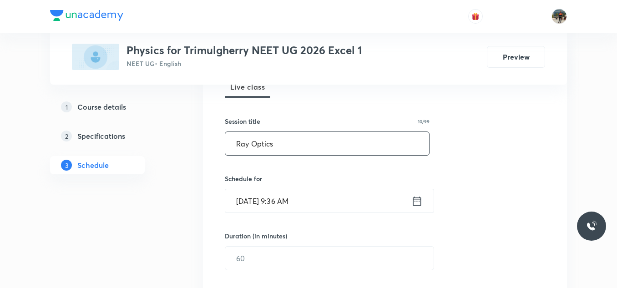
type input "Ray Optics"
click at [418, 201] on icon at bounding box center [416, 201] width 11 height 13
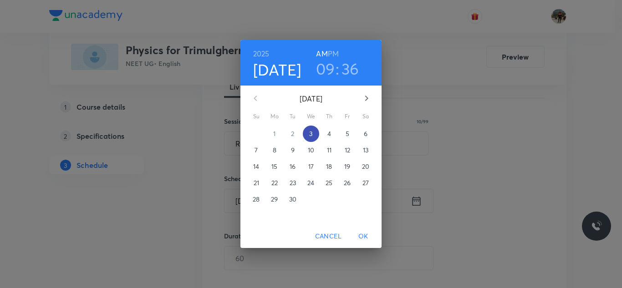
click at [309, 132] on p "3" at bounding box center [310, 133] width 3 height 9
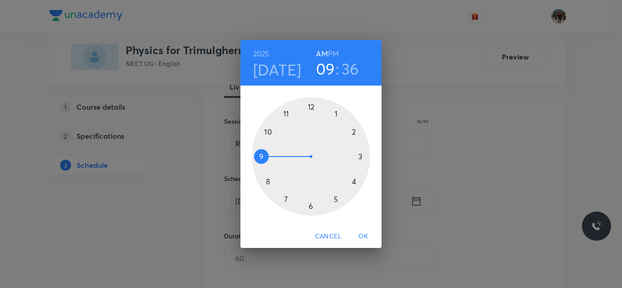
click at [336, 49] on h6 "PM" at bounding box center [333, 53] width 11 height 13
click at [335, 112] on div at bounding box center [311, 156] width 118 height 118
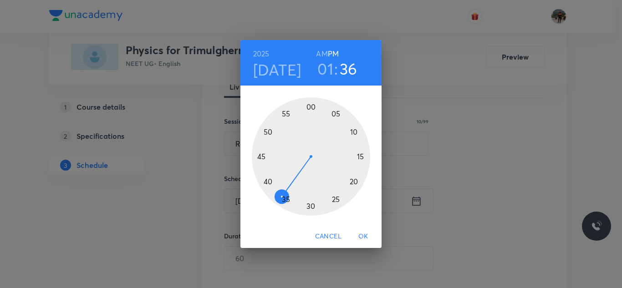
click at [285, 114] on div at bounding box center [311, 156] width 118 height 118
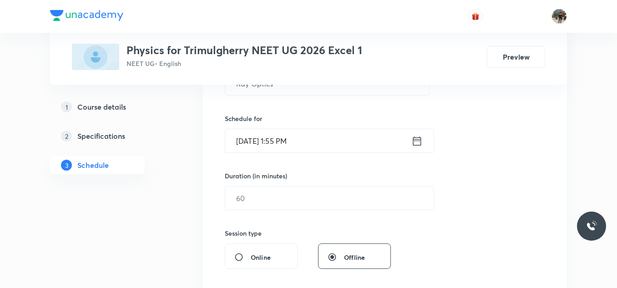
scroll to position [203, 0]
click at [271, 191] on input "text" at bounding box center [329, 196] width 208 height 23
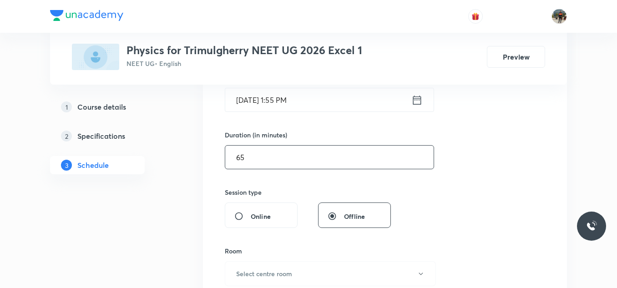
scroll to position [255, 0]
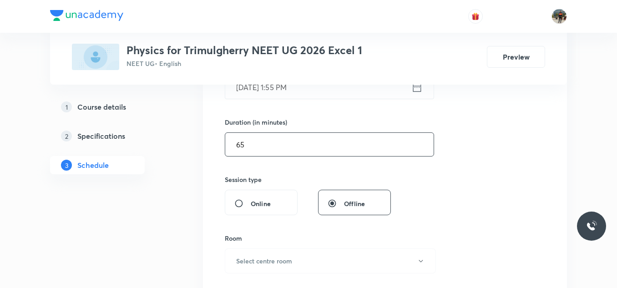
type input "6"
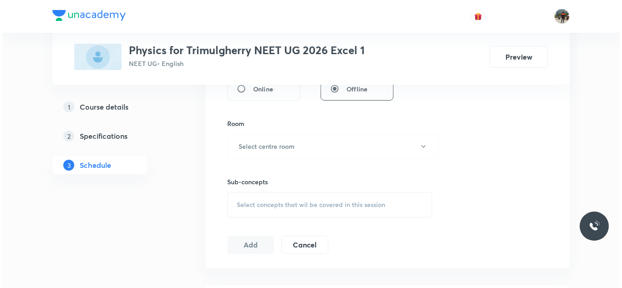
scroll to position [375, 0]
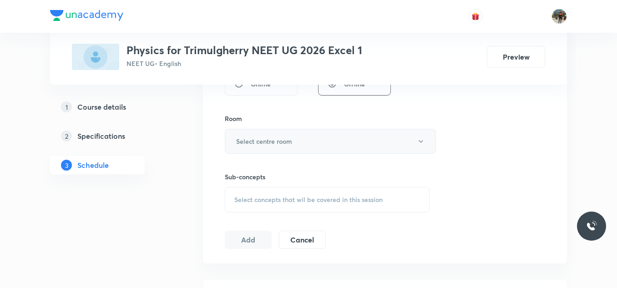
type input "75"
click at [248, 144] on h6 "Select centre room" at bounding box center [264, 142] width 56 height 10
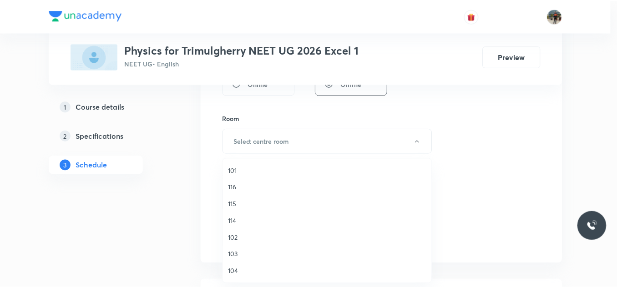
scroll to position [169, 0]
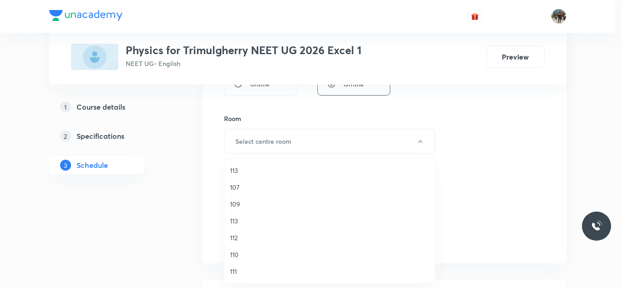
click at [236, 252] on span "110" at bounding box center [329, 255] width 199 height 10
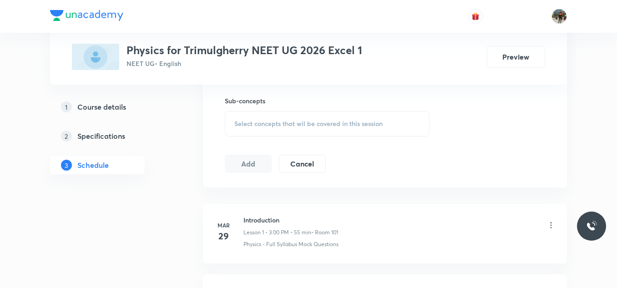
scroll to position [452, 0]
click at [243, 123] on span "Select concepts that wil be covered in this session" at bounding box center [308, 122] width 148 height 7
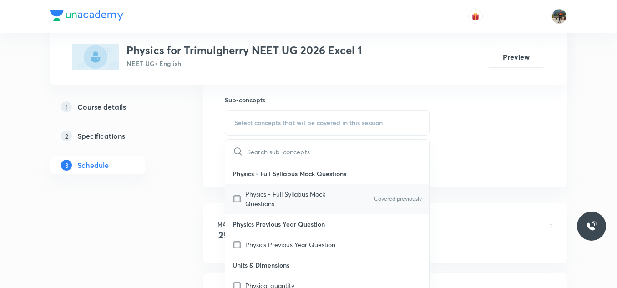
click at [237, 199] on input "checkbox" at bounding box center [239, 198] width 13 height 19
checkbox input "true"
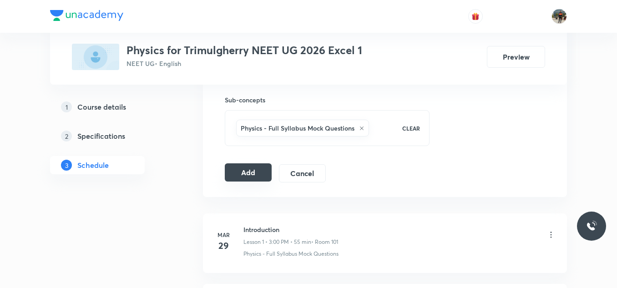
click at [248, 171] on button "Add" at bounding box center [248, 172] width 47 height 18
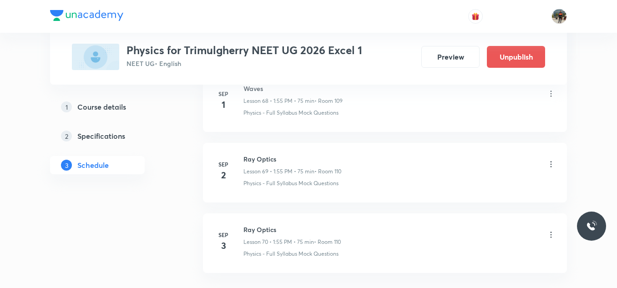
scroll to position [4961, 0]
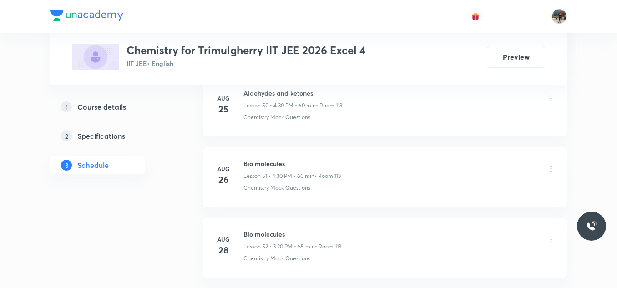
scroll to position [4309, 0]
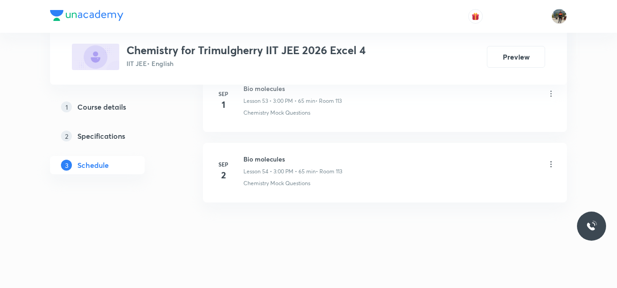
click at [258, 157] on h6 "Bio molecules" at bounding box center [292, 159] width 99 height 10
copy h6 "Bio molecules"
click at [258, 157] on h6 "Bio molecules" at bounding box center [292, 159] width 99 height 10
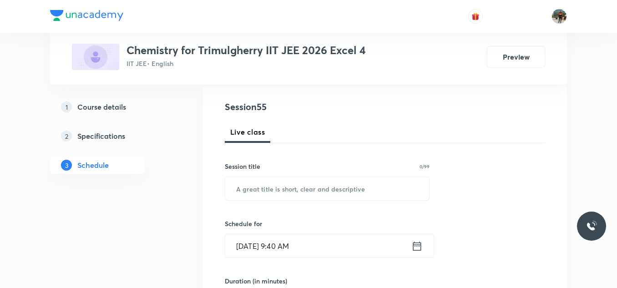
scroll to position [96, 0]
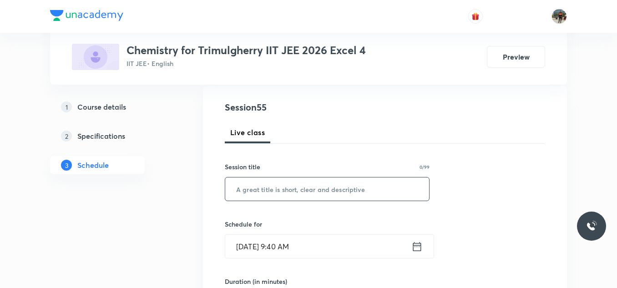
click at [244, 191] on input "text" at bounding box center [327, 188] width 204 height 23
paste input "Bio molecules"
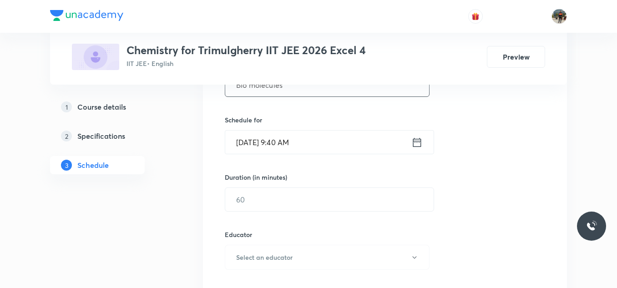
scroll to position [201, 0]
type input "Bio molecules"
click at [416, 142] on icon at bounding box center [416, 142] width 11 height 13
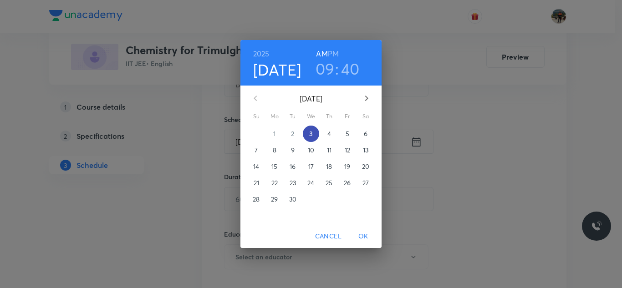
click at [312, 135] on p "3" at bounding box center [310, 133] width 3 height 9
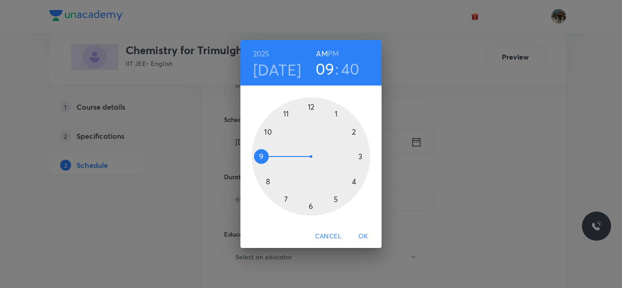
click at [329, 57] on h6 "PM" at bounding box center [333, 53] width 11 height 13
click at [359, 157] on div at bounding box center [311, 156] width 118 height 118
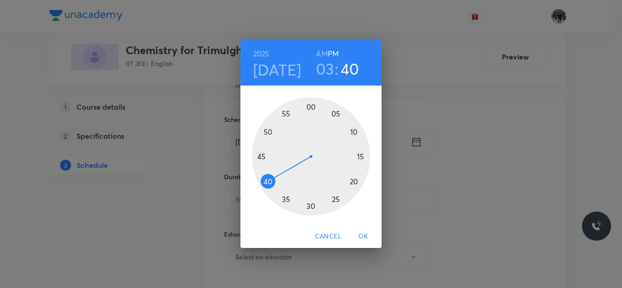
click at [308, 104] on div at bounding box center [311, 156] width 118 height 118
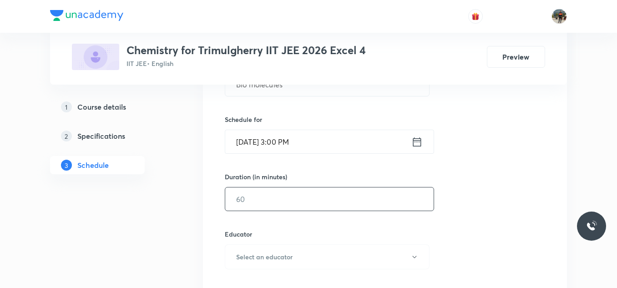
click at [289, 202] on input "text" at bounding box center [329, 199] width 208 height 23
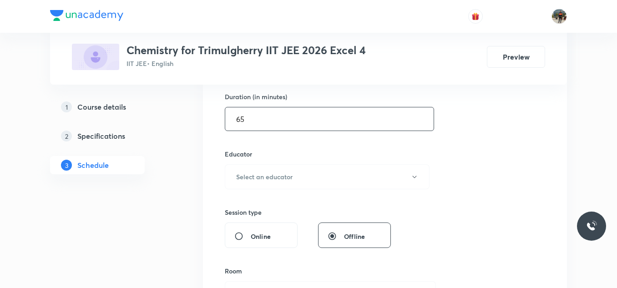
scroll to position [282, 0]
type input "65"
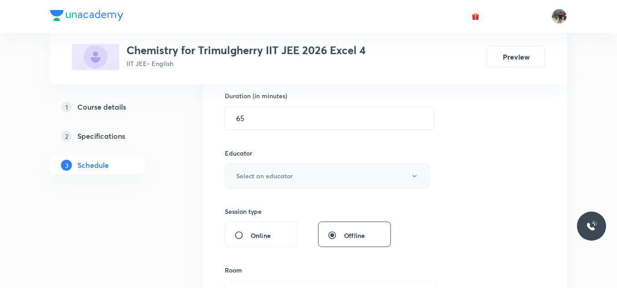
click at [262, 171] on h6 "Select an educator" at bounding box center [264, 176] width 56 height 10
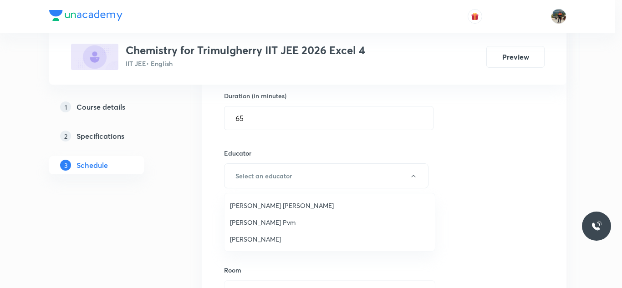
click at [243, 223] on span "[PERSON_NAME] Pvm" at bounding box center [329, 223] width 199 height 10
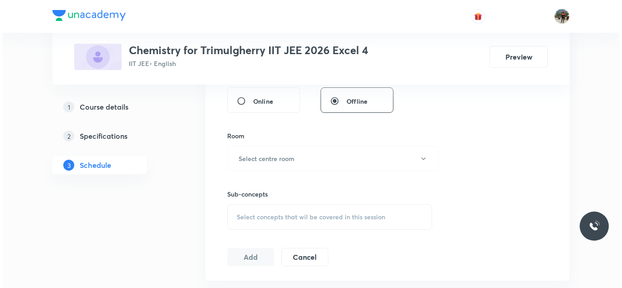
scroll to position [419, 0]
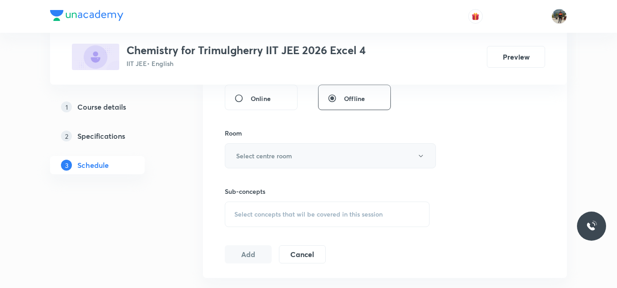
click at [249, 159] on h6 "Select centre room" at bounding box center [264, 156] width 56 height 10
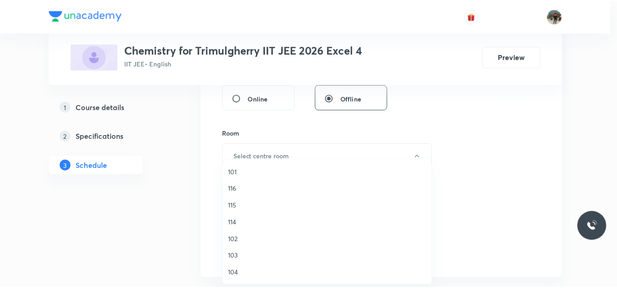
scroll to position [79, 0]
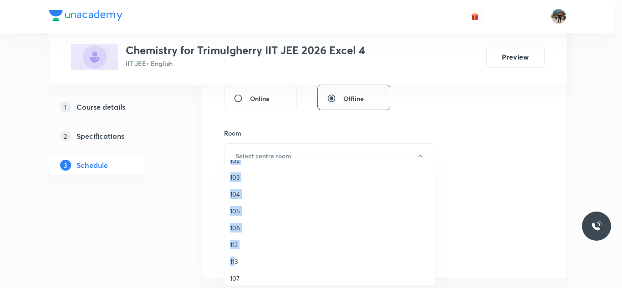
drag, startPoint x: 236, startPoint y: 263, endPoint x: 193, endPoint y: 259, distance: 43.4
click at [193, 259] on div "101 116 115 114 102 103 104 105 106 112 113 107 109 113 112 110 111" at bounding box center [311, 144] width 622 height 288
click at [238, 263] on span "113" at bounding box center [329, 262] width 199 height 10
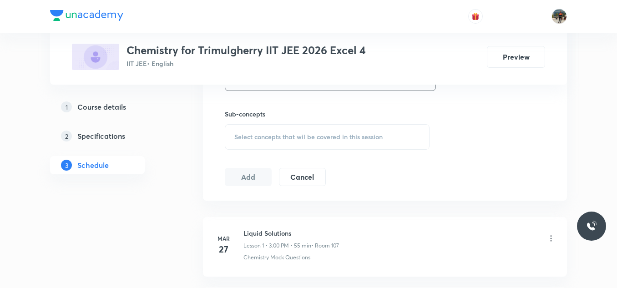
scroll to position [497, 0]
click at [234, 137] on div "Select concepts that wil be covered in this session" at bounding box center [327, 136] width 205 height 25
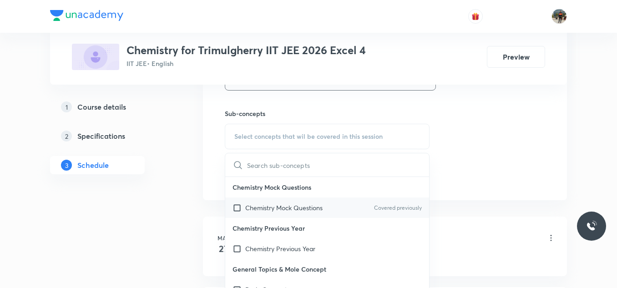
click at [239, 208] on input "checkbox" at bounding box center [239, 208] width 13 height 10
checkbox input "true"
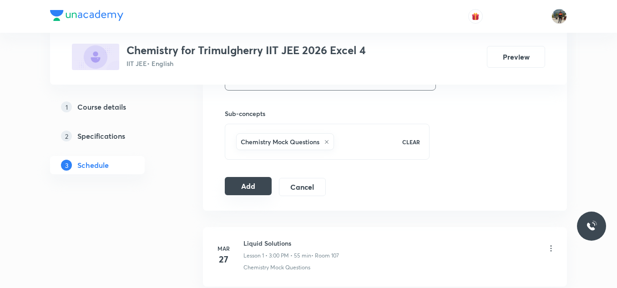
click at [241, 180] on button "Add" at bounding box center [248, 186] width 47 height 18
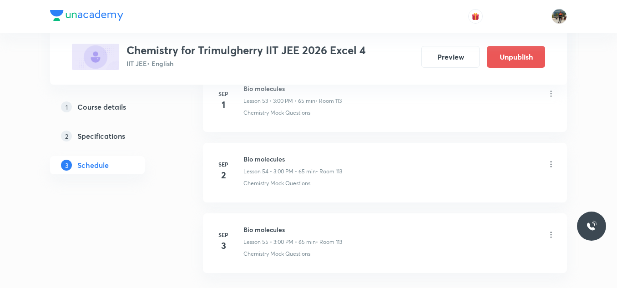
scroll to position [3903, 0]
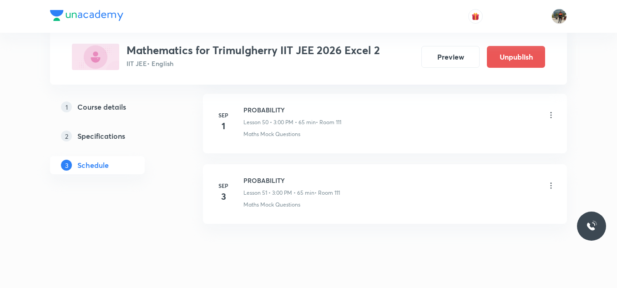
scroll to position [4097, 0]
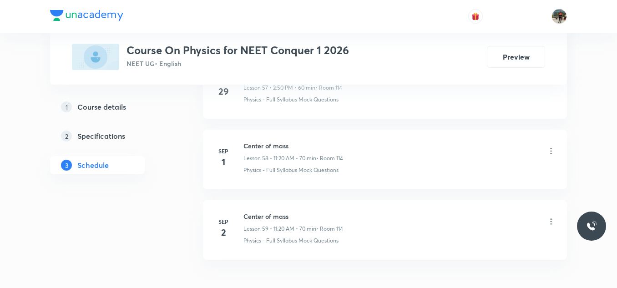
scroll to position [4604, 0]
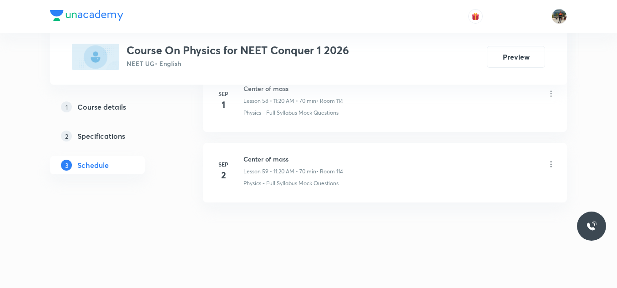
click at [273, 159] on h6 "Center of mass" at bounding box center [293, 159] width 100 height 10
copy h6 "Center of mass"
click at [273, 159] on h6 "Center of mass" at bounding box center [293, 159] width 100 height 10
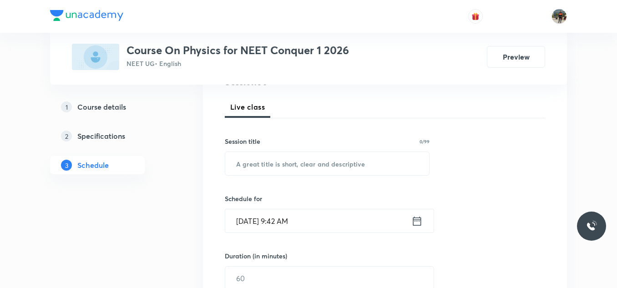
scroll to position [132, 0]
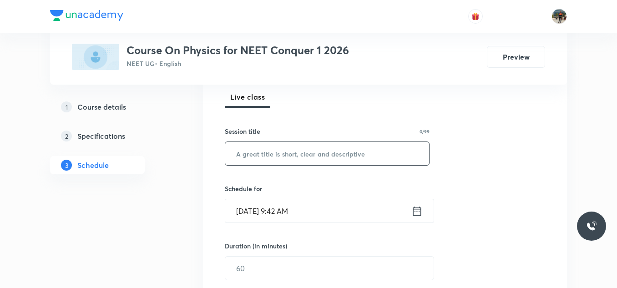
click at [273, 159] on input "text" at bounding box center [327, 153] width 204 height 23
paste input "Center of mass"
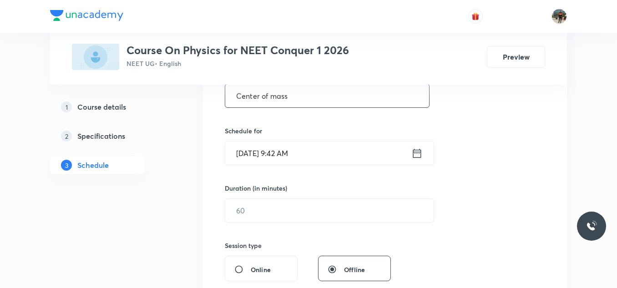
scroll to position [190, 0]
type input "Center of mass"
click at [419, 156] on icon at bounding box center [416, 152] width 11 height 13
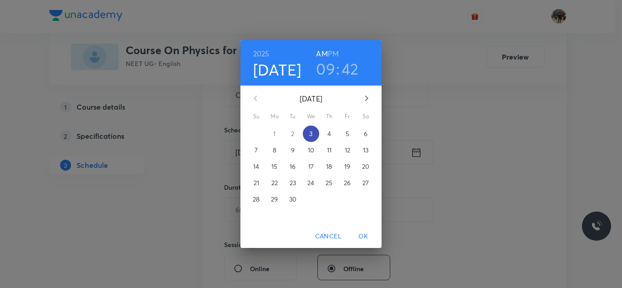
click at [313, 136] on span "3" at bounding box center [311, 133] width 16 height 9
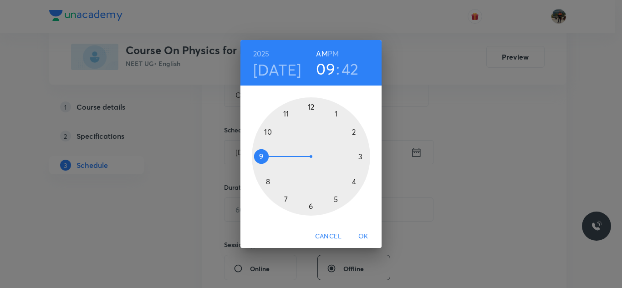
click at [286, 113] on div at bounding box center [311, 156] width 118 height 118
click at [354, 180] on div at bounding box center [311, 156] width 118 height 118
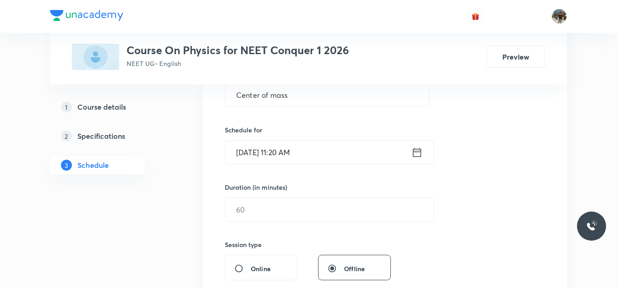
scroll to position [224, 0]
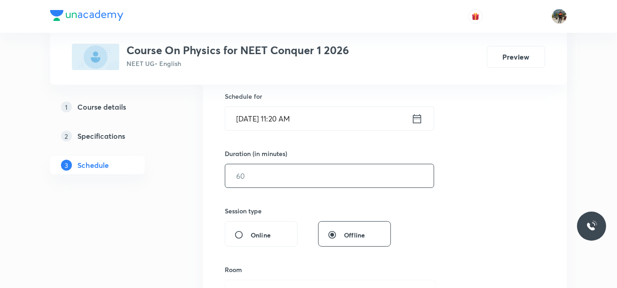
click at [274, 179] on input "text" at bounding box center [329, 175] width 208 height 23
type input "70"
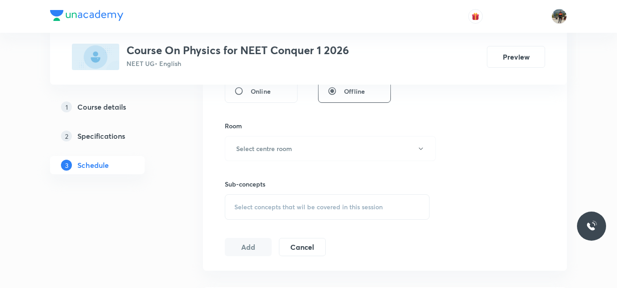
scroll to position [369, 0]
click at [265, 151] on h6 "Select centre room" at bounding box center [264, 148] width 56 height 10
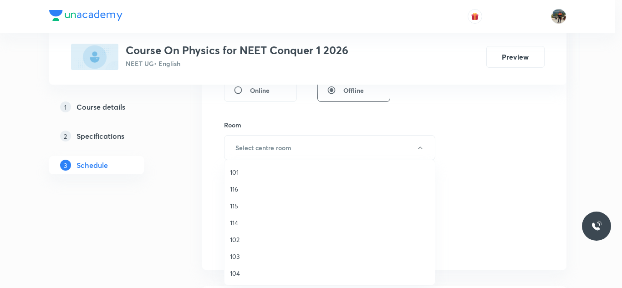
click at [235, 226] on span "114" at bounding box center [329, 223] width 199 height 10
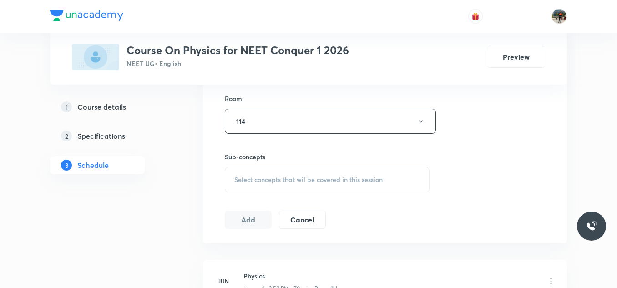
scroll to position [395, 0]
click at [251, 182] on span "Select concepts that wil be covered in this session" at bounding box center [308, 180] width 148 height 7
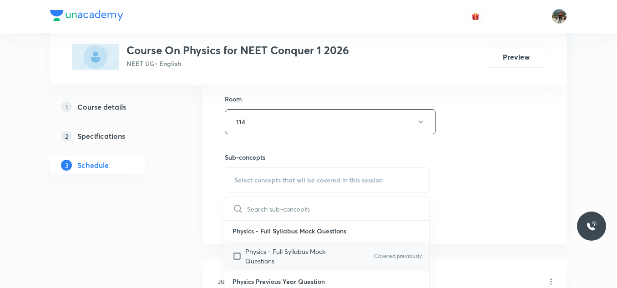
click at [238, 255] on input "checkbox" at bounding box center [239, 256] width 13 height 19
checkbox input "true"
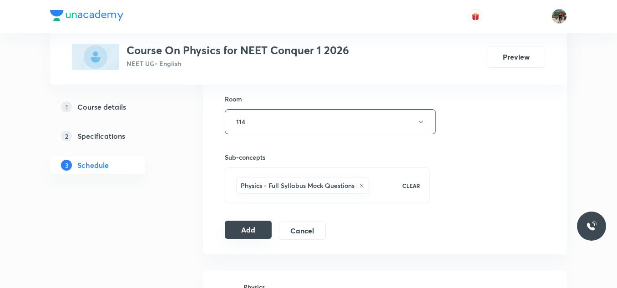
click at [250, 225] on button "Add" at bounding box center [248, 230] width 47 height 18
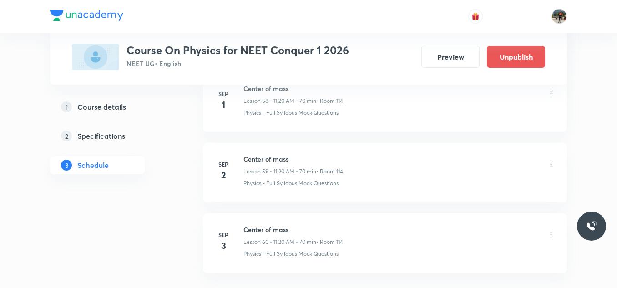
scroll to position [4256, 0]
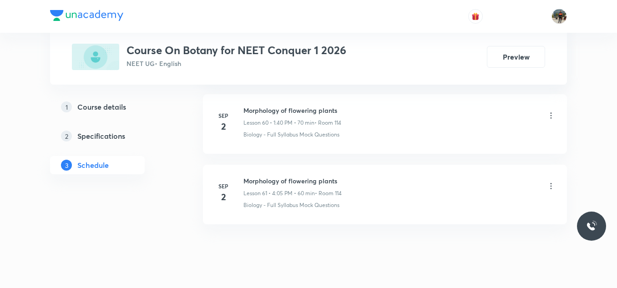
scroll to position [4745, 0]
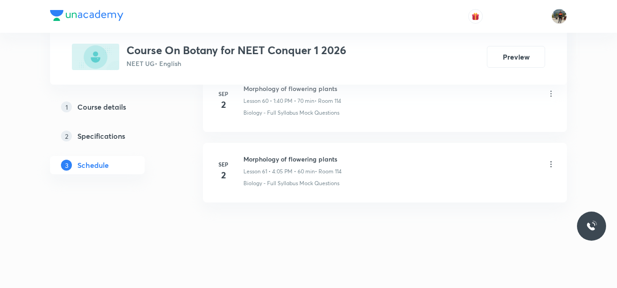
click at [269, 157] on h6 "Morphology of flowering plants" at bounding box center [292, 159] width 98 height 10
copy h6 "Morphology of flowering plants"
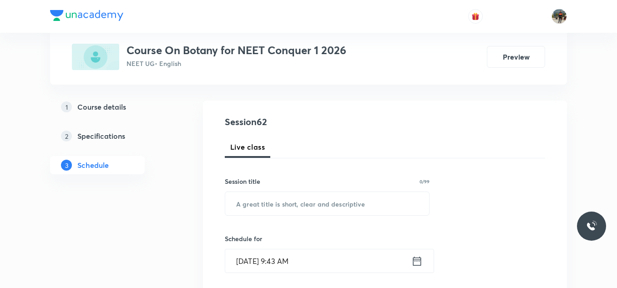
scroll to position [86, 0]
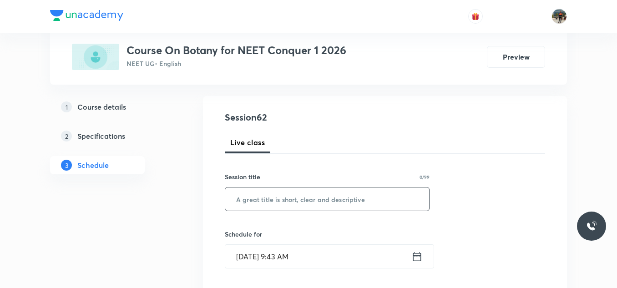
click at [262, 193] on input "text" at bounding box center [327, 199] width 204 height 23
paste input "Morphology of flowering plants"
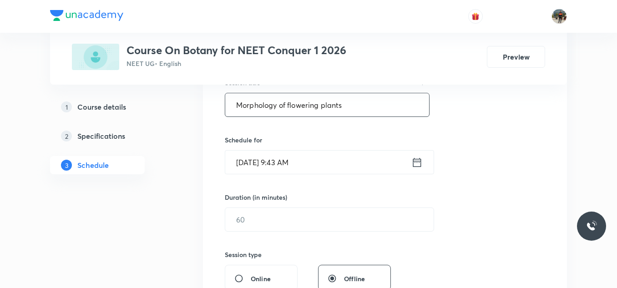
scroll to position [184, 0]
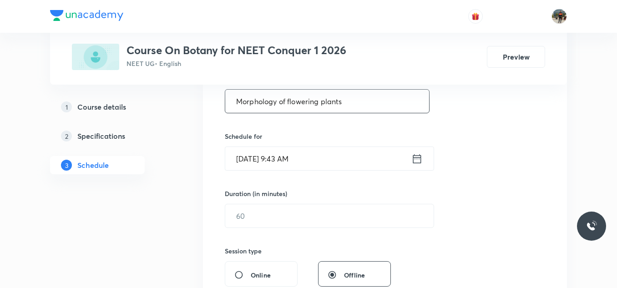
type input "Morphology of flowering plants"
click at [414, 158] on icon at bounding box center [416, 158] width 11 height 13
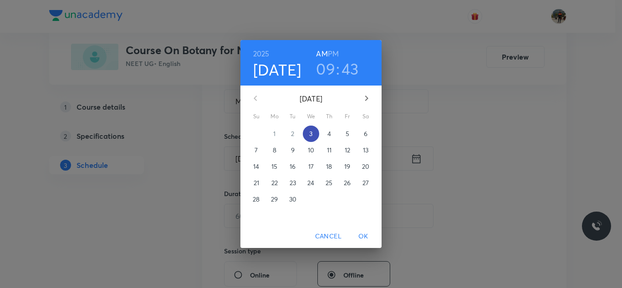
click at [315, 134] on span "3" at bounding box center [311, 133] width 16 height 9
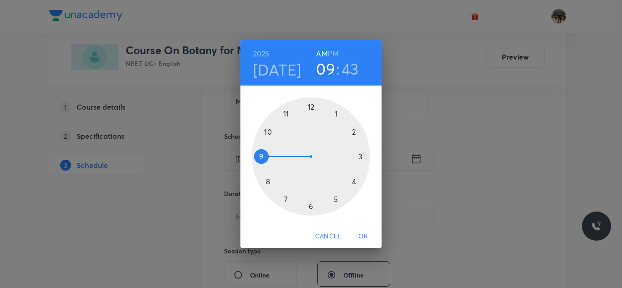
click at [331, 52] on h6 "PM" at bounding box center [333, 53] width 11 height 13
click at [337, 112] on div at bounding box center [311, 156] width 118 height 118
click at [268, 181] on div at bounding box center [311, 156] width 118 height 118
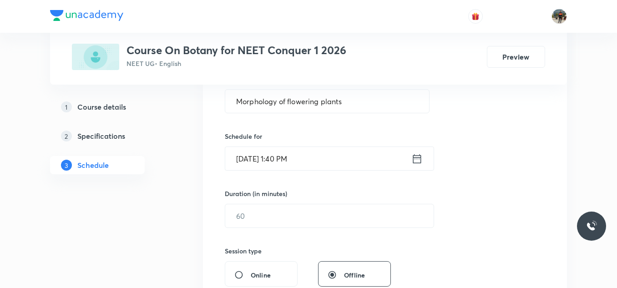
scroll to position [203, 0]
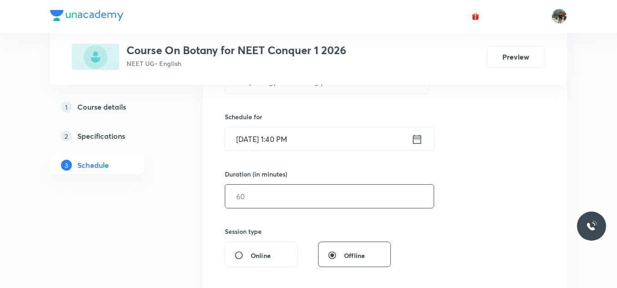
click at [247, 194] on input "text" at bounding box center [329, 196] width 208 height 23
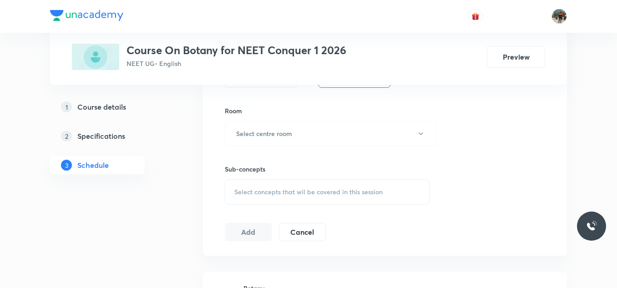
scroll to position [384, 0]
type input "70"
click at [249, 119] on div "Room Select centre room" at bounding box center [327, 125] width 205 height 40
click at [246, 127] on button "Select centre room" at bounding box center [330, 132] width 211 height 25
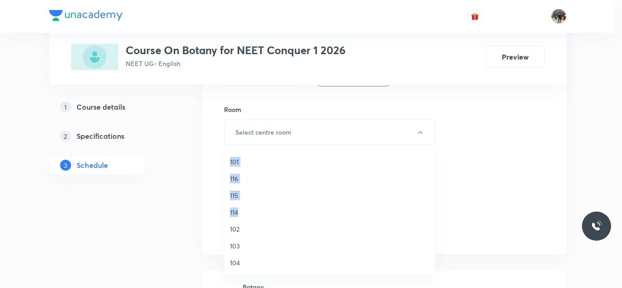
drag, startPoint x: 238, startPoint y: 214, endPoint x: 204, endPoint y: 223, distance: 34.4
click at [204, 223] on div "101 116 115 114 102 103 104 105 106 112 113 107 109 113 112 110 111" at bounding box center [311, 144] width 622 height 288
click at [236, 211] on span "114" at bounding box center [329, 213] width 199 height 10
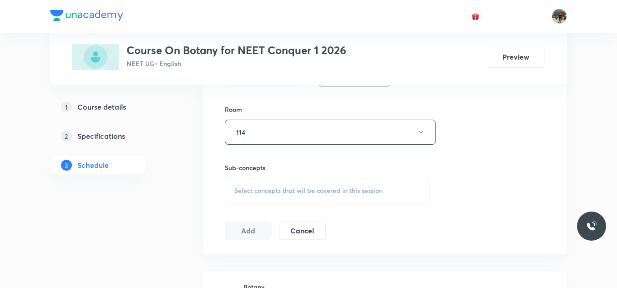
scroll to position [396, 0]
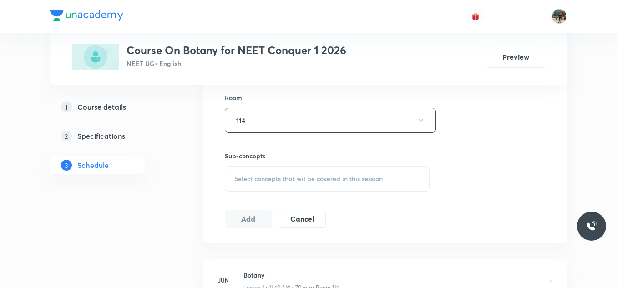
click at [249, 172] on div "Select concepts that wil be covered in this session" at bounding box center [327, 178] width 205 height 25
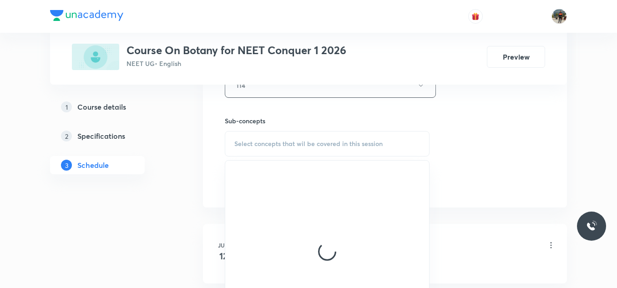
scroll to position [433, 0]
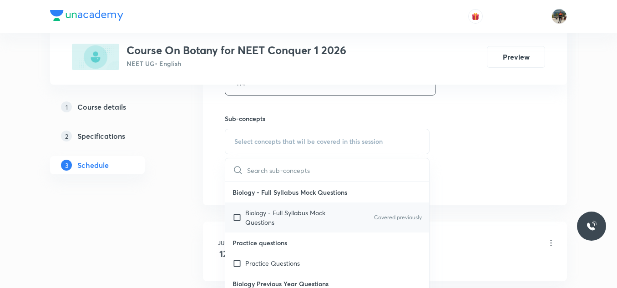
click at [237, 215] on input "checkbox" at bounding box center [239, 217] width 13 height 19
checkbox input "true"
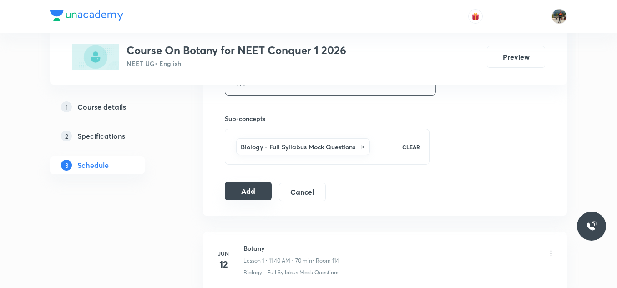
click at [251, 190] on button "Add" at bounding box center [248, 191] width 47 height 18
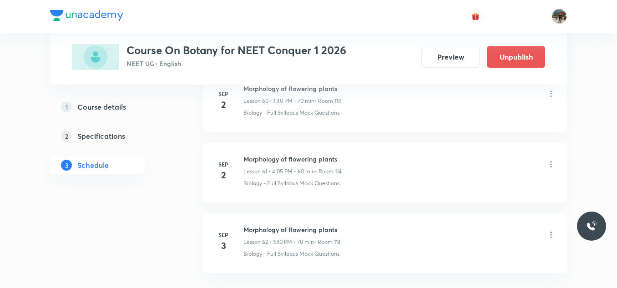
scroll to position [4397, 0]
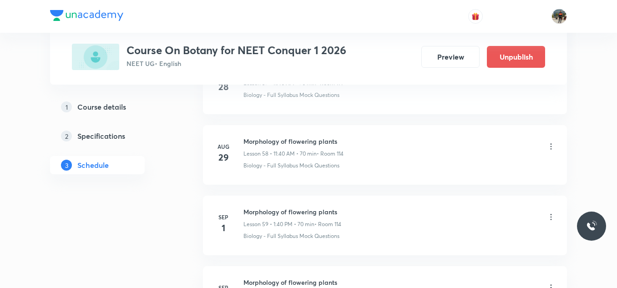
scroll to position [4815, 0]
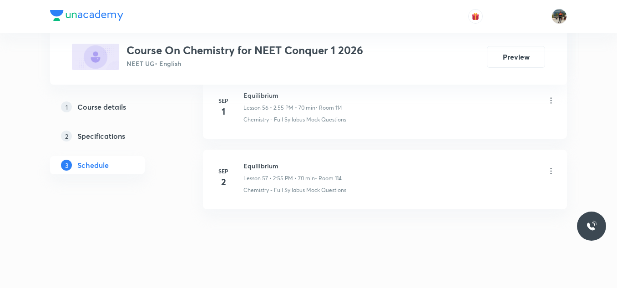
scroll to position [4463, 0]
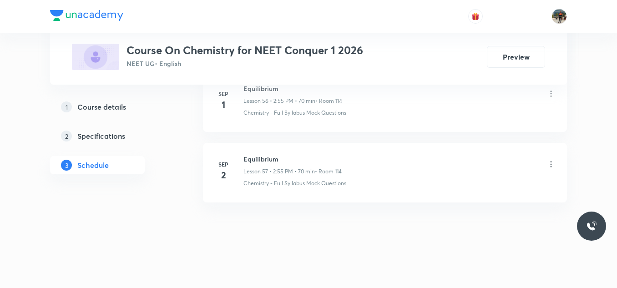
click at [256, 158] on h6 "Equilibrium" at bounding box center [292, 159] width 98 height 10
copy h6 "Equilibrium"
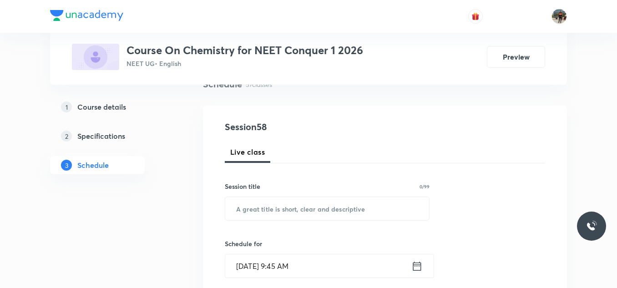
scroll to position [80, 0]
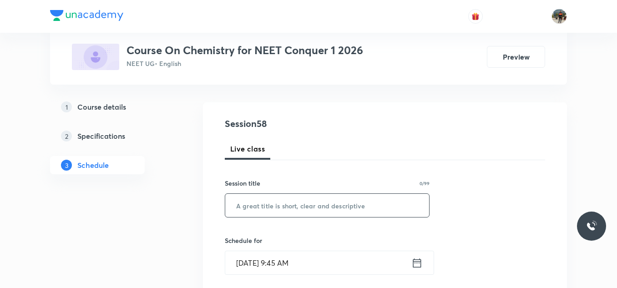
click at [245, 206] on input "text" at bounding box center [327, 205] width 204 height 23
paste input "Equilibrium"
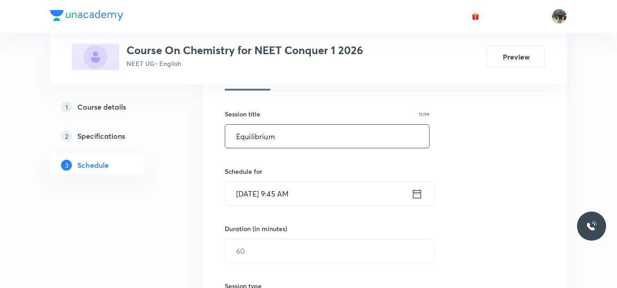
scroll to position [149, 0]
type input "Equilibrium"
click at [415, 195] on icon at bounding box center [416, 193] width 11 height 13
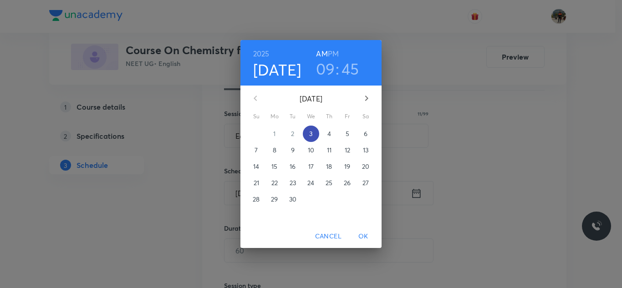
click at [316, 130] on span "3" at bounding box center [311, 133] width 16 height 9
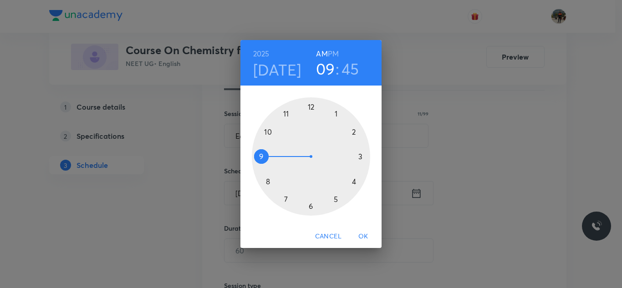
click at [335, 51] on h6 "PM" at bounding box center [333, 53] width 11 height 13
click at [354, 132] on div at bounding box center [311, 156] width 118 height 118
click at [285, 113] on div at bounding box center [311, 156] width 118 height 118
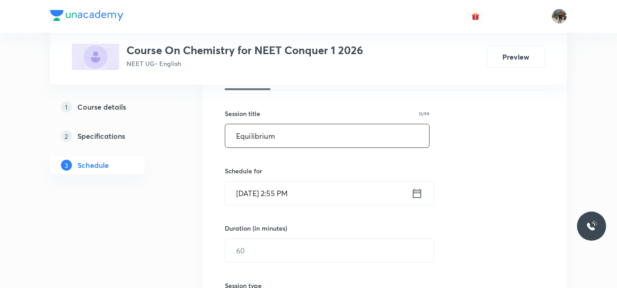
scroll to position [199, 0]
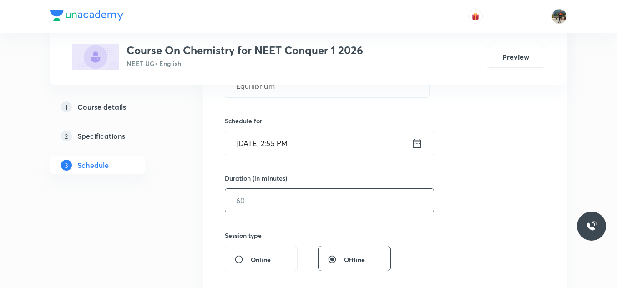
click at [237, 198] on input "text" at bounding box center [329, 200] width 208 height 23
type input "70"
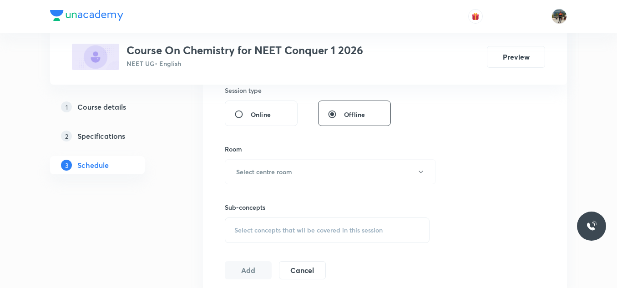
scroll to position [346, 0]
click at [247, 168] on h6 "Select centre room" at bounding box center [264, 170] width 56 height 10
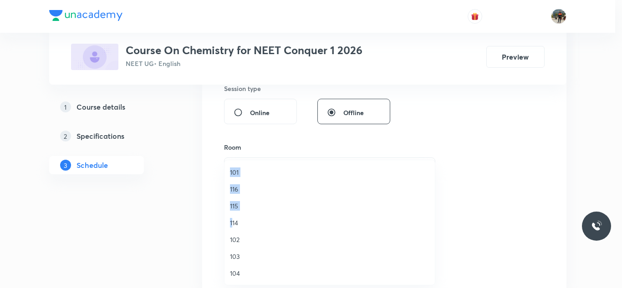
drag, startPoint x: 233, startPoint y: 225, endPoint x: 179, endPoint y: 228, distance: 54.3
click at [179, 228] on div "101 116 115 114 102 103 104 105 106 112 113 107 109 113 112 110 111" at bounding box center [311, 144] width 622 height 288
click at [240, 223] on span "114" at bounding box center [329, 223] width 199 height 10
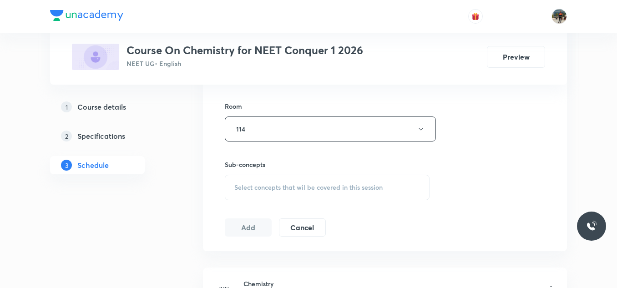
scroll to position [388, 0]
click at [244, 182] on div "Select concepts that wil be covered in this session" at bounding box center [327, 186] width 205 height 25
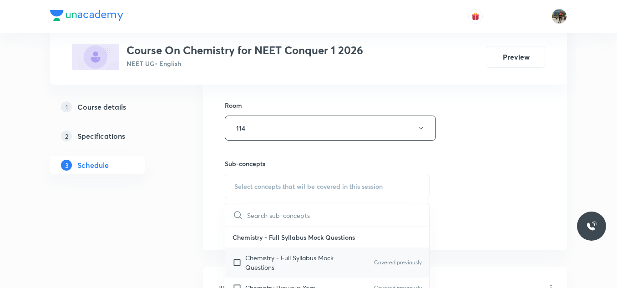
click at [236, 259] on input "checkbox" at bounding box center [239, 262] width 13 height 19
checkbox input "true"
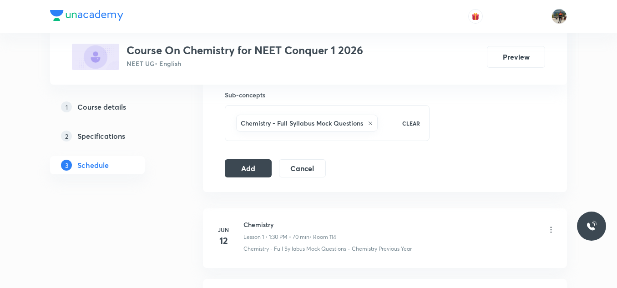
scroll to position [459, 0]
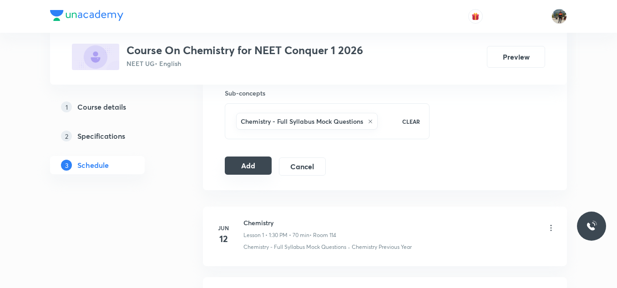
click at [247, 166] on button "Add" at bounding box center [248, 166] width 47 height 18
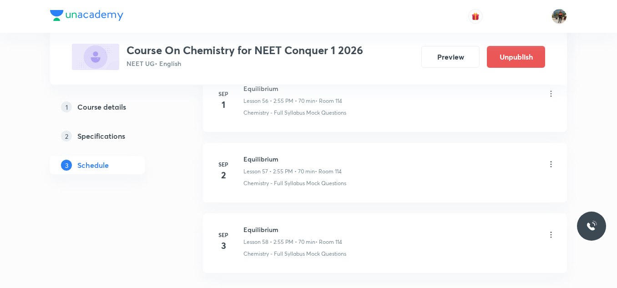
scroll to position [4115, 0]
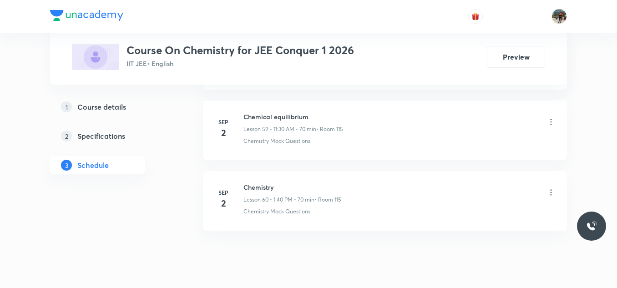
scroll to position [4704, 0]
click at [259, 114] on h6 "Chemical equilibrium" at bounding box center [293, 117] width 100 height 10
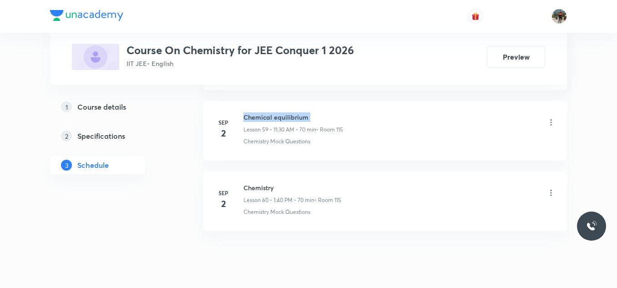
copy h6 "Chemical equilibrium"
click at [259, 114] on h6 "Chemical equilibrium" at bounding box center [293, 117] width 100 height 10
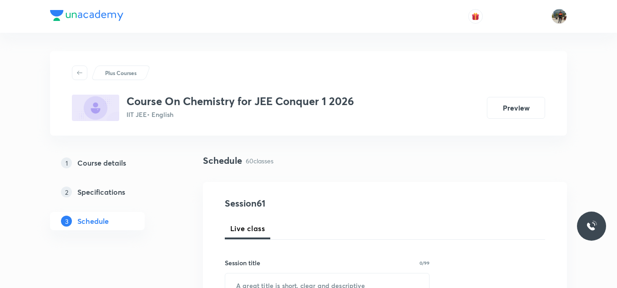
scroll to position [106, 0]
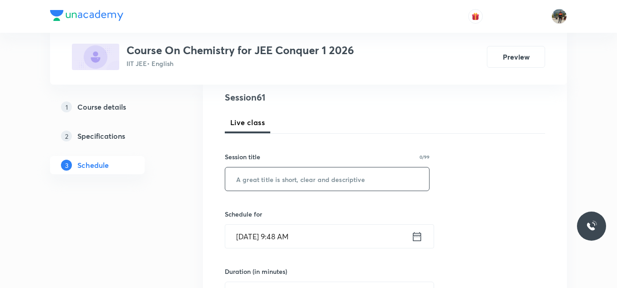
click at [253, 174] on input "text" at bounding box center [327, 178] width 204 height 23
paste input "Chemical equilibrium"
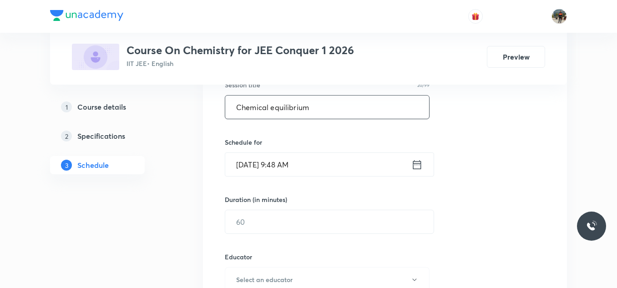
scroll to position [179, 0]
type input "Chemical equilibrium"
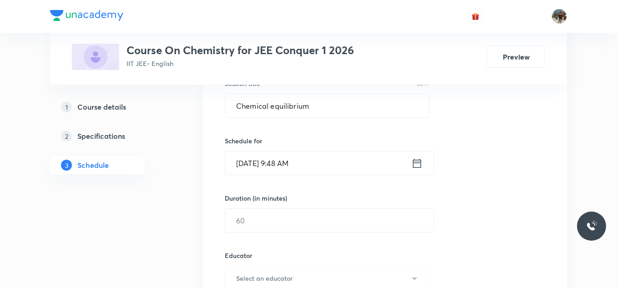
click at [417, 163] on icon at bounding box center [417, 162] width 8 height 9
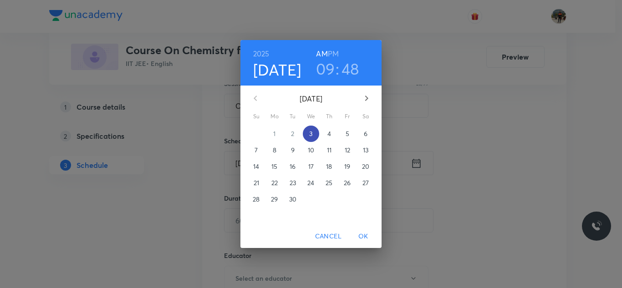
click at [318, 135] on span "3" at bounding box center [311, 133] width 16 height 9
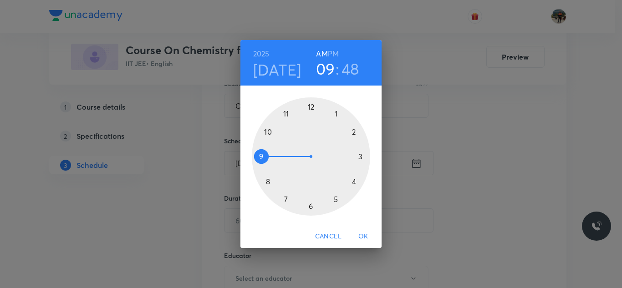
click at [286, 112] on div at bounding box center [311, 156] width 118 height 118
click at [309, 207] on div at bounding box center [311, 156] width 118 height 118
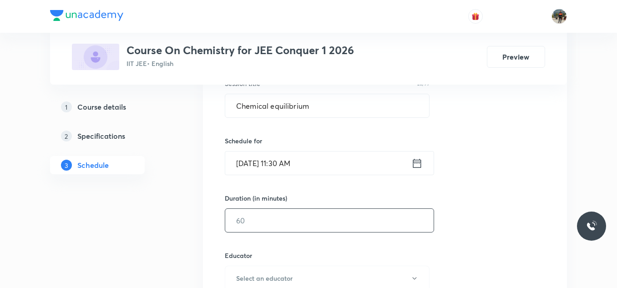
click at [266, 211] on input "text" at bounding box center [329, 220] width 208 height 23
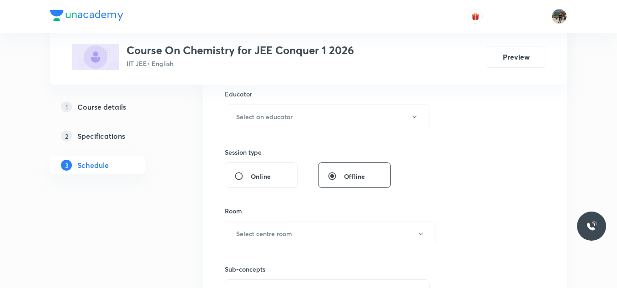
scroll to position [341, 0]
type input "70"
click at [262, 120] on h6 "Select an educator" at bounding box center [264, 117] width 56 height 10
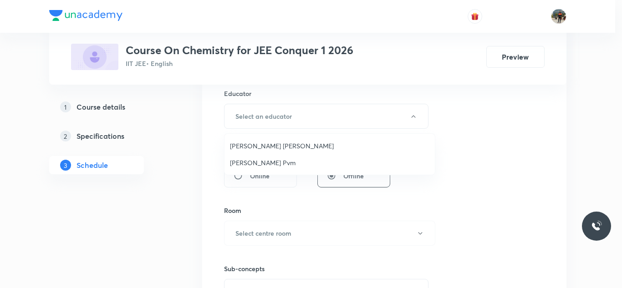
click at [251, 150] on span "[PERSON_NAME] [PERSON_NAME]" at bounding box center [329, 146] width 199 height 10
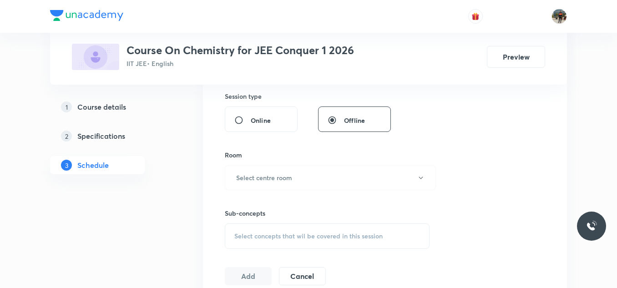
scroll to position [407, 0]
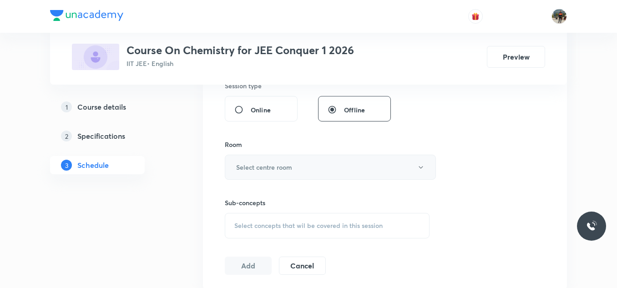
click at [250, 168] on h6 "Select centre room" at bounding box center [264, 167] width 56 height 10
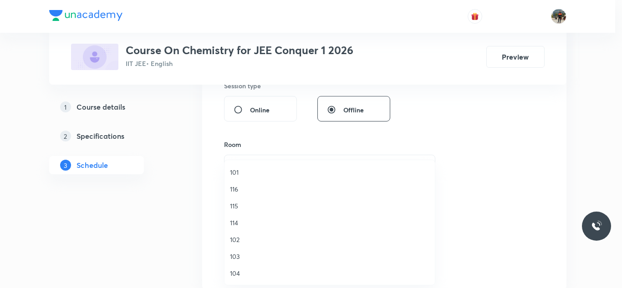
click at [232, 208] on span "115" at bounding box center [329, 206] width 199 height 10
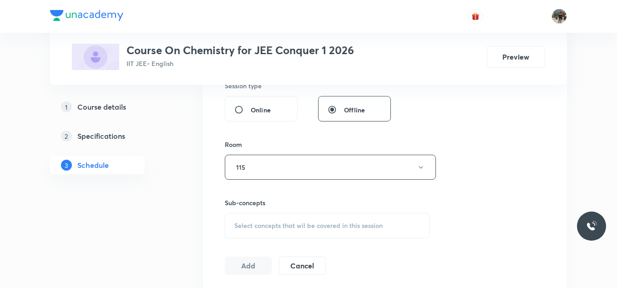
scroll to position [443, 0]
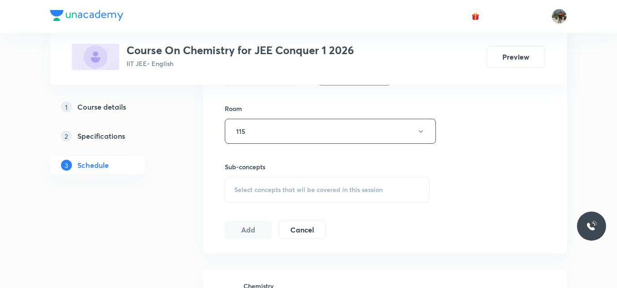
click at [240, 191] on span "Select concepts that wil be covered in this session" at bounding box center [308, 189] width 148 height 7
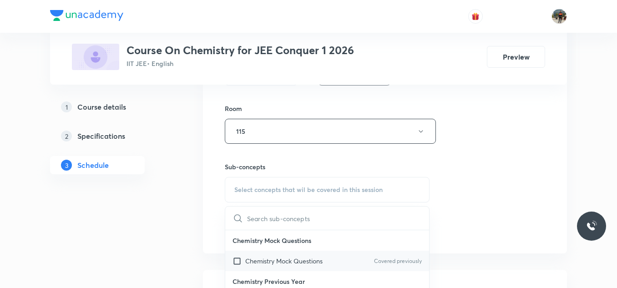
click at [238, 261] on input "checkbox" at bounding box center [239, 261] width 13 height 10
checkbox input "true"
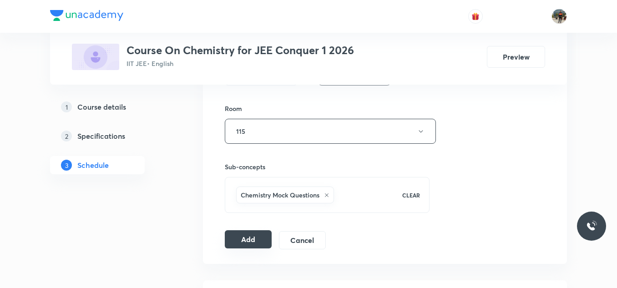
click at [247, 236] on button "Add" at bounding box center [248, 239] width 47 height 18
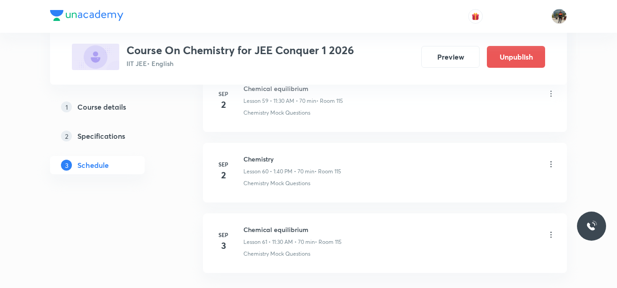
scroll to position [4326, 0]
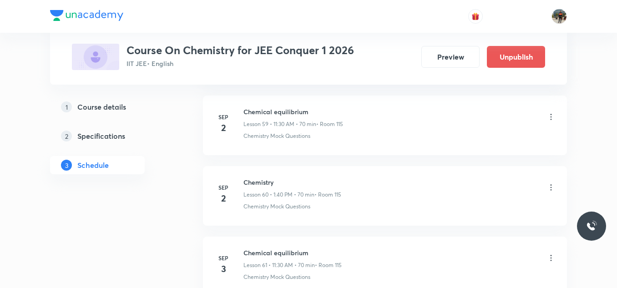
scroll to position [4803, 0]
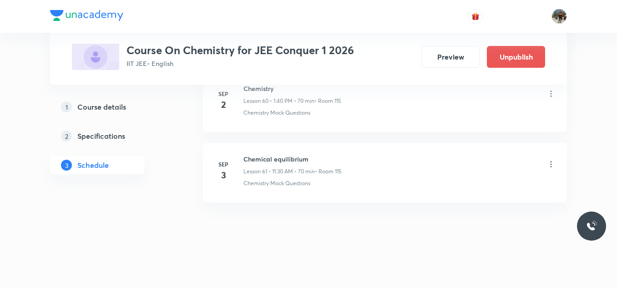
click at [259, 154] on li "[DATE] Chemical equilibrium Lesson 61 • 11:30 AM • 70 min • Room 115 Chemistry …" at bounding box center [385, 173] width 364 height 60
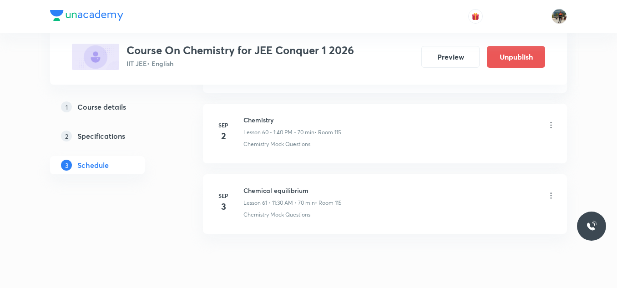
scroll to position [4766, 0]
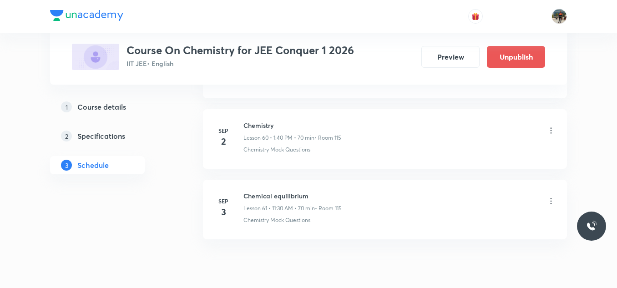
click at [253, 122] on h6 "Chemistry" at bounding box center [292, 126] width 98 height 10
copy h6 "Chemistry"
click at [253, 122] on h6 "Chemistry" at bounding box center [292, 126] width 98 height 10
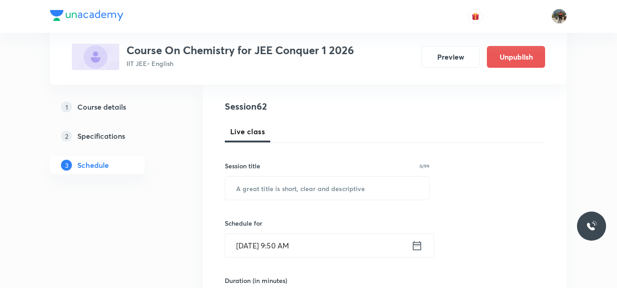
scroll to position [99, 0]
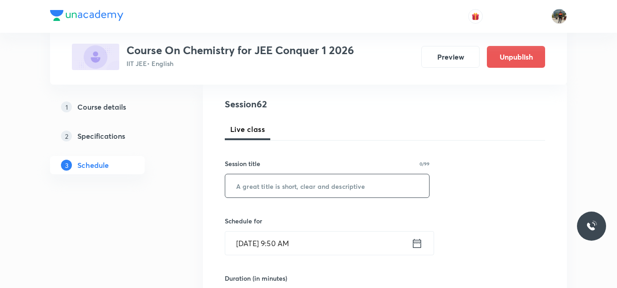
click at [248, 193] on input "text" at bounding box center [327, 185] width 204 height 23
paste input "Chemistry"
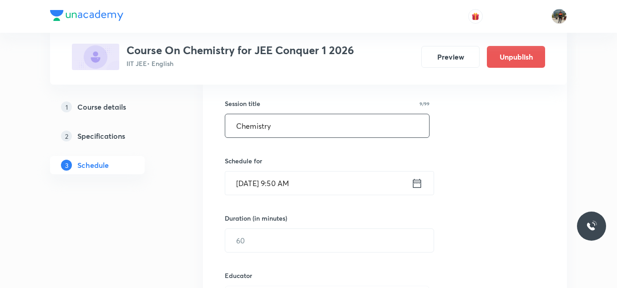
scroll to position [161, 0]
type input "Chemistry"
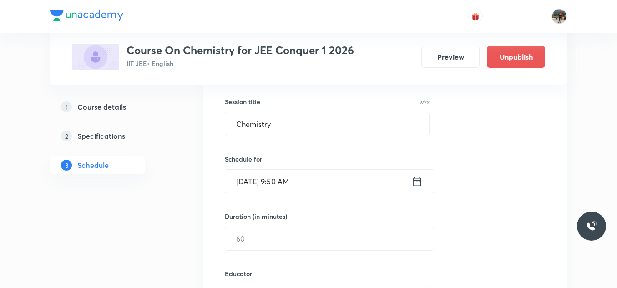
click at [416, 183] on icon at bounding box center [416, 181] width 11 height 13
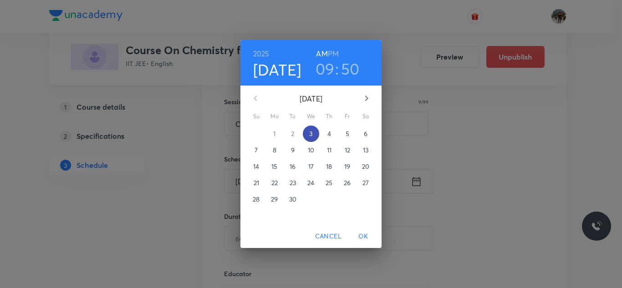
click at [314, 131] on span "3" at bounding box center [311, 133] width 16 height 9
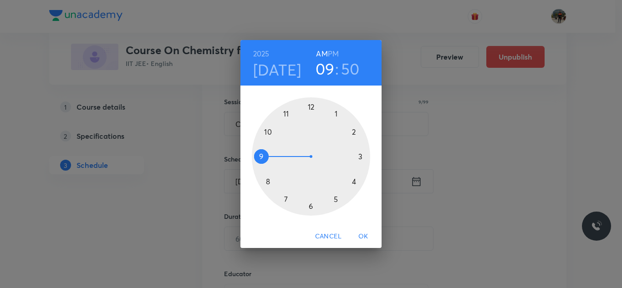
click at [338, 54] on h6 "PM" at bounding box center [333, 53] width 11 height 13
click at [335, 114] on div at bounding box center [311, 156] width 118 height 118
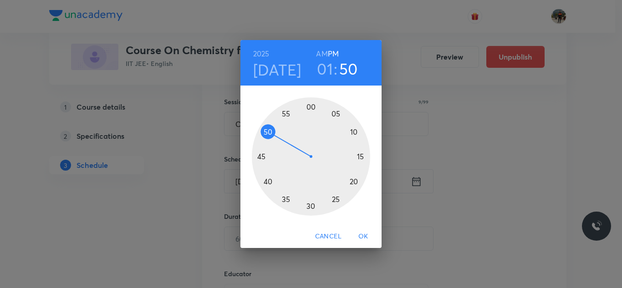
click at [267, 182] on div at bounding box center [311, 156] width 118 height 118
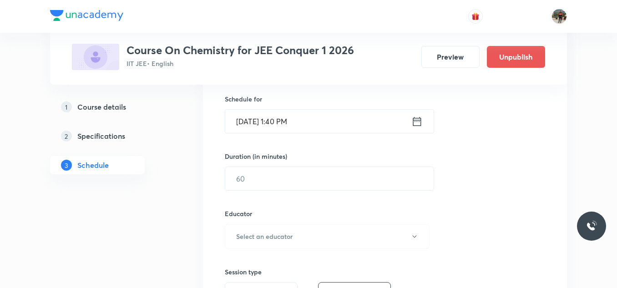
scroll to position [224, 0]
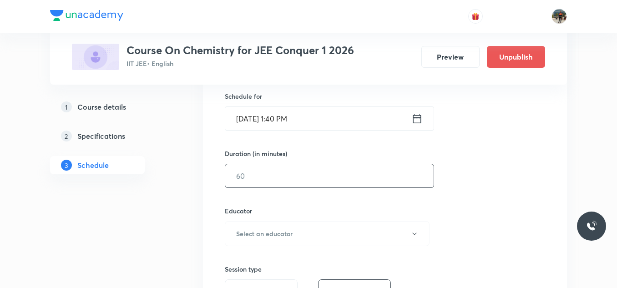
click at [249, 179] on input "text" at bounding box center [329, 175] width 208 height 23
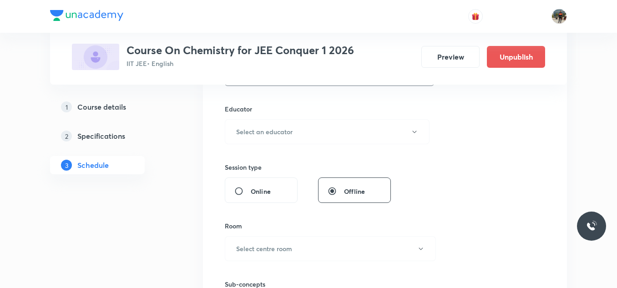
scroll to position [326, 0]
type input "70"
click at [257, 122] on button "Select an educator" at bounding box center [327, 131] width 205 height 25
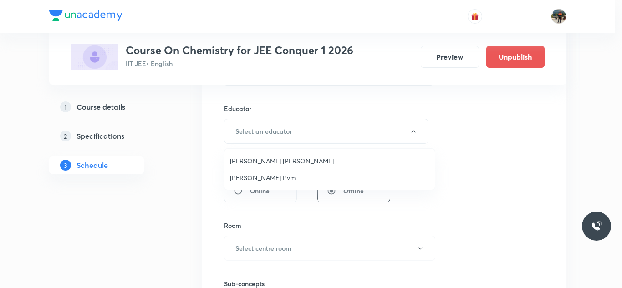
click at [241, 178] on span "[PERSON_NAME] Pvm" at bounding box center [329, 178] width 199 height 10
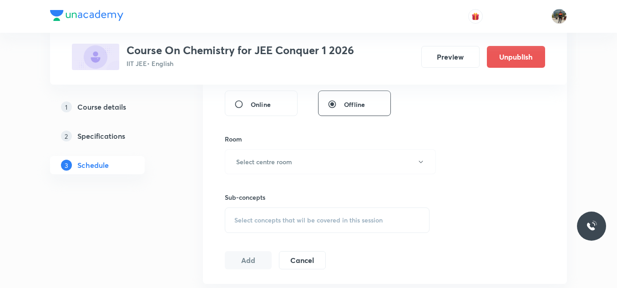
scroll to position [413, 0]
click at [240, 166] on h6 "Select centre room" at bounding box center [264, 162] width 56 height 10
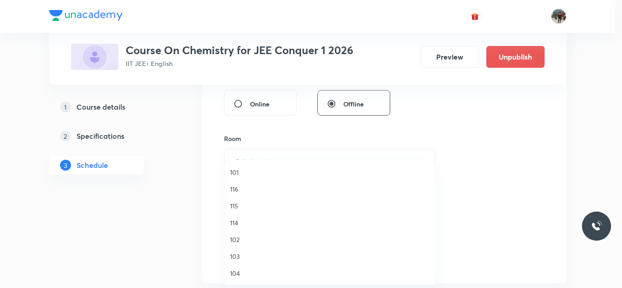
click at [238, 202] on span "115" at bounding box center [329, 206] width 199 height 10
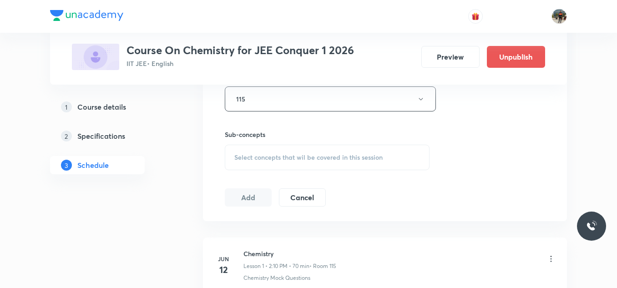
scroll to position [476, 0]
click at [246, 163] on div "Select concepts that wil be covered in this session" at bounding box center [327, 156] width 205 height 25
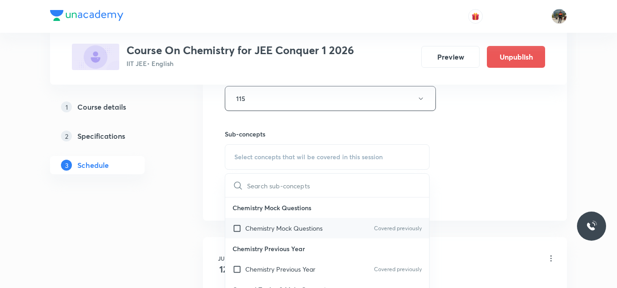
click at [236, 228] on input "checkbox" at bounding box center [239, 228] width 13 height 10
checkbox input "true"
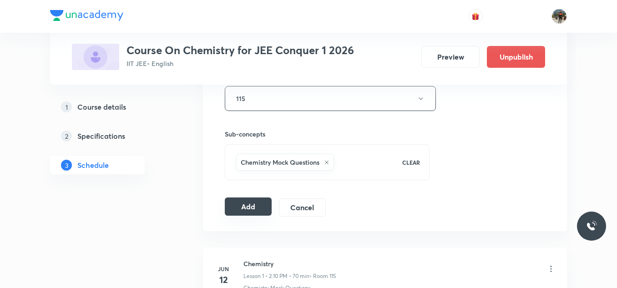
drag, startPoint x: 240, startPoint y: 198, endPoint x: 238, endPoint y: 203, distance: 6.5
click at [238, 203] on button "Add" at bounding box center [248, 207] width 47 height 18
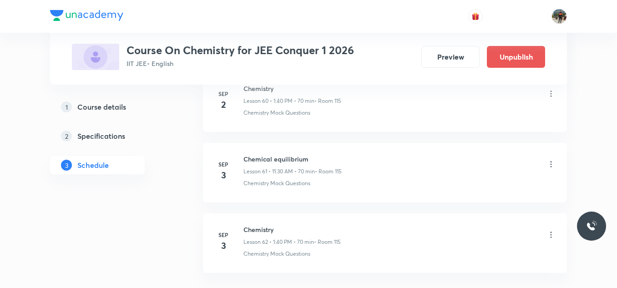
scroll to position [4397, 0]
